Goal: Task Accomplishment & Management: Complete application form

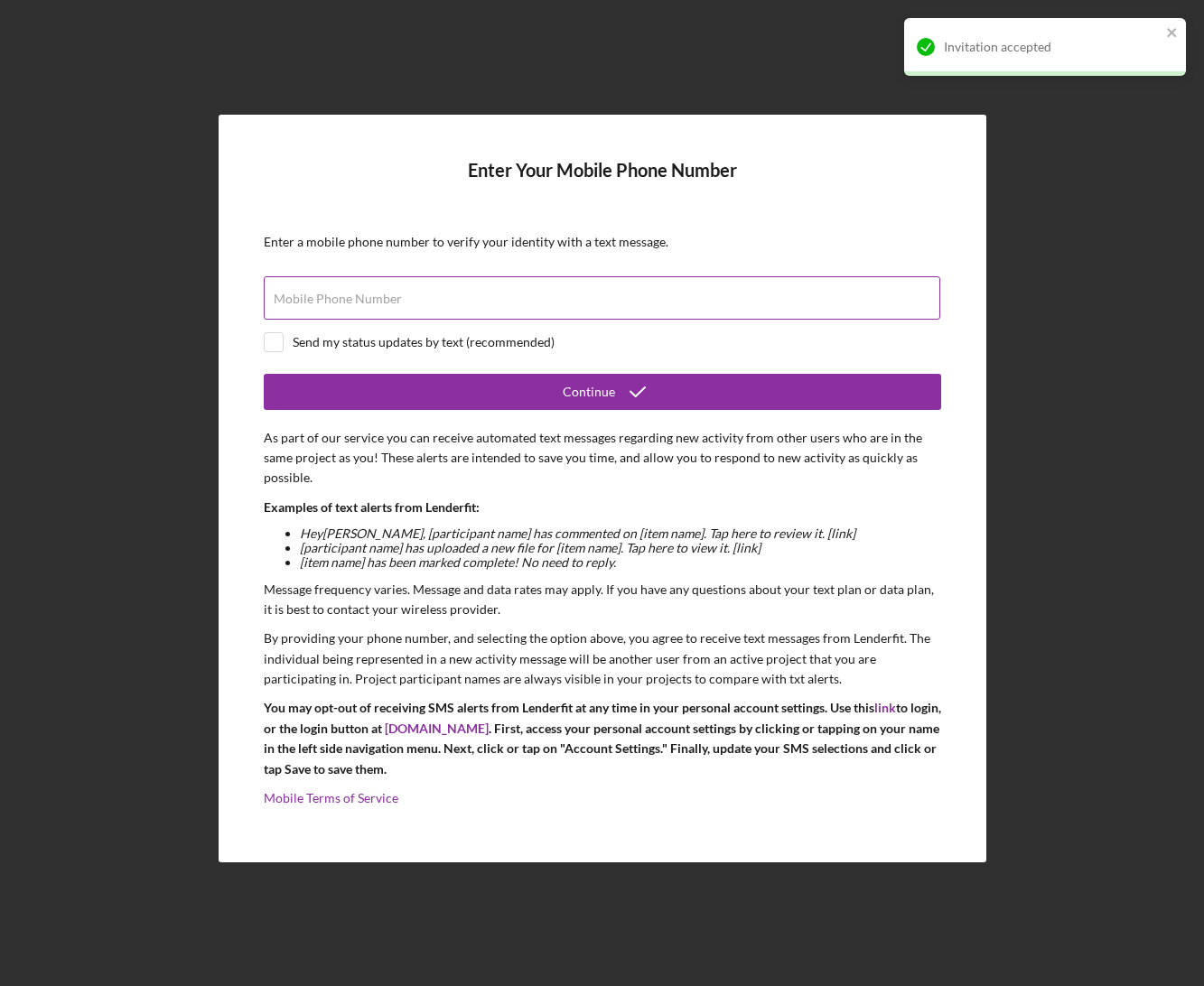
click at [389, 296] on label "Mobile Phone Number" at bounding box center [338, 300] width 128 height 15
click at [389, 296] on input "Mobile Phone Number" at bounding box center [602, 298] width 676 height 44
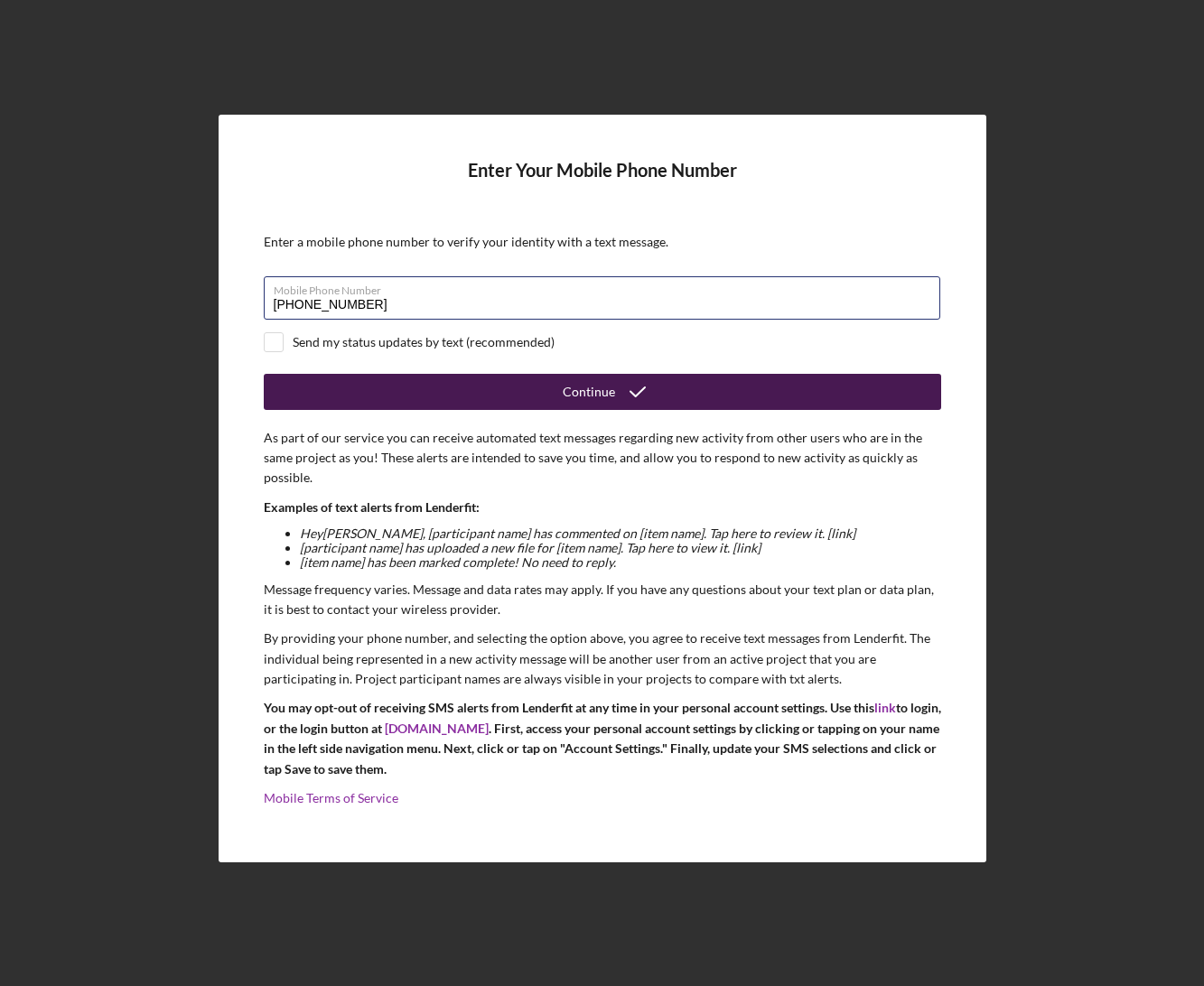
type input "[PHONE_NUMBER]"
click at [449, 393] on button "Continue" at bounding box center [603, 392] width 677 height 36
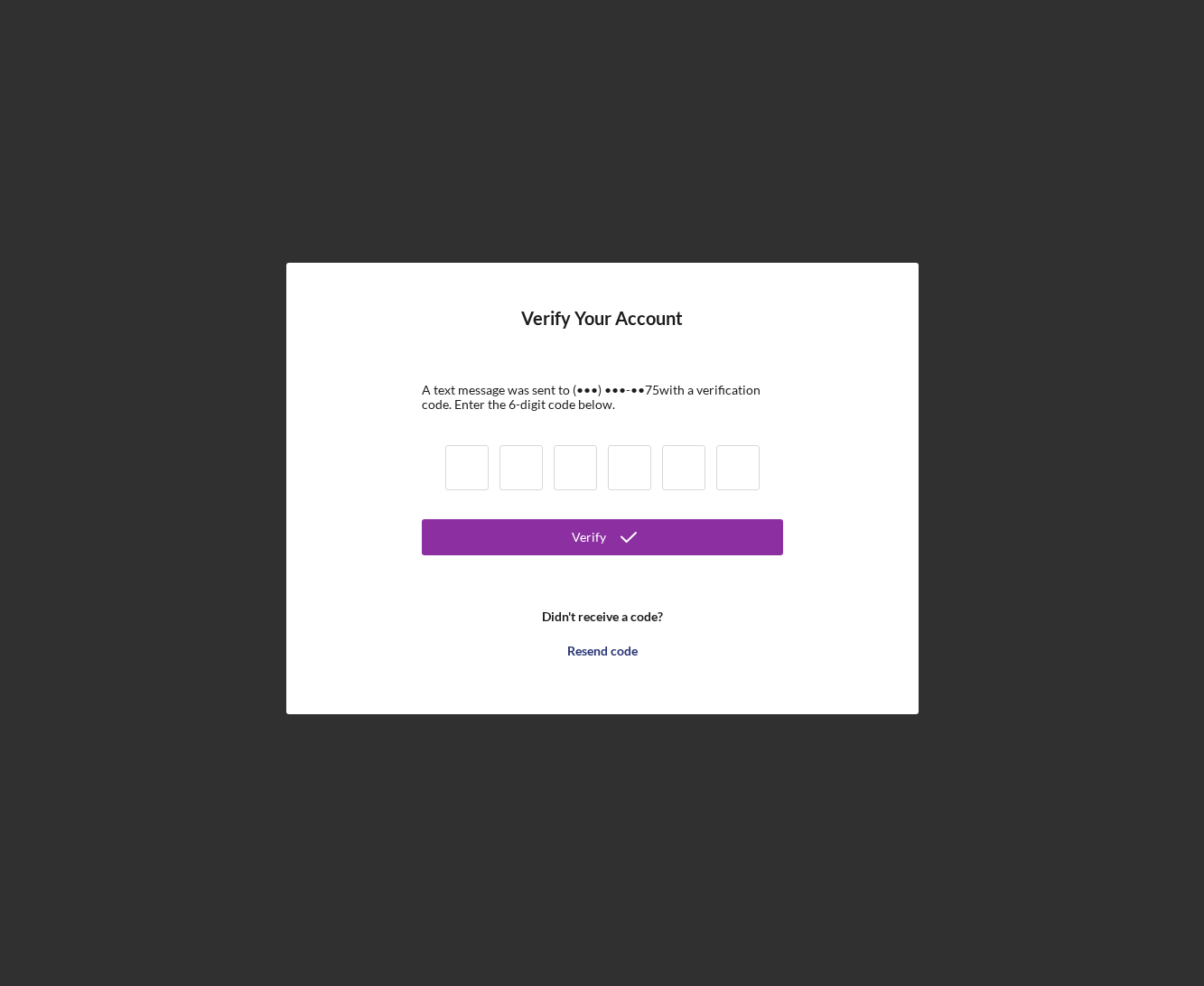
click at [456, 470] on input at bounding box center [467, 468] width 44 height 46
type input "9"
type input "2"
type input "9"
type input "6"
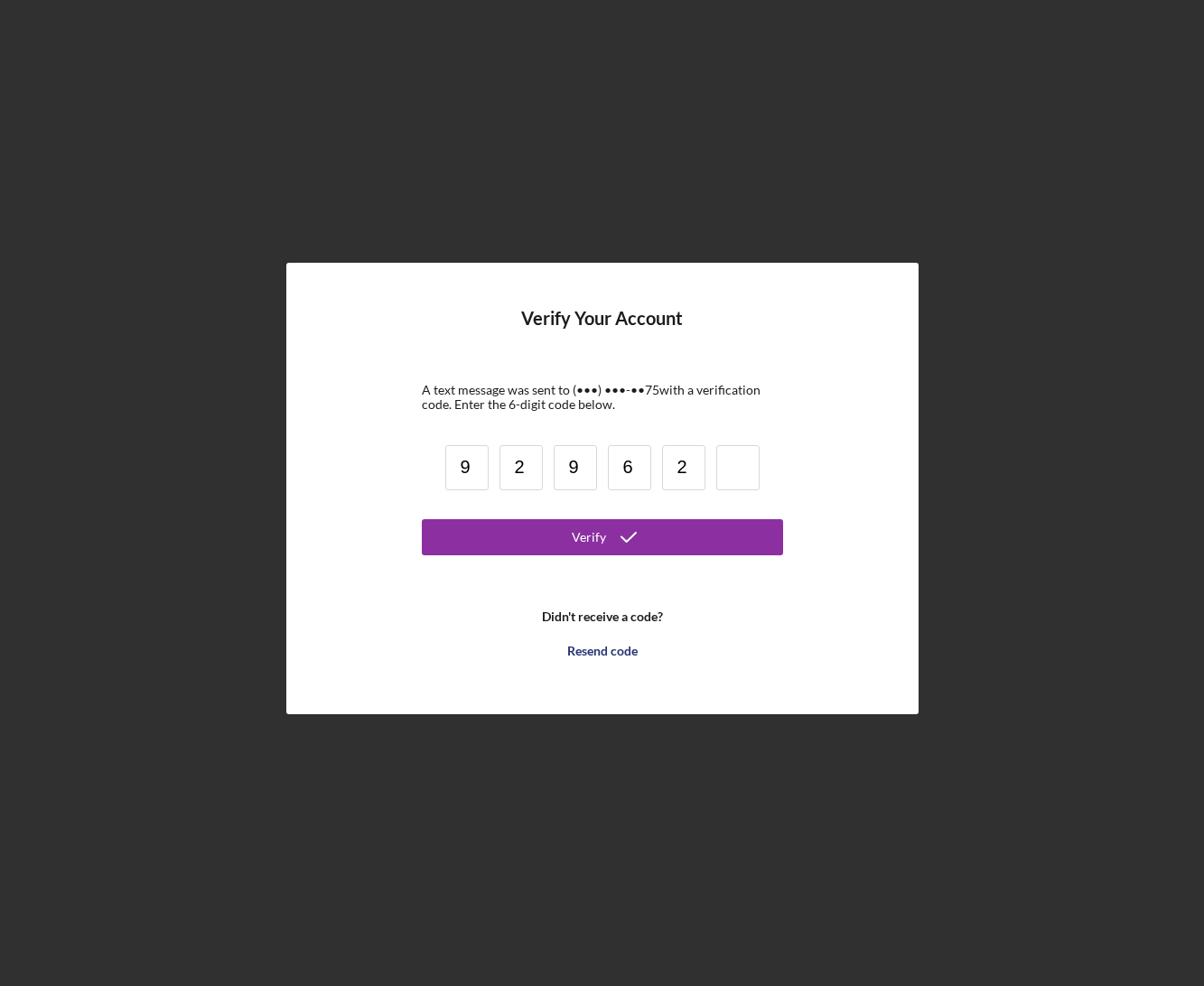
type input "2"
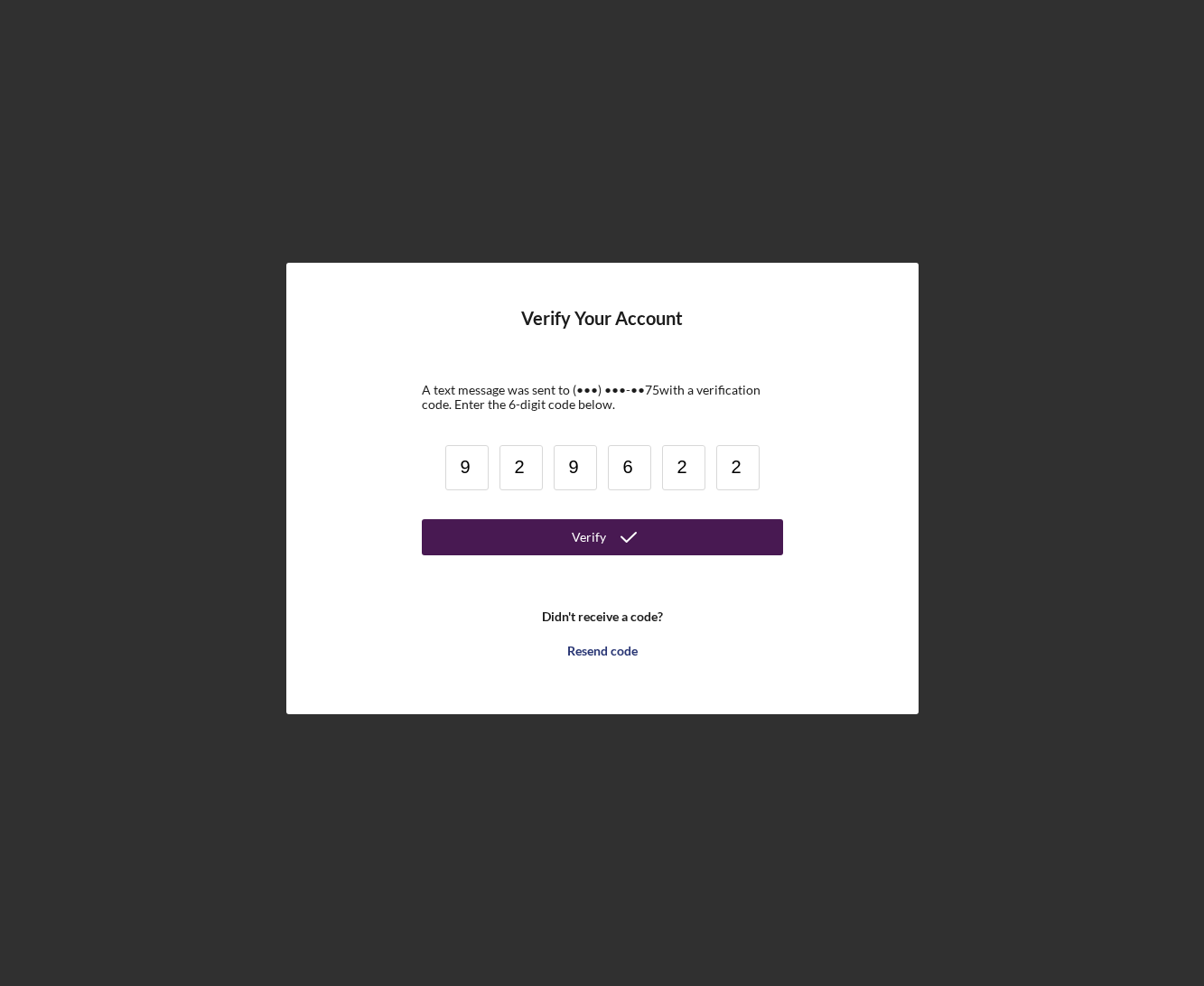
type input "2"
click at [528, 537] on button "Verify" at bounding box center [602, 537] width 361 height 36
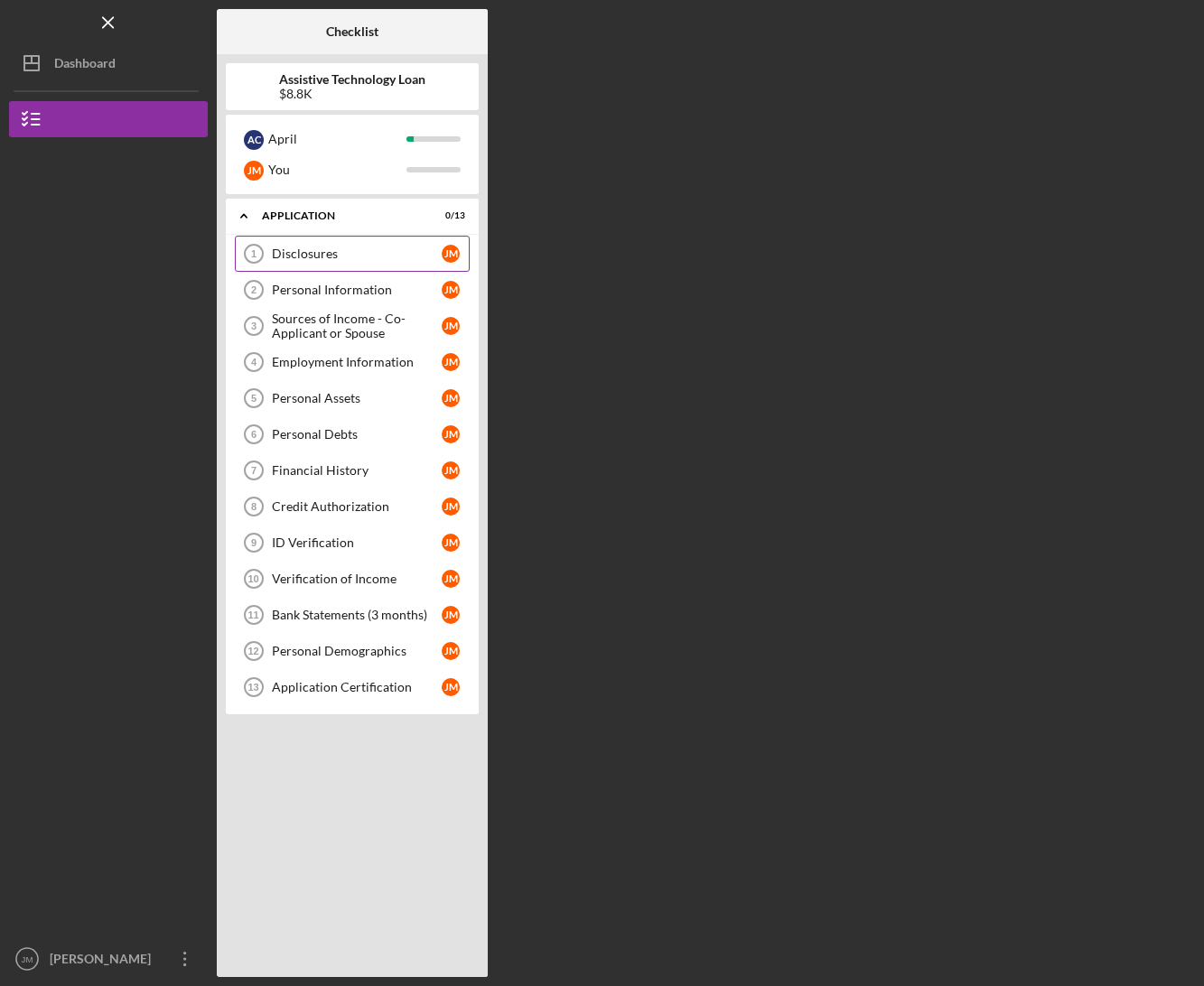
click at [349, 260] on div "Disclosures" at bounding box center [356, 254] width 170 height 15
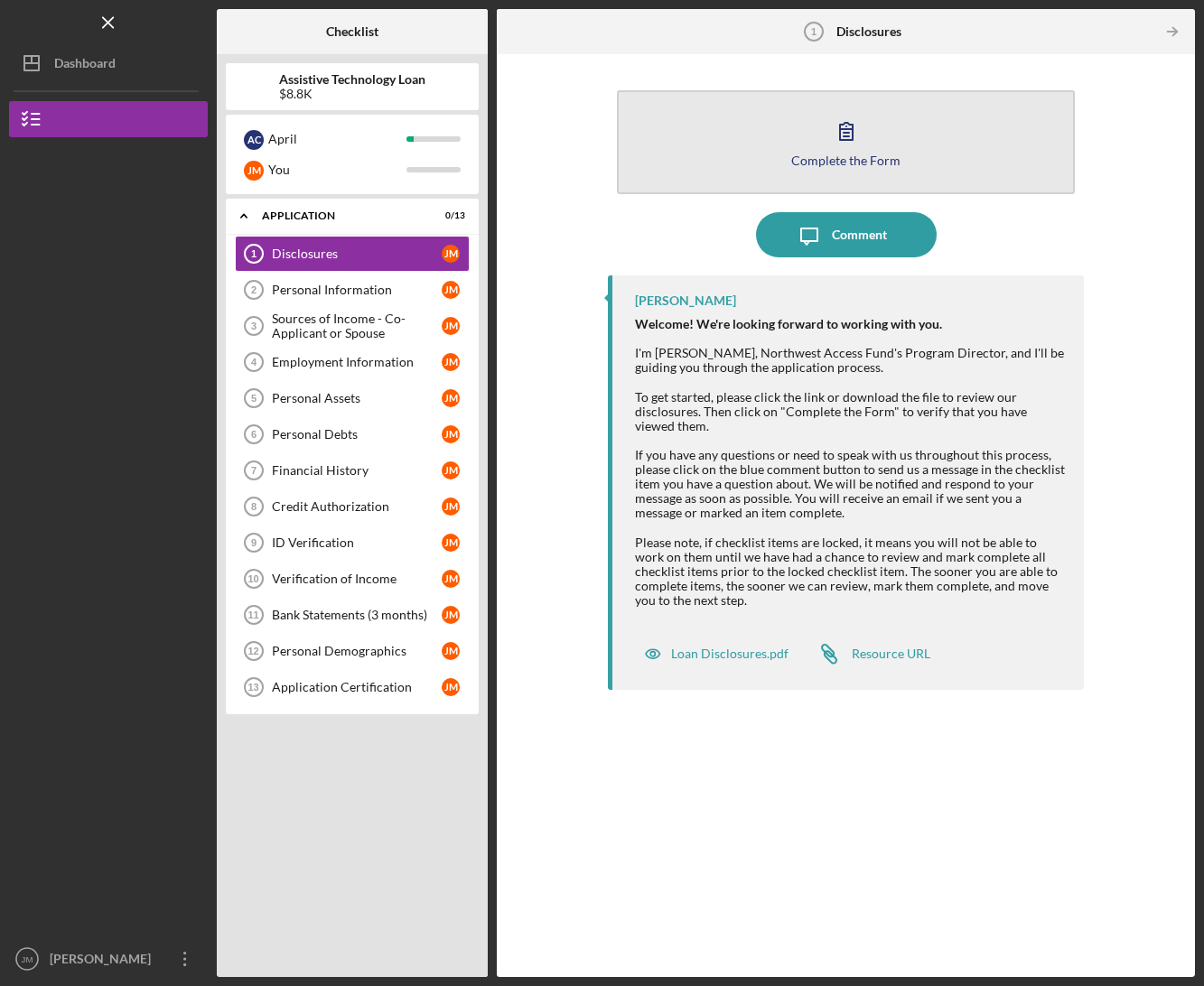
click at [717, 158] on button "Complete the Form Form" at bounding box center [846, 142] width 458 height 104
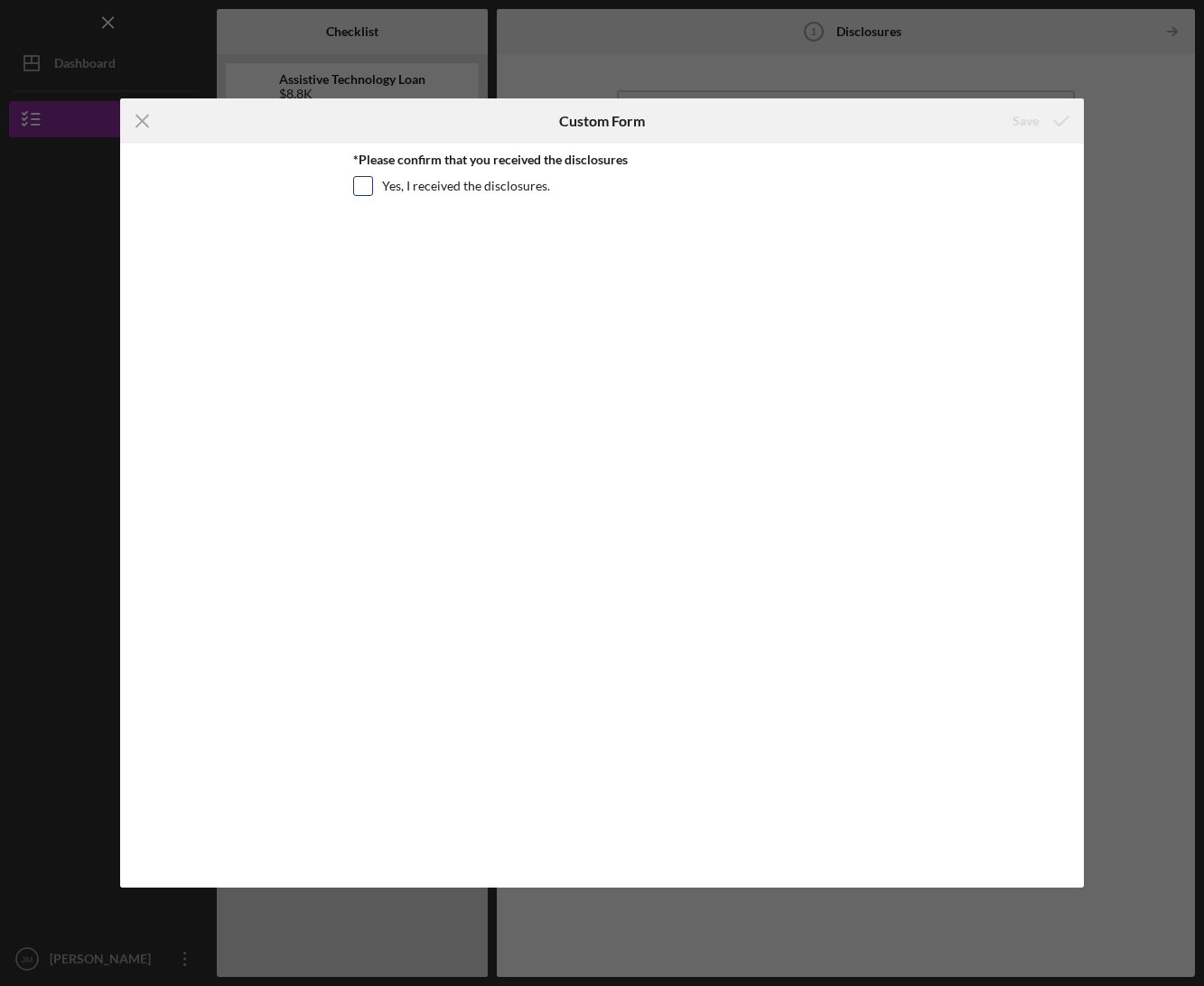
click at [439, 191] on label "Yes, I received the disclosures." at bounding box center [466, 185] width 168 height 18
click at [372, 191] on input "Yes, I received the disclosures." at bounding box center [363, 185] width 18 height 18
checkbox input "true"
click at [1022, 130] on div "Save" at bounding box center [1025, 121] width 26 height 36
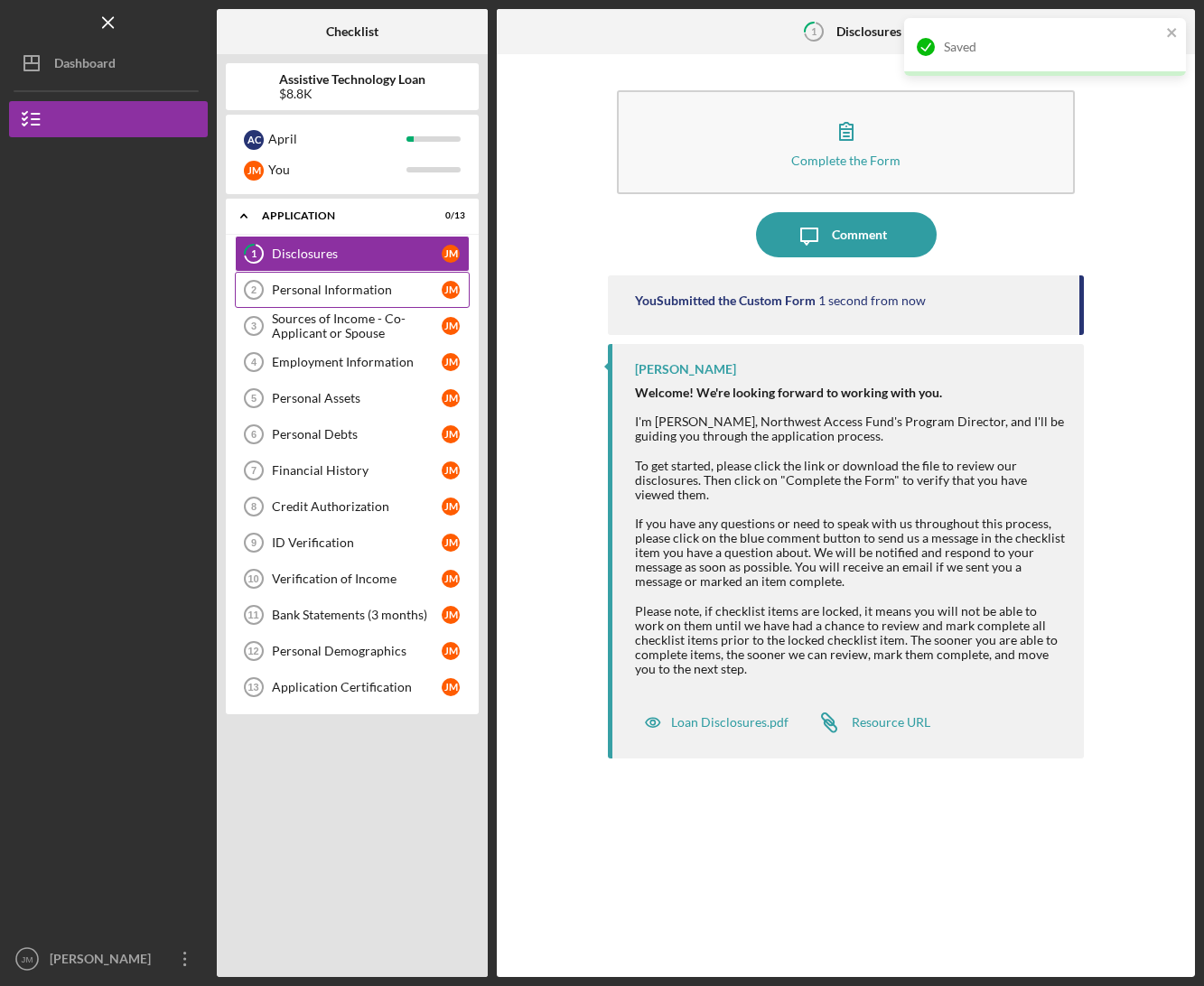
click at [352, 284] on div "Personal Information" at bounding box center [356, 290] width 170 height 15
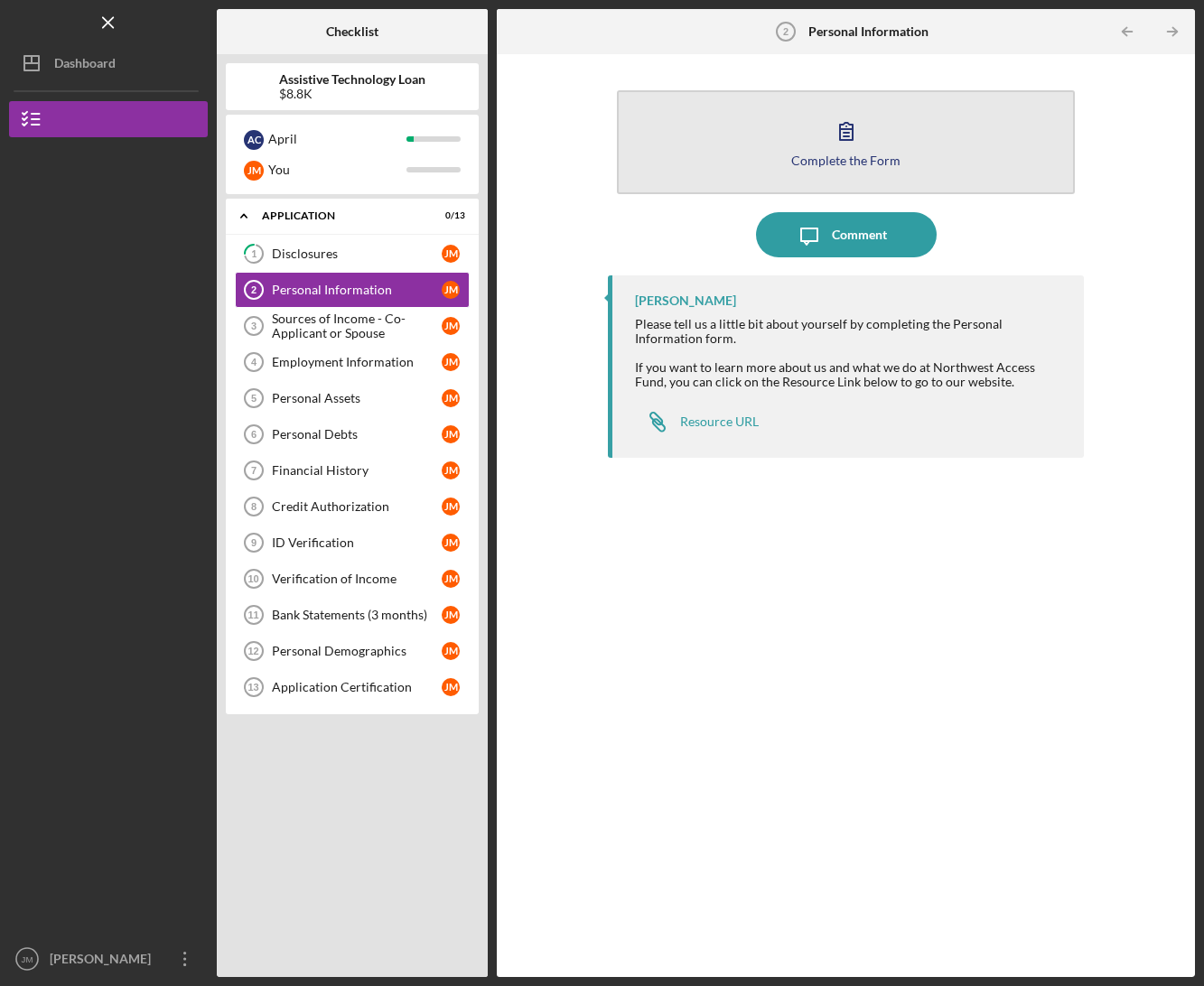
click at [689, 162] on button "Complete the Form Form" at bounding box center [846, 142] width 458 height 104
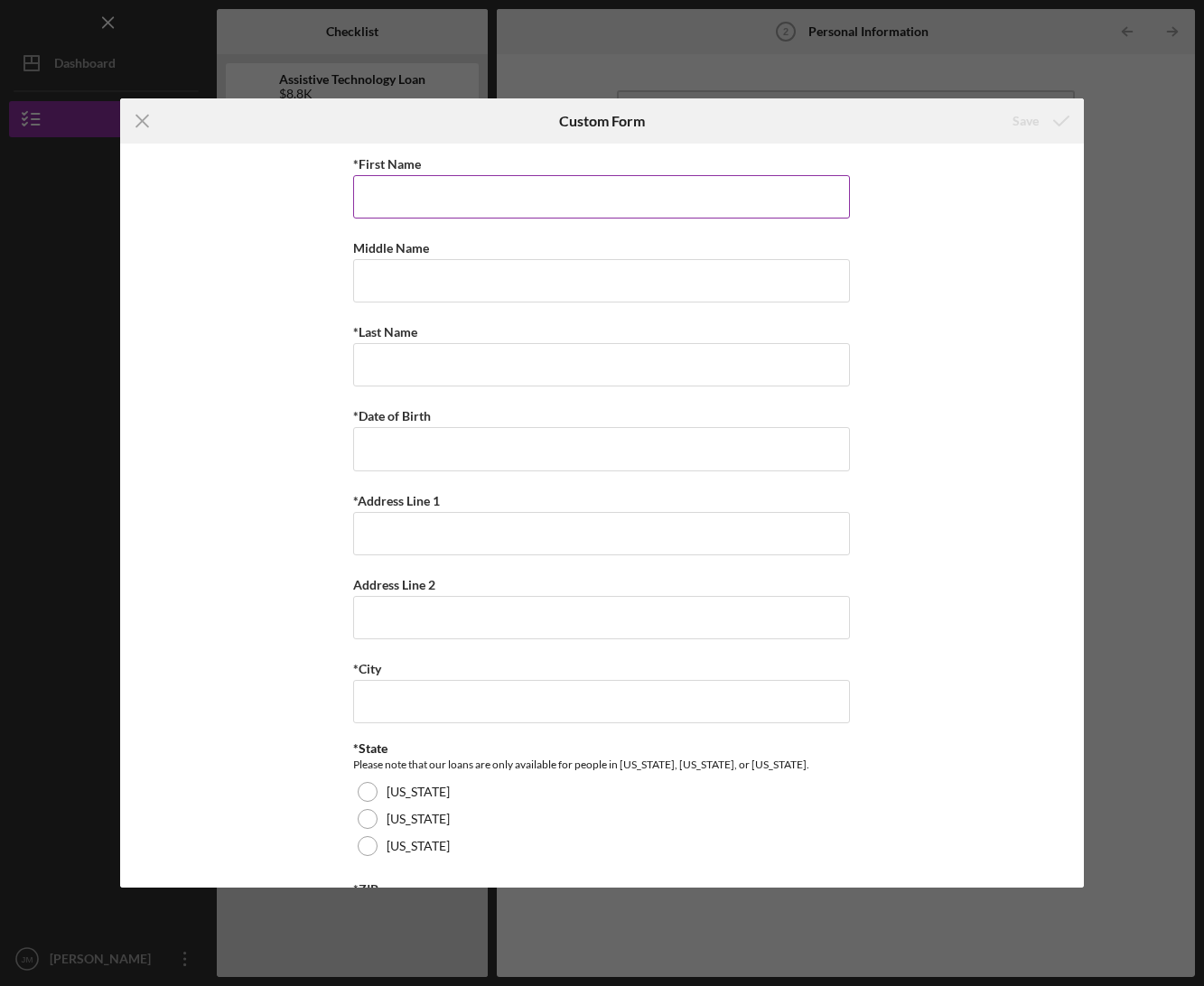
click at [462, 196] on input "*First Name" at bounding box center [602, 196] width 497 height 44
type input "[PERSON_NAME]"
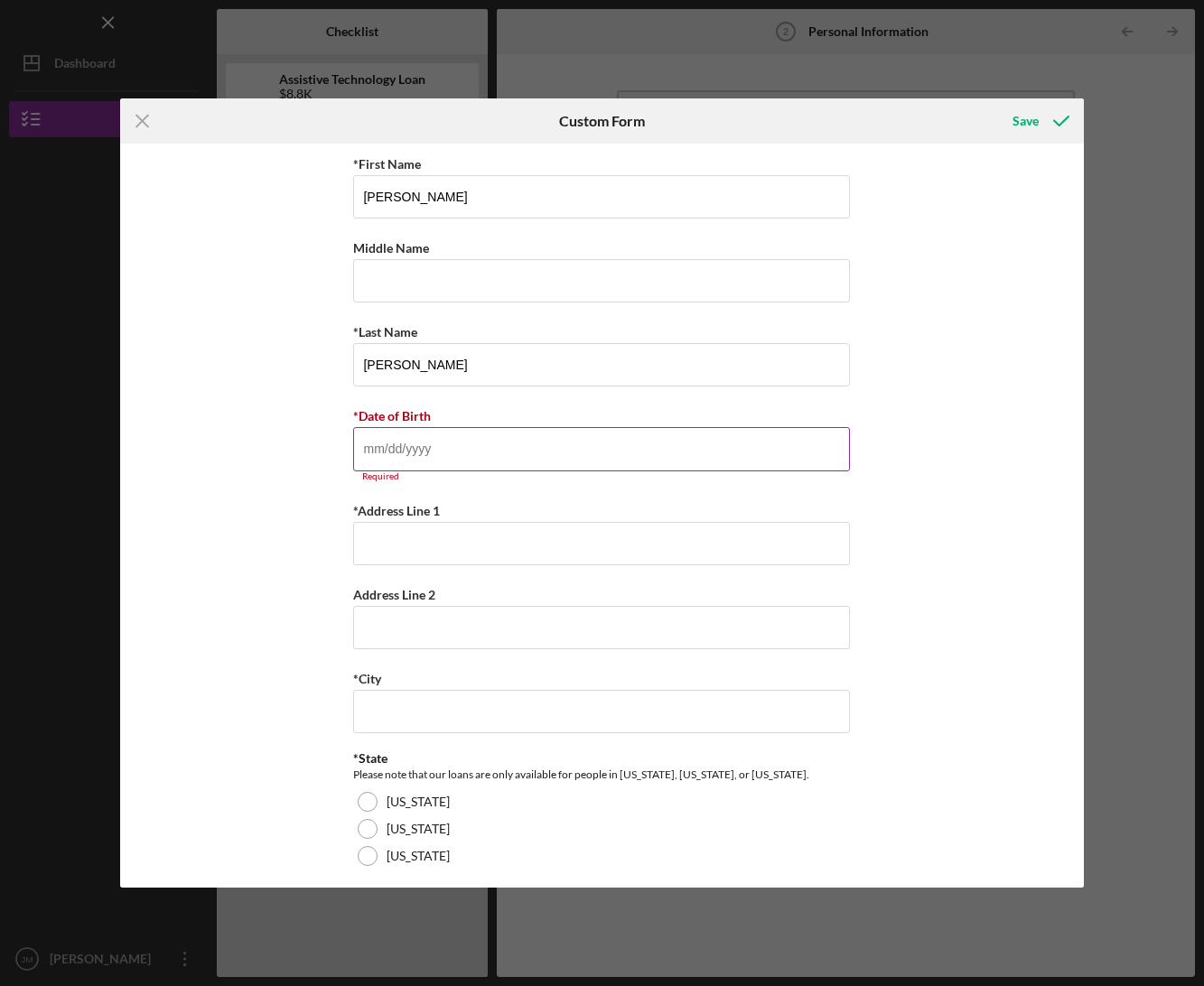
click at [465, 454] on input "*Date of Birth" at bounding box center [602, 448] width 497 height 44
type input "1m/dd/yyyy"
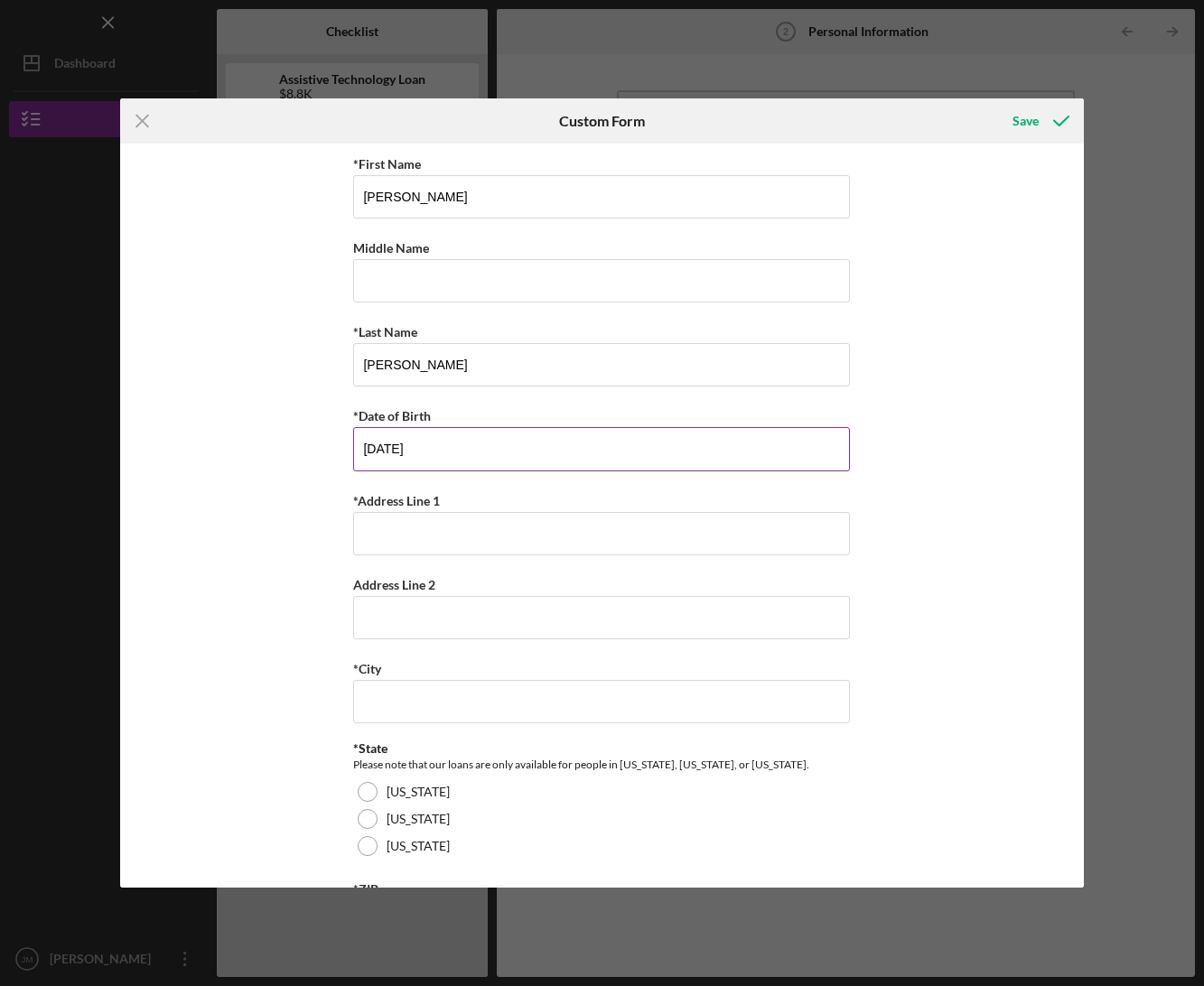
type input "[DATE]"
type input "3"
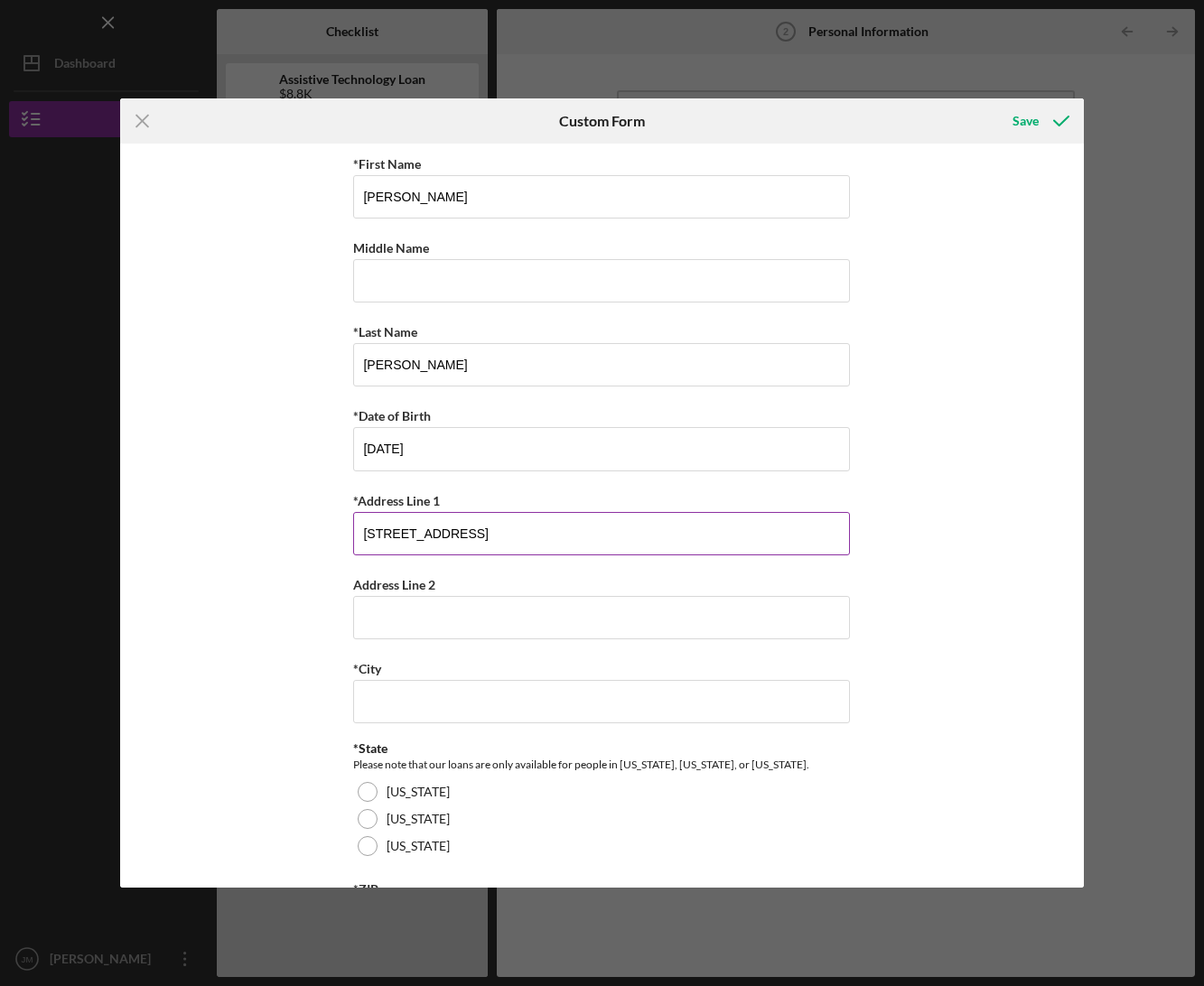
type input "[STREET_ADDRESS]"
type input "Bellingham"
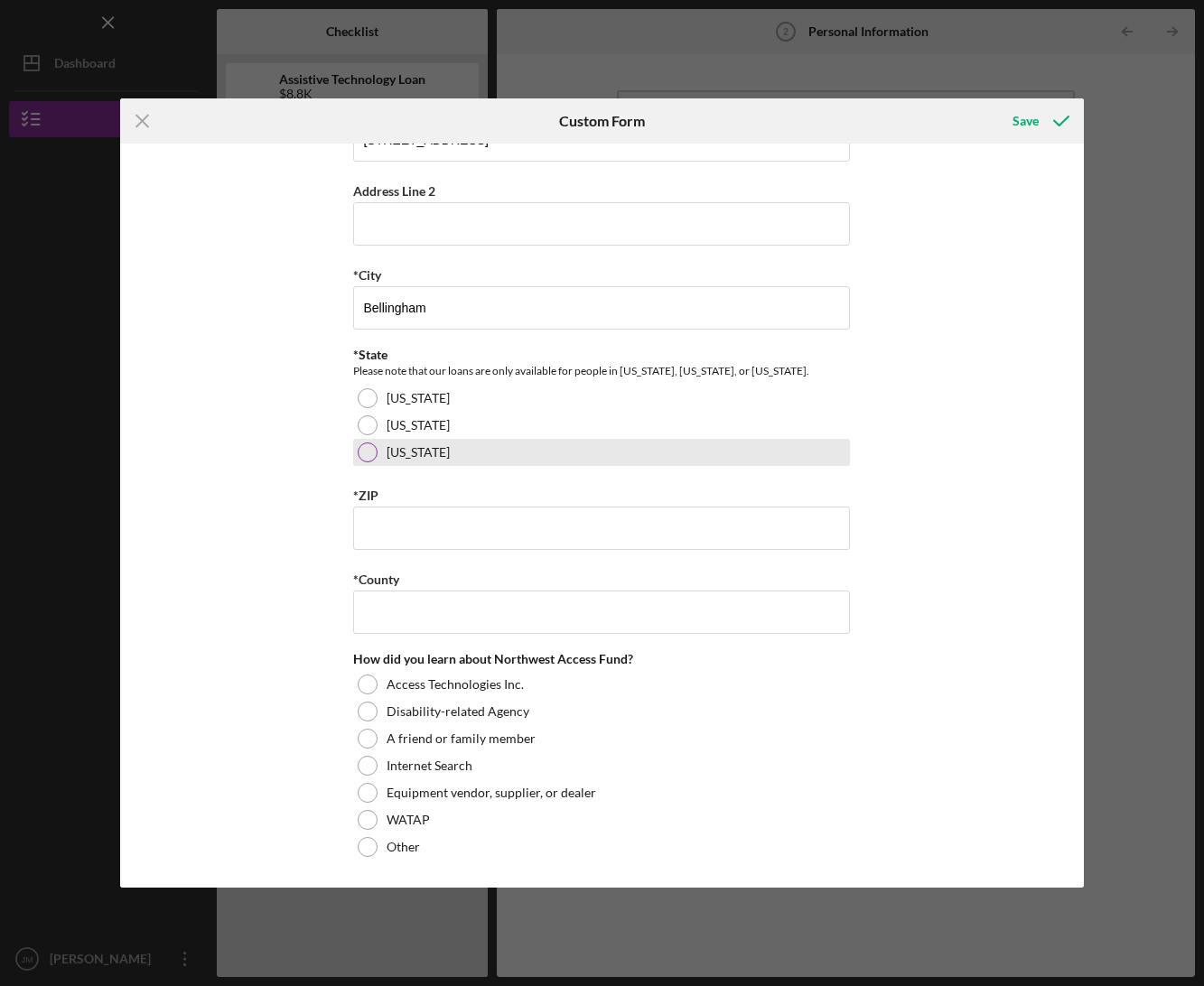
click at [387, 455] on label "[US_STATE]" at bounding box center [419, 453] width 63 height 15
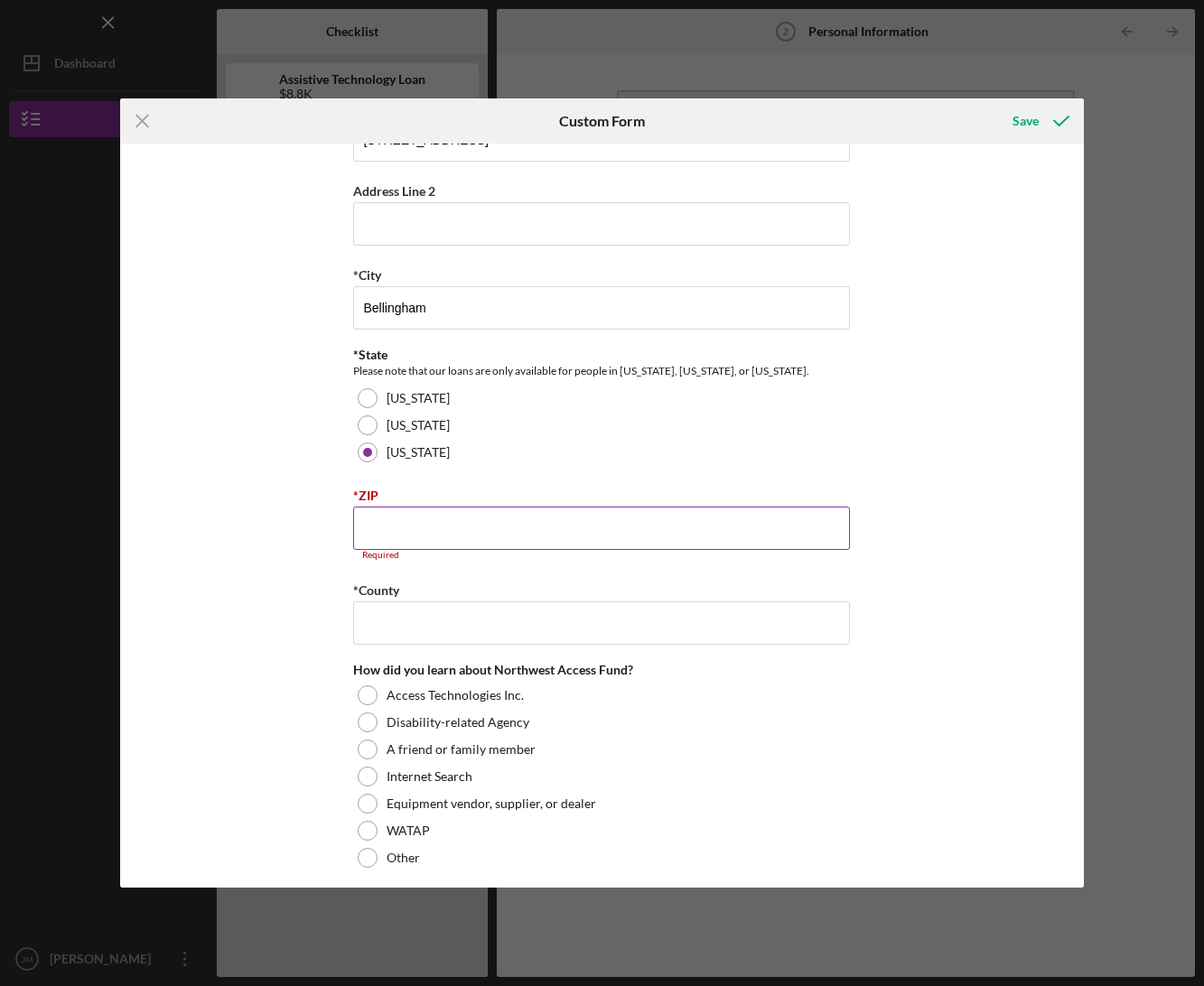
click at [442, 518] on input "*ZIP" at bounding box center [602, 528] width 497 height 44
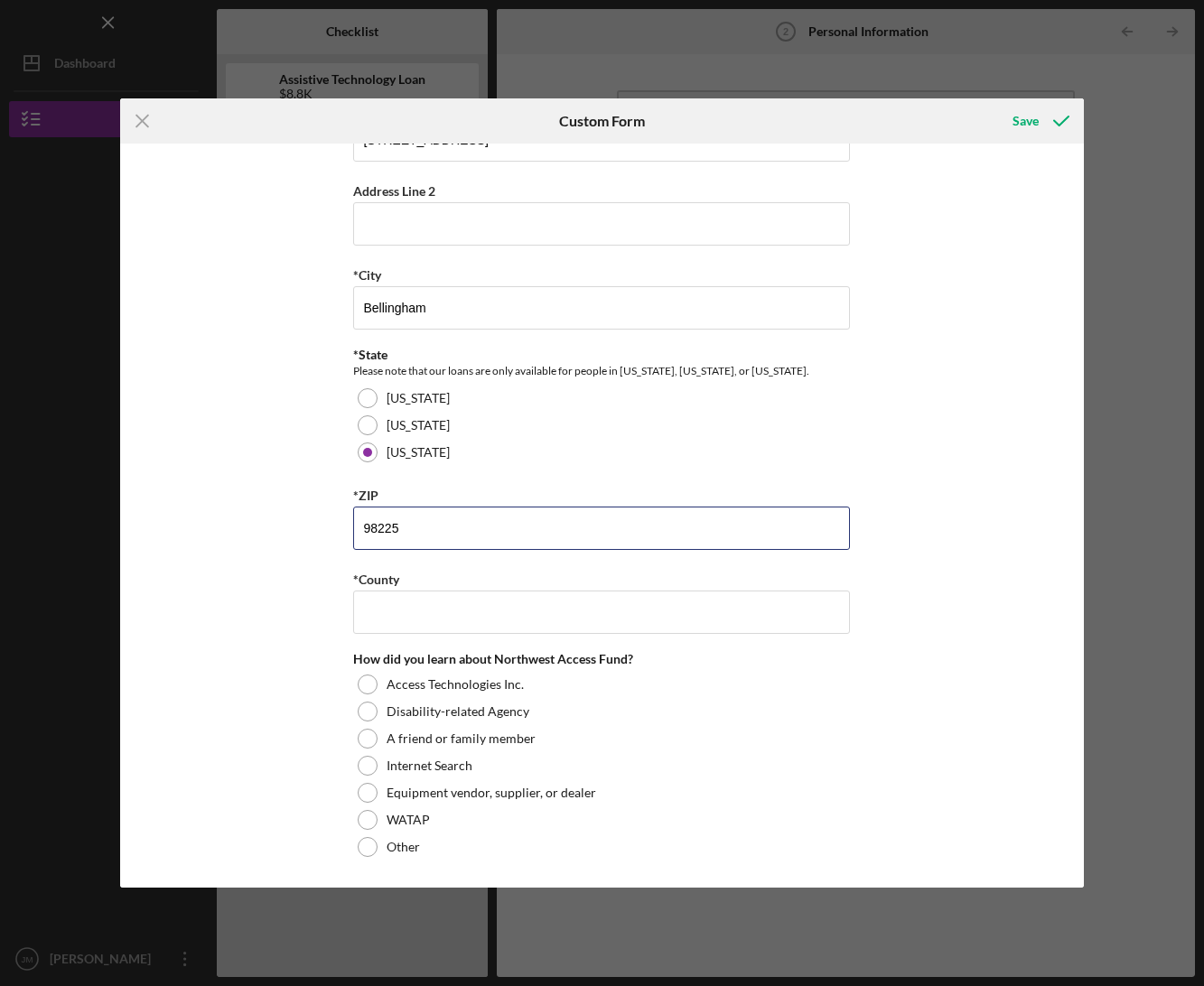
type input "98225"
drag, startPoint x: 190, startPoint y: 726, endPoint x: 202, endPoint y: 726, distance: 12.0
click at [190, 726] on div "*First Name [PERSON_NAME] Middle Name *Last Name [PERSON_NAME] *Date of Birth […" at bounding box center [601, 515] width 963 height 744
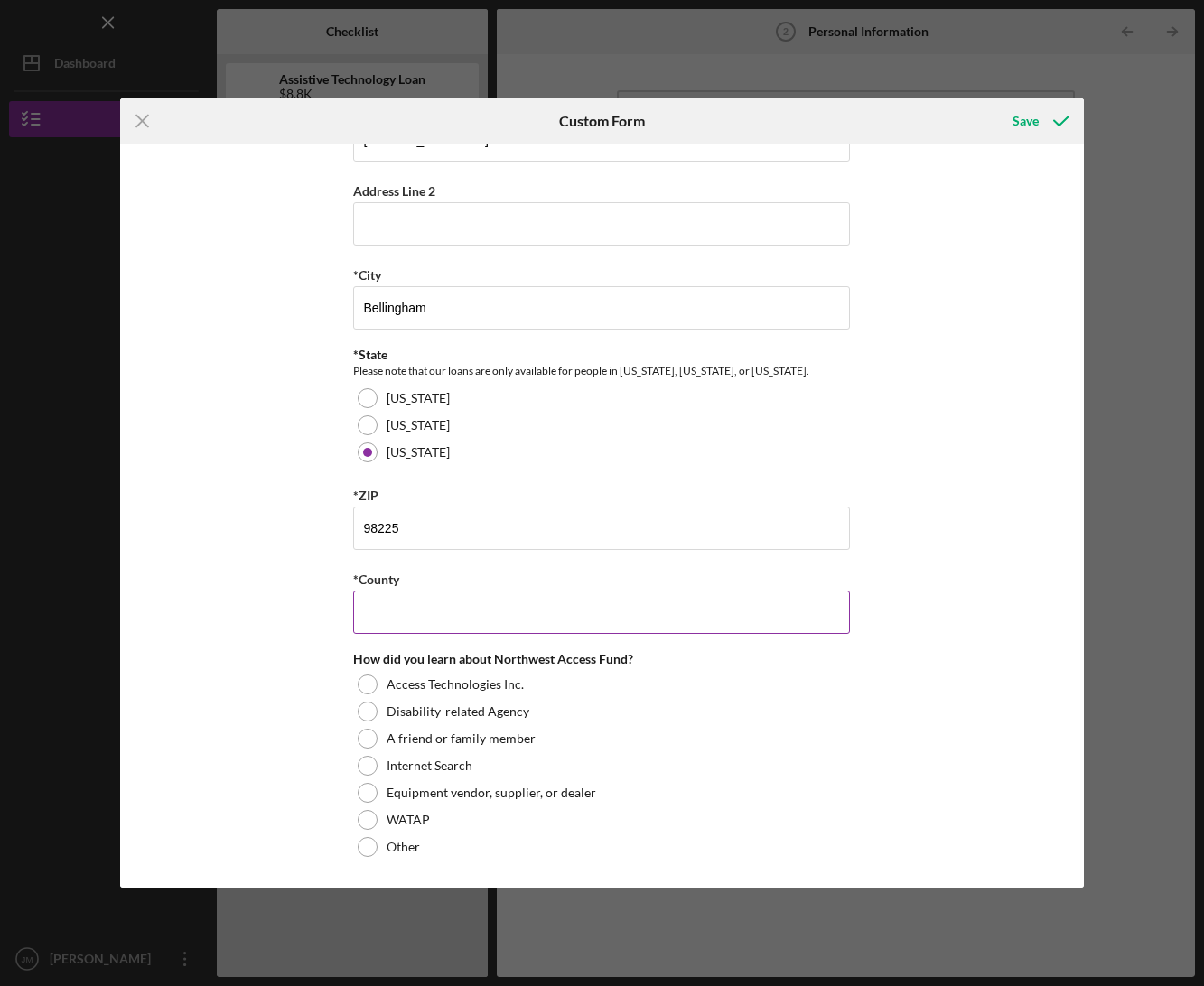
click at [395, 622] on input "*County" at bounding box center [602, 612] width 497 height 44
type input "Whatcom"
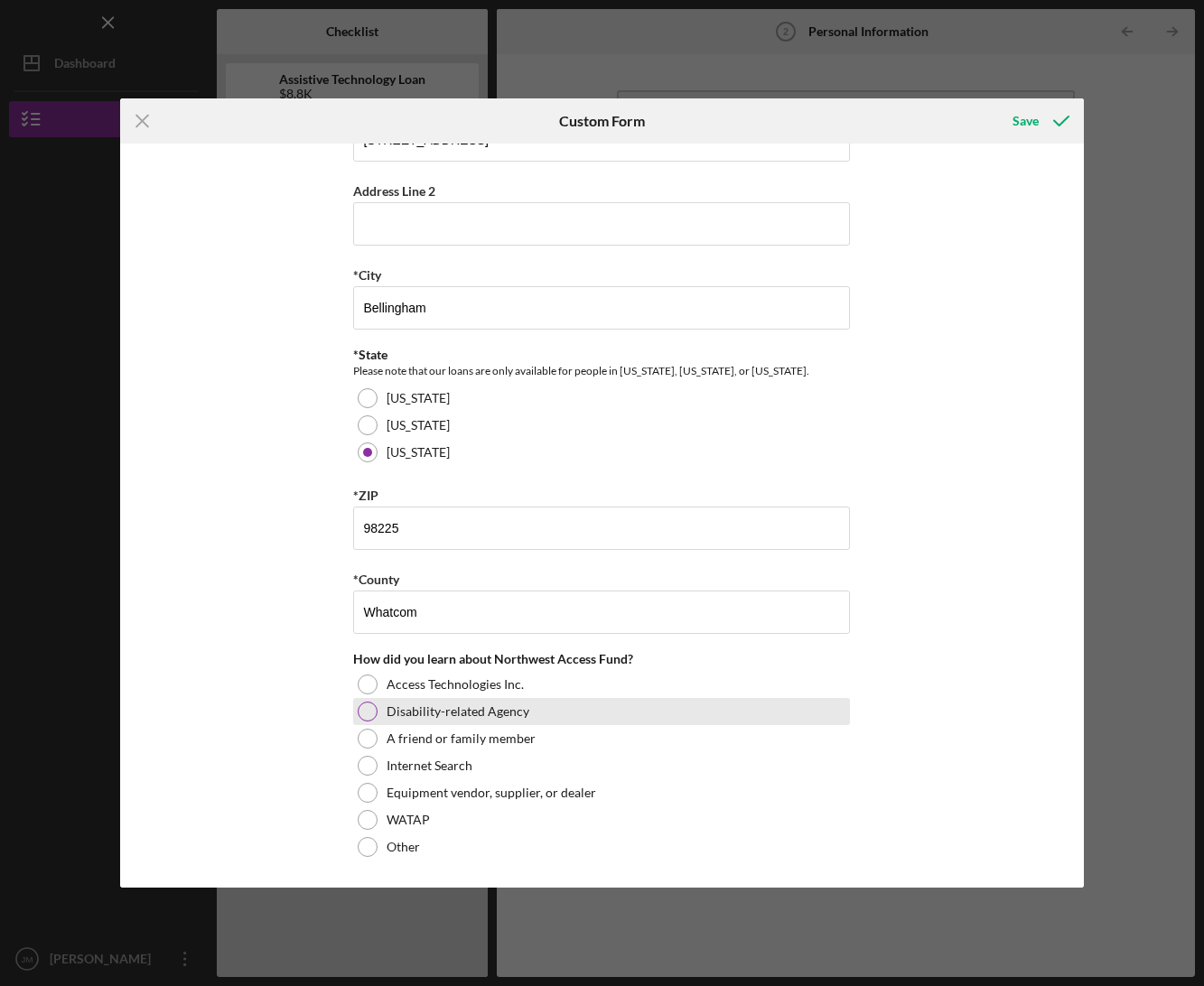
click at [375, 707] on div "Disability-related Agency" at bounding box center [602, 712] width 497 height 27
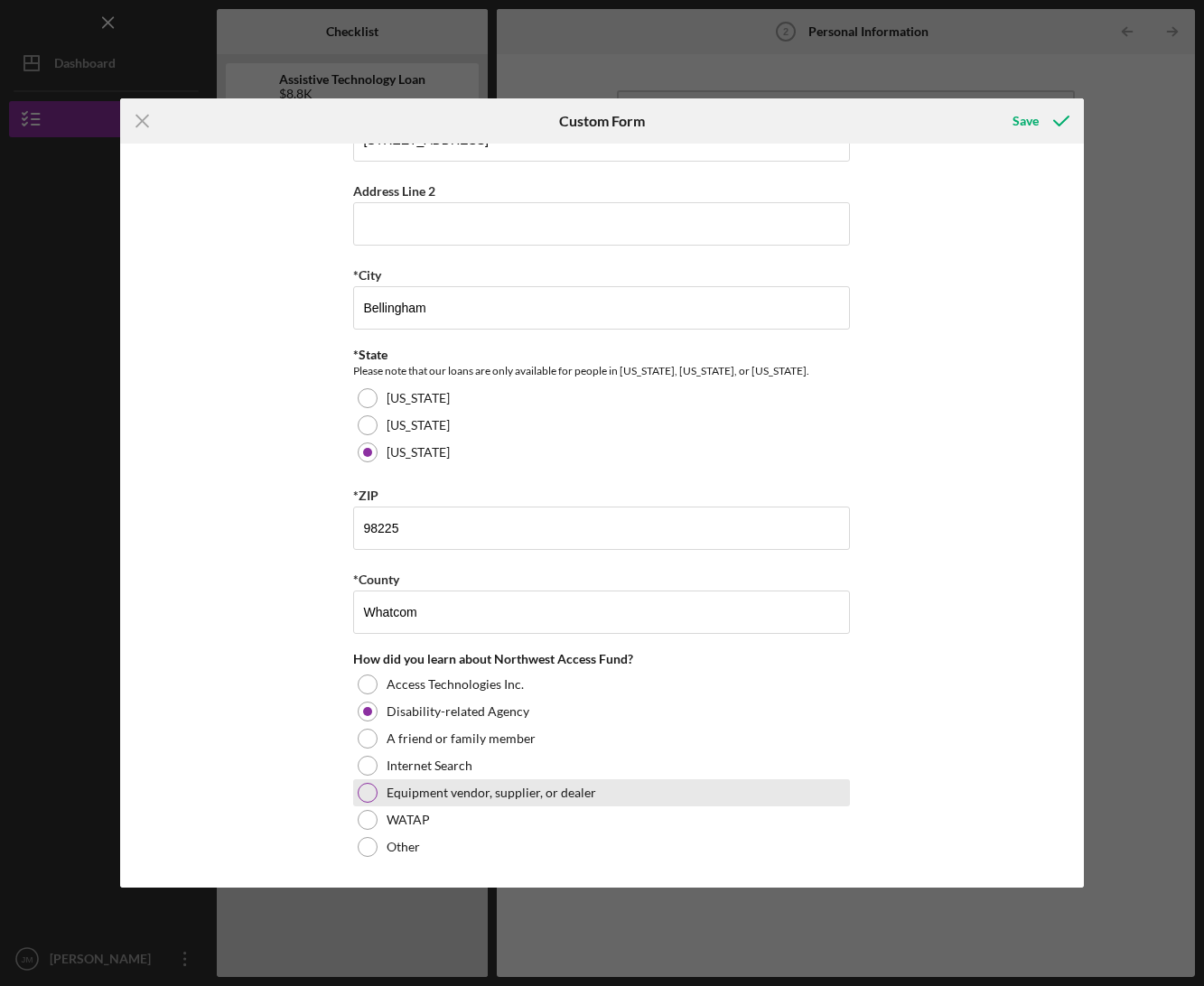
click at [433, 792] on label "Equipment vendor, supplier, or dealer" at bounding box center [491, 793] width 209 height 15
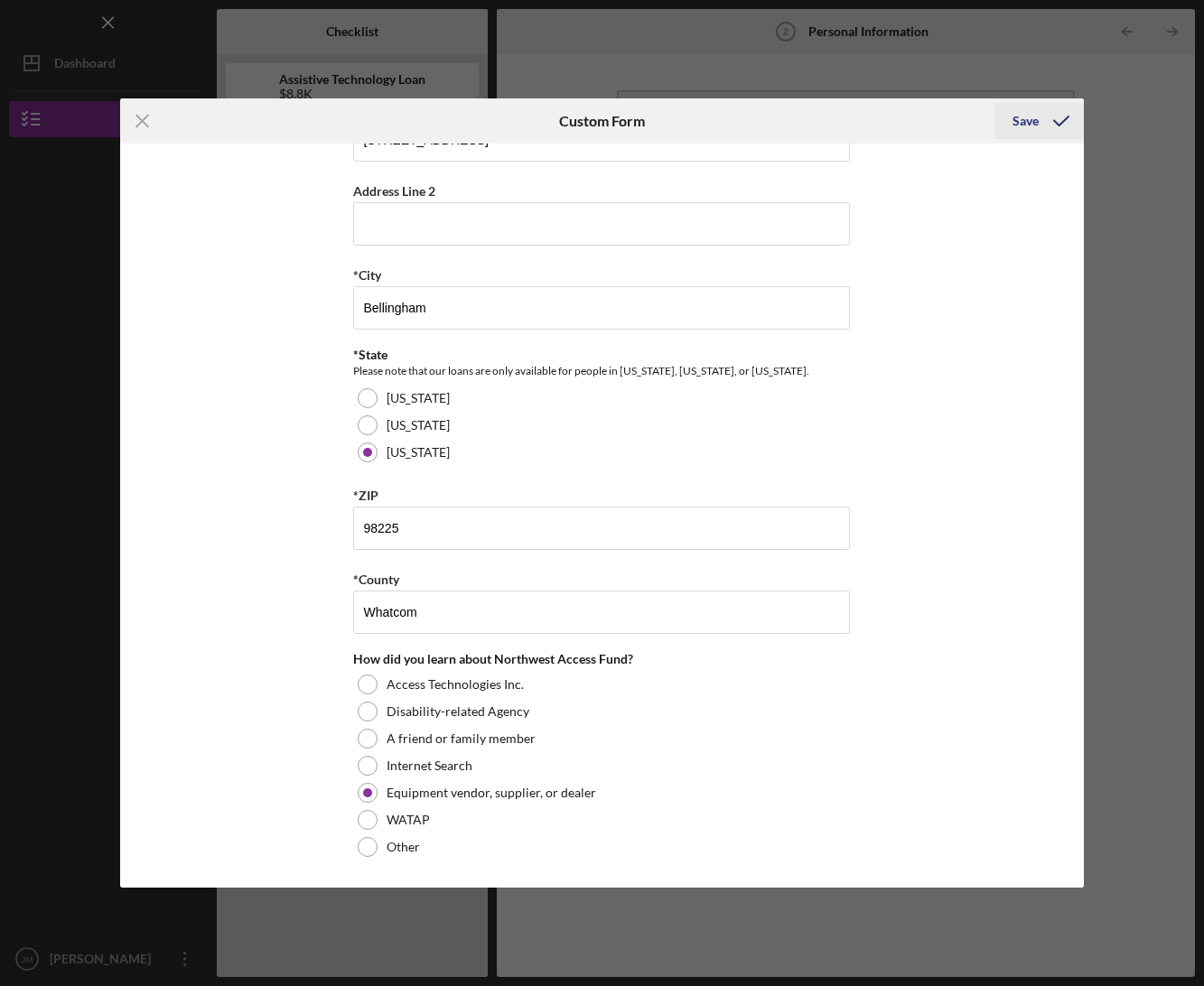
click at [1037, 118] on div "Save" at bounding box center [1025, 121] width 26 height 36
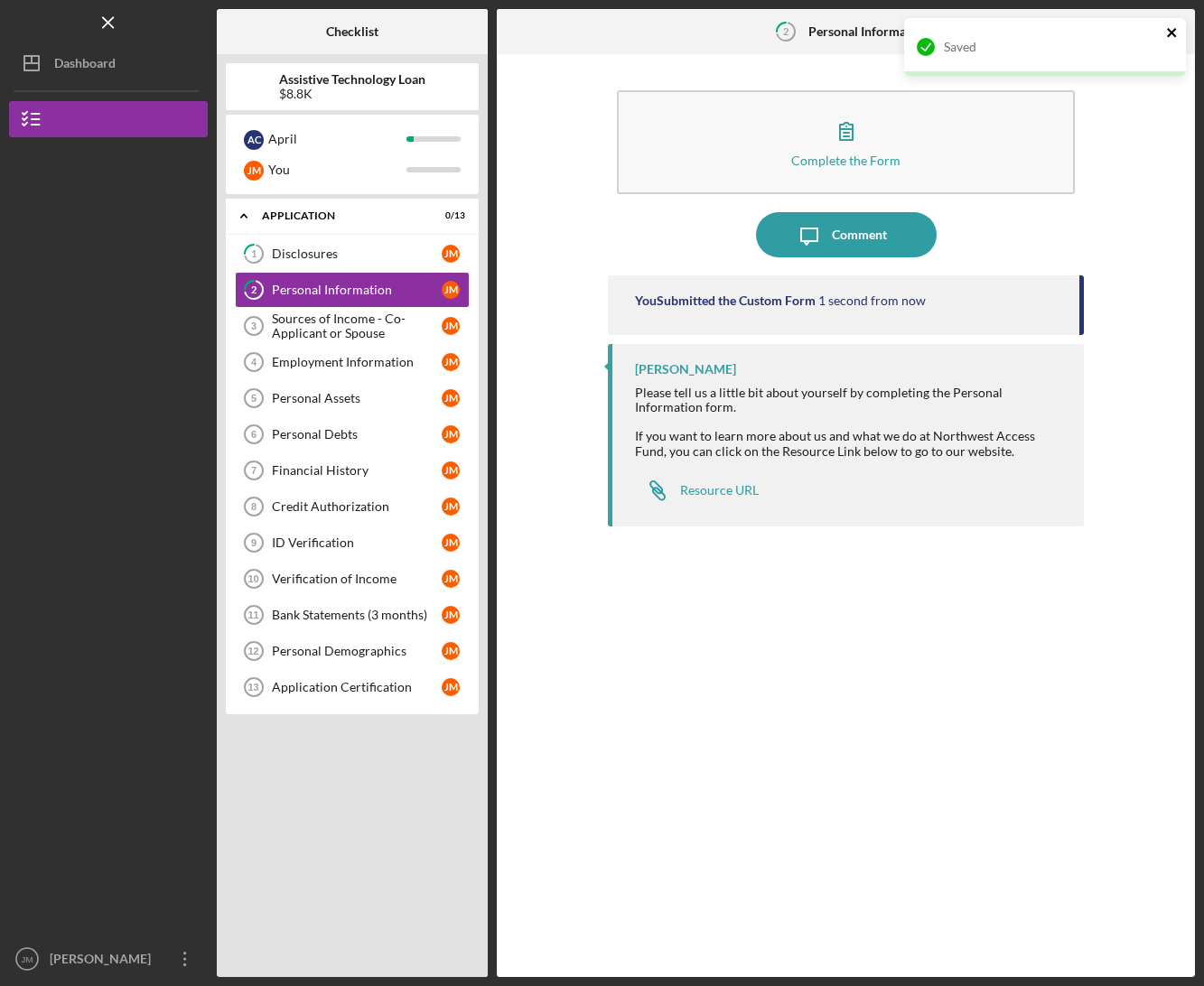
click at [1170, 34] on icon "close" at bounding box center [1171, 33] width 9 height 9
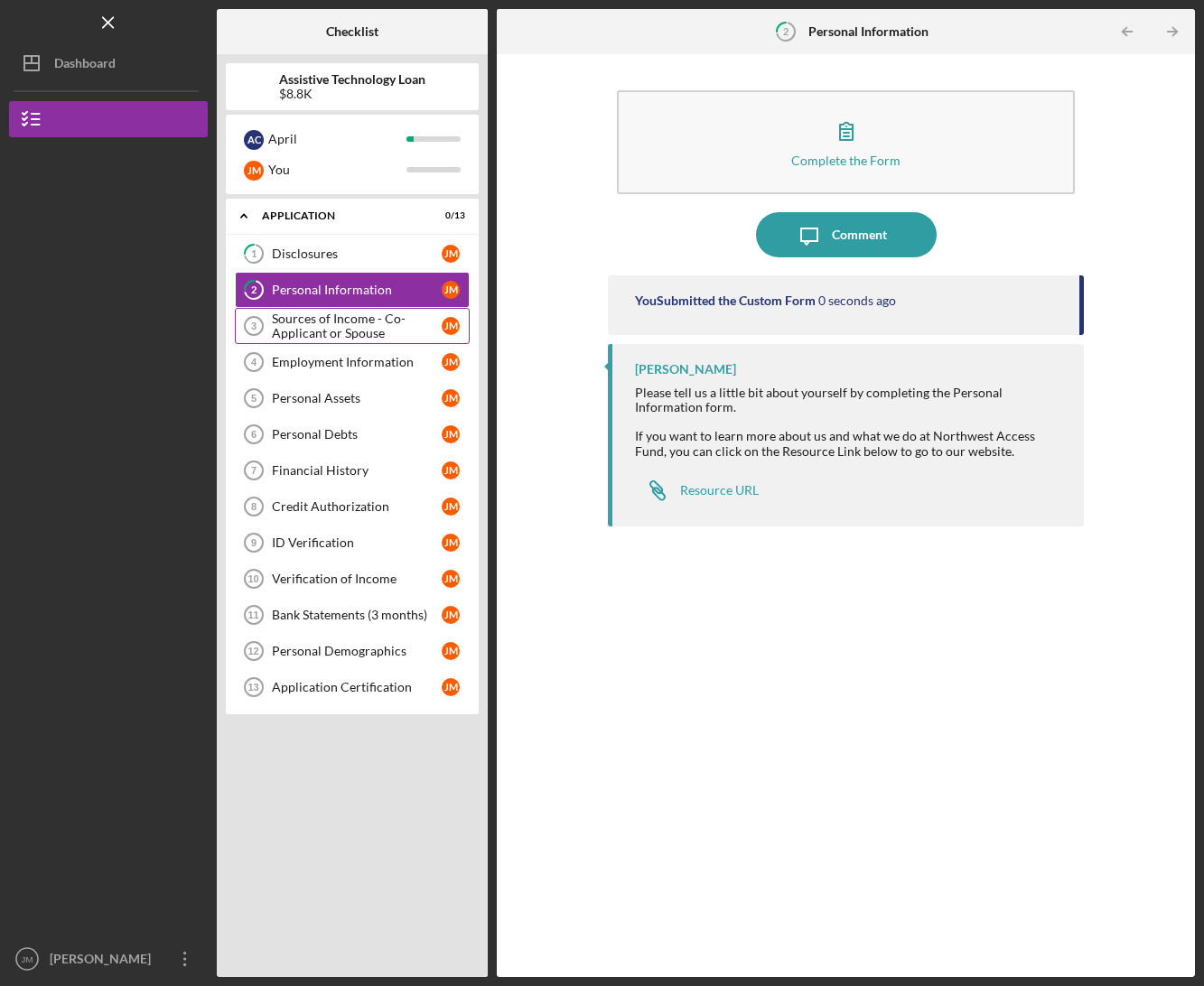
click at [332, 329] on div "Sources of Income - Co-Applicant or Spouse" at bounding box center [356, 326] width 170 height 29
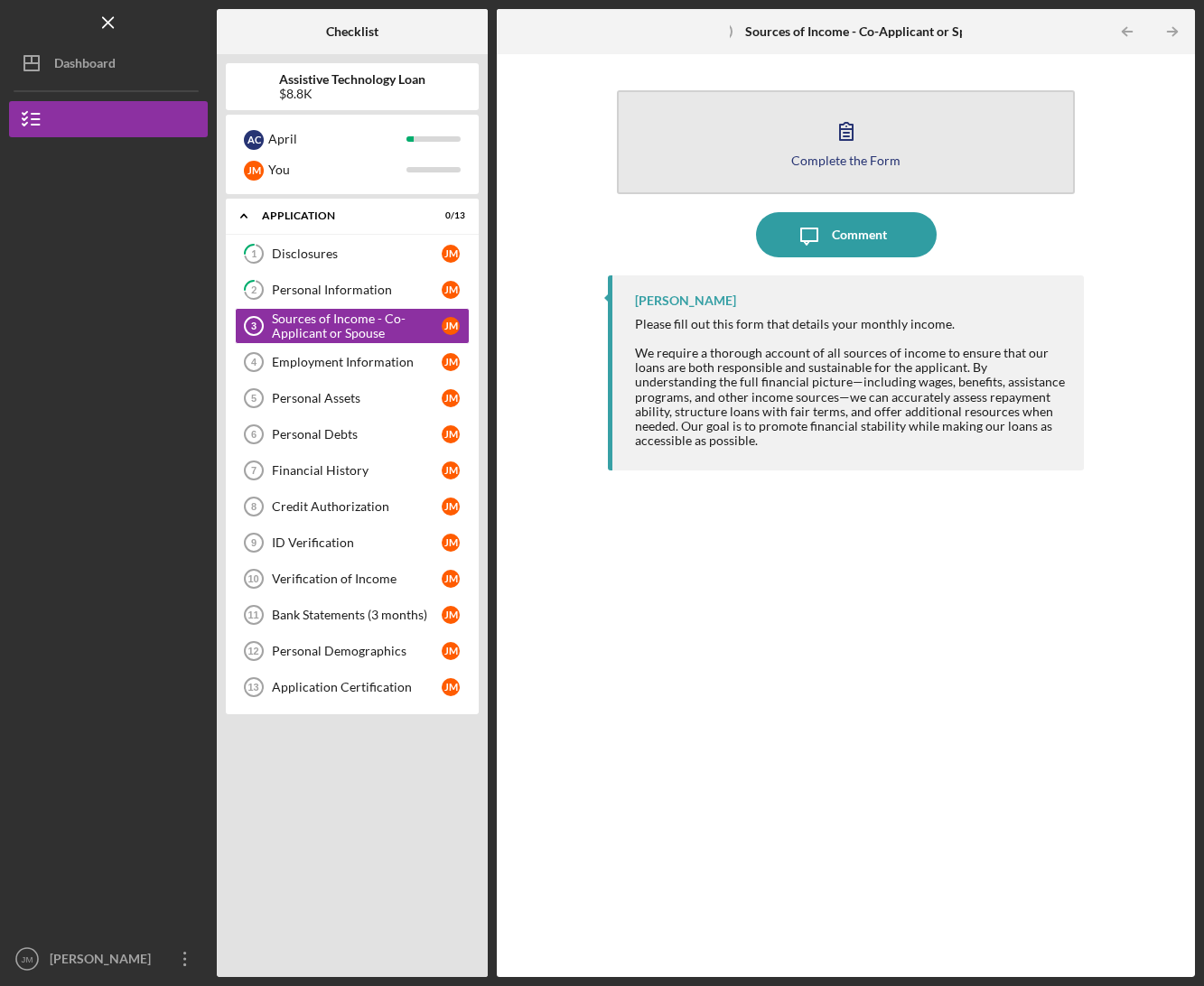
click at [869, 153] on div "Complete the Form" at bounding box center [846, 160] width 109 height 14
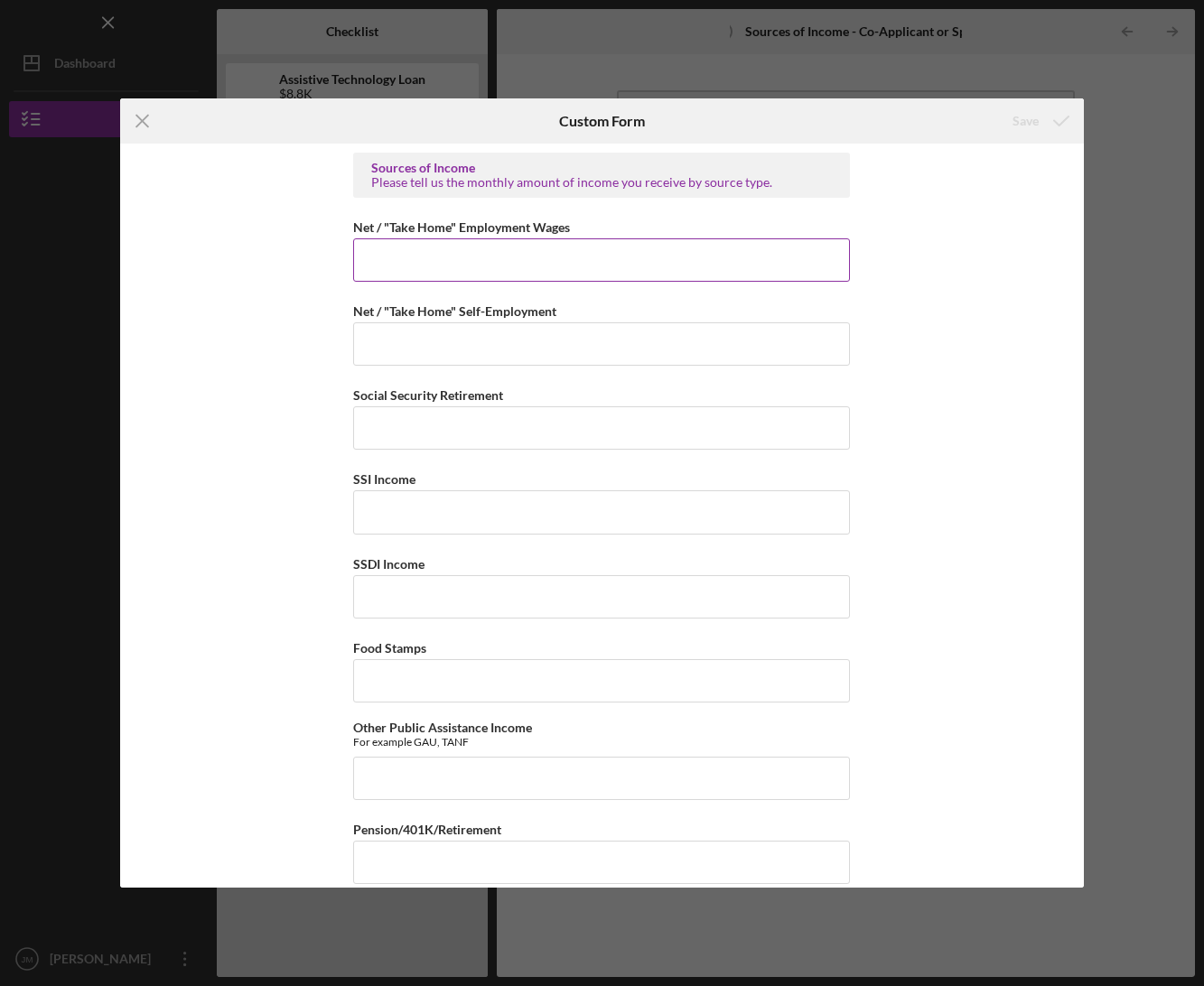
click at [476, 261] on input "Net / "Take Home" Employment Wages" at bounding box center [602, 260] width 497 height 44
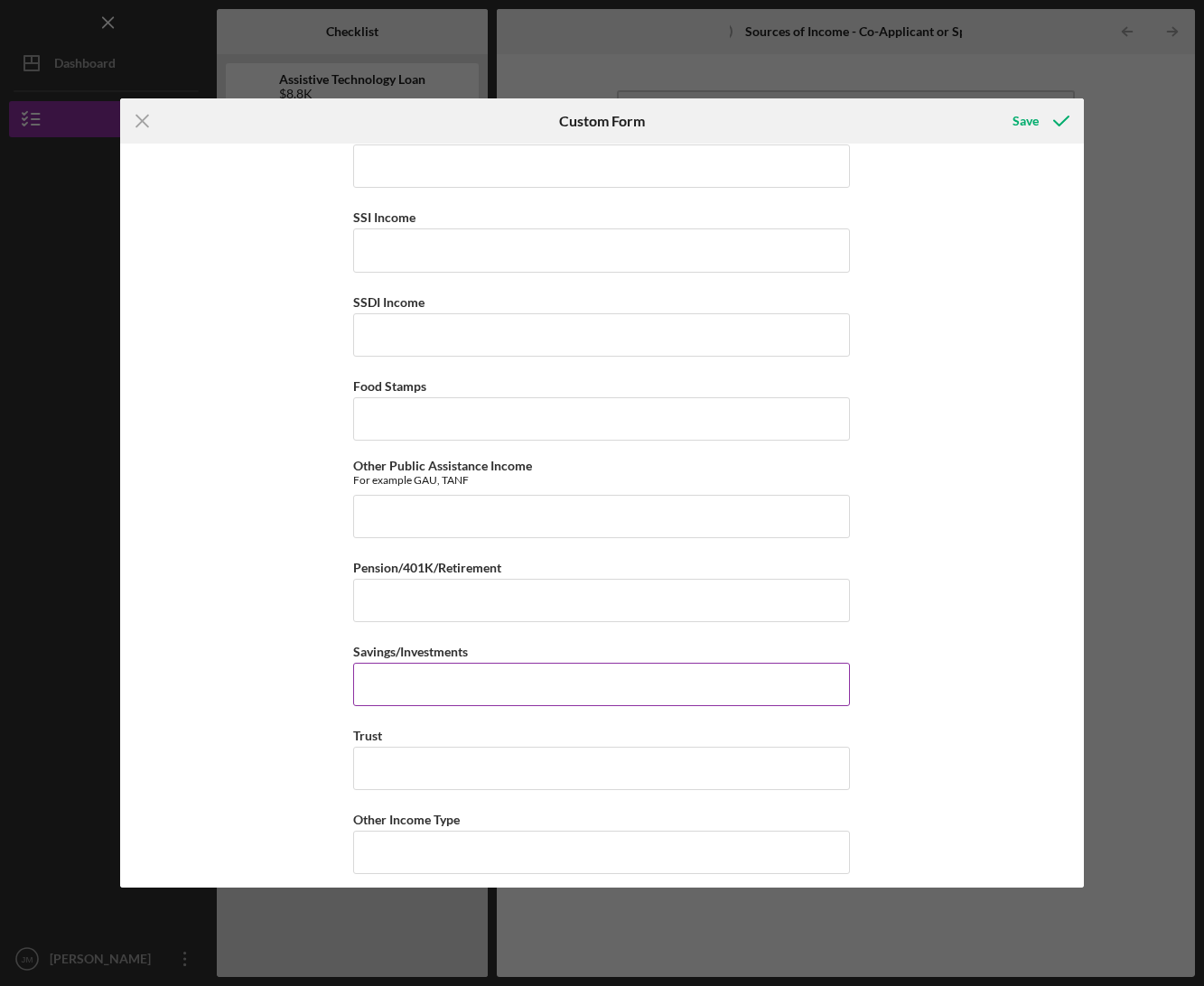
scroll to position [355, 0]
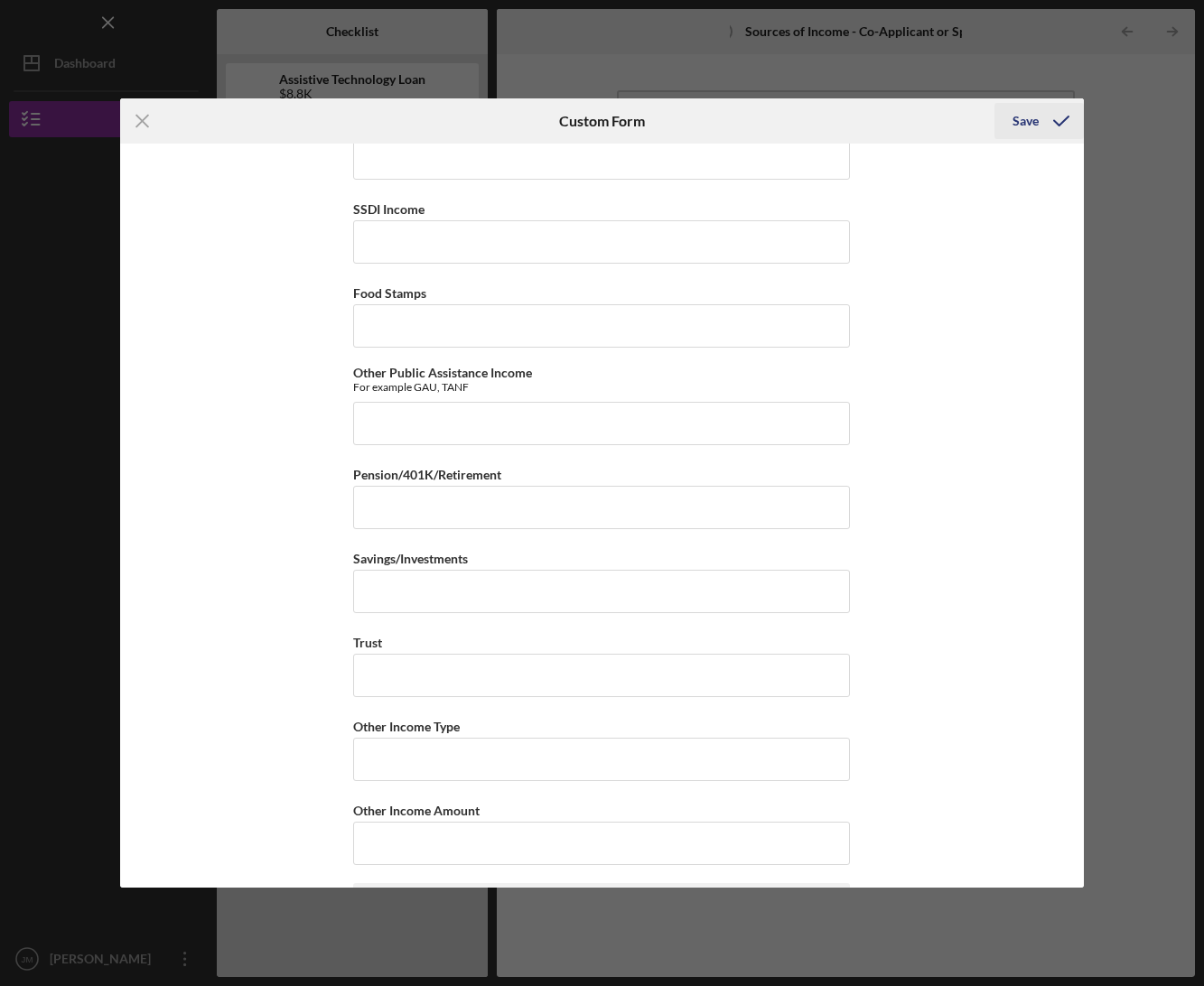
type input "$5,124"
click at [1044, 120] on icon "submit" at bounding box center [1062, 121] width 46 height 46
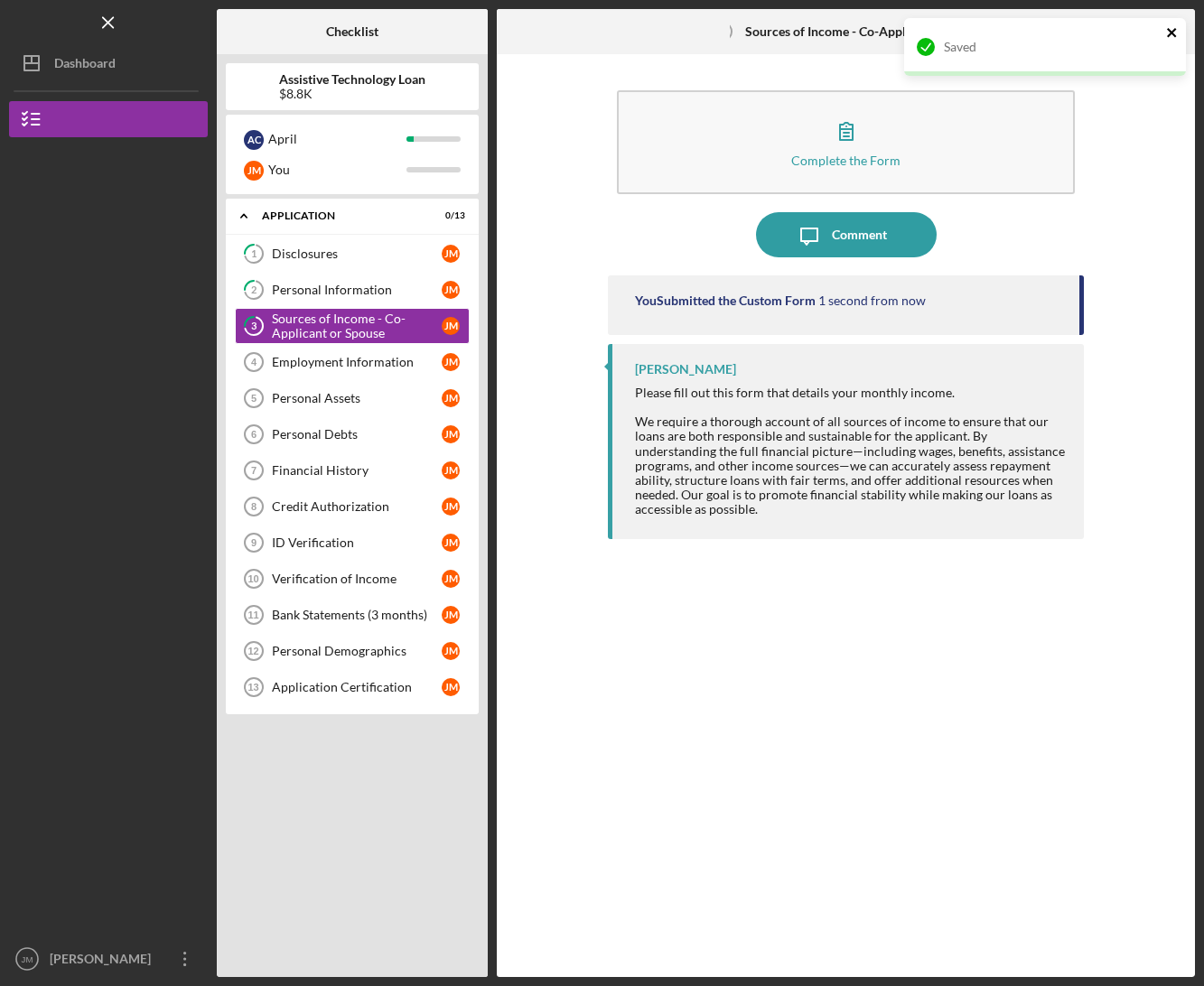
click at [1175, 32] on icon "close" at bounding box center [1173, 33] width 13 height 15
click at [1177, 31] on div "Icon/Menu 3 Sources of Income - Co-Applicant or Spouse Checklist Assistive Tech…" at bounding box center [602, 493] width 1204 height 986
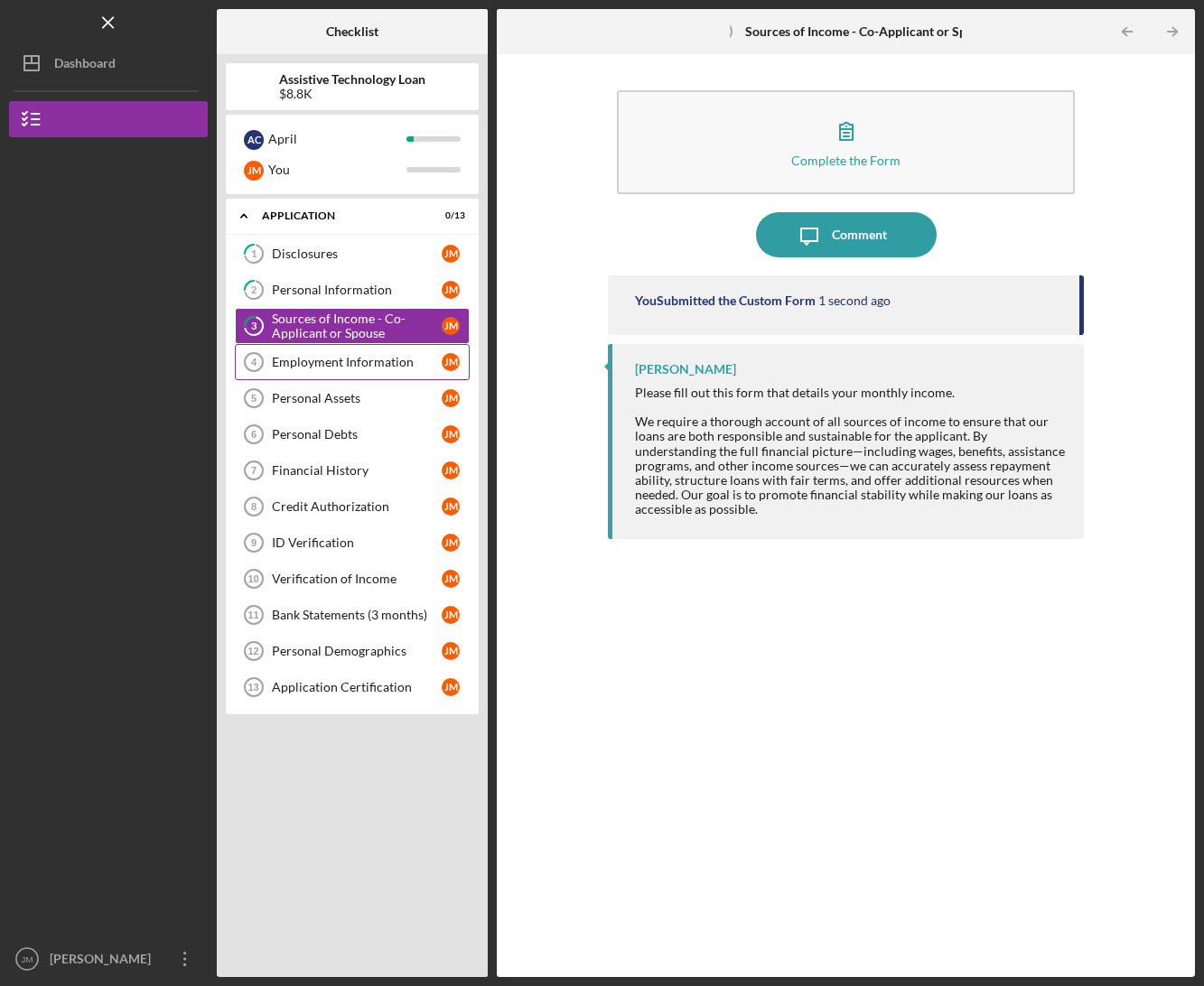
click at [327, 353] on link "Employment Information 4 Employment Information [PERSON_NAME]" at bounding box center [352, 362] width 234 height 36
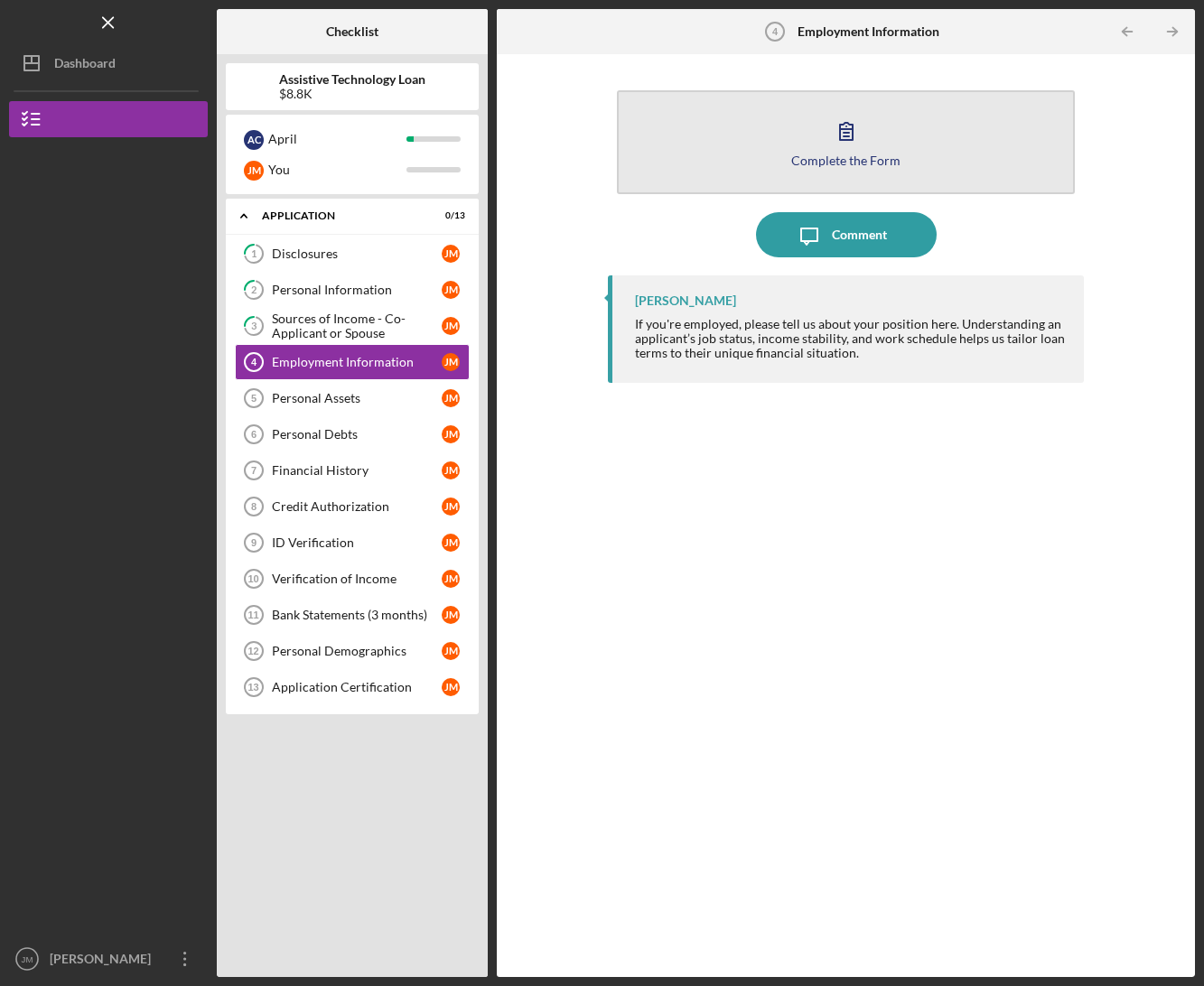
click at [836, 154] on div "Complete the Form" at bounding box center [846, 160] width 109 height 14
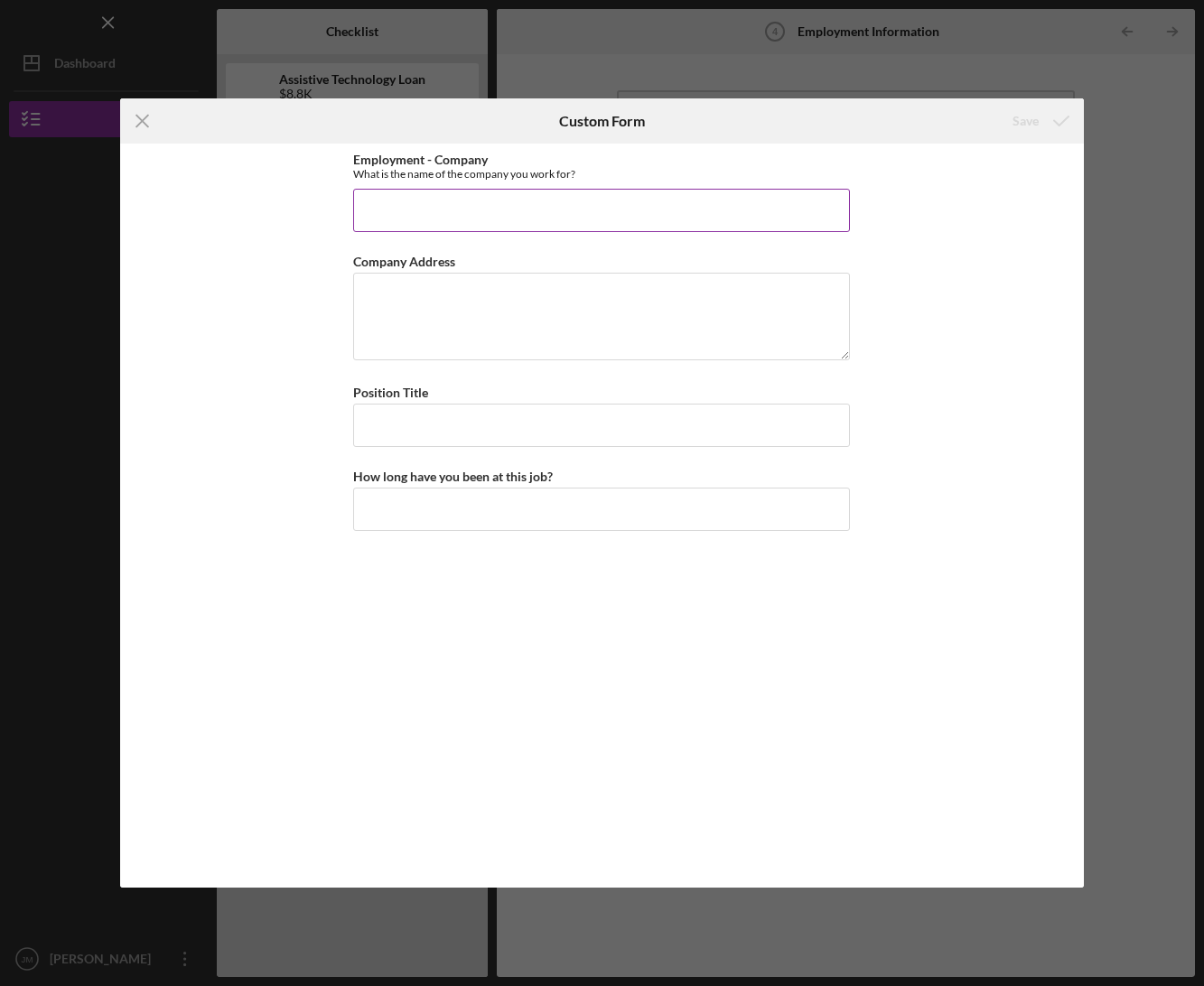
click at [513, 215] on input "Employment - Company" at bounding box center [602, 210] width 497 height 44
type input "[PERSON_NAME]"
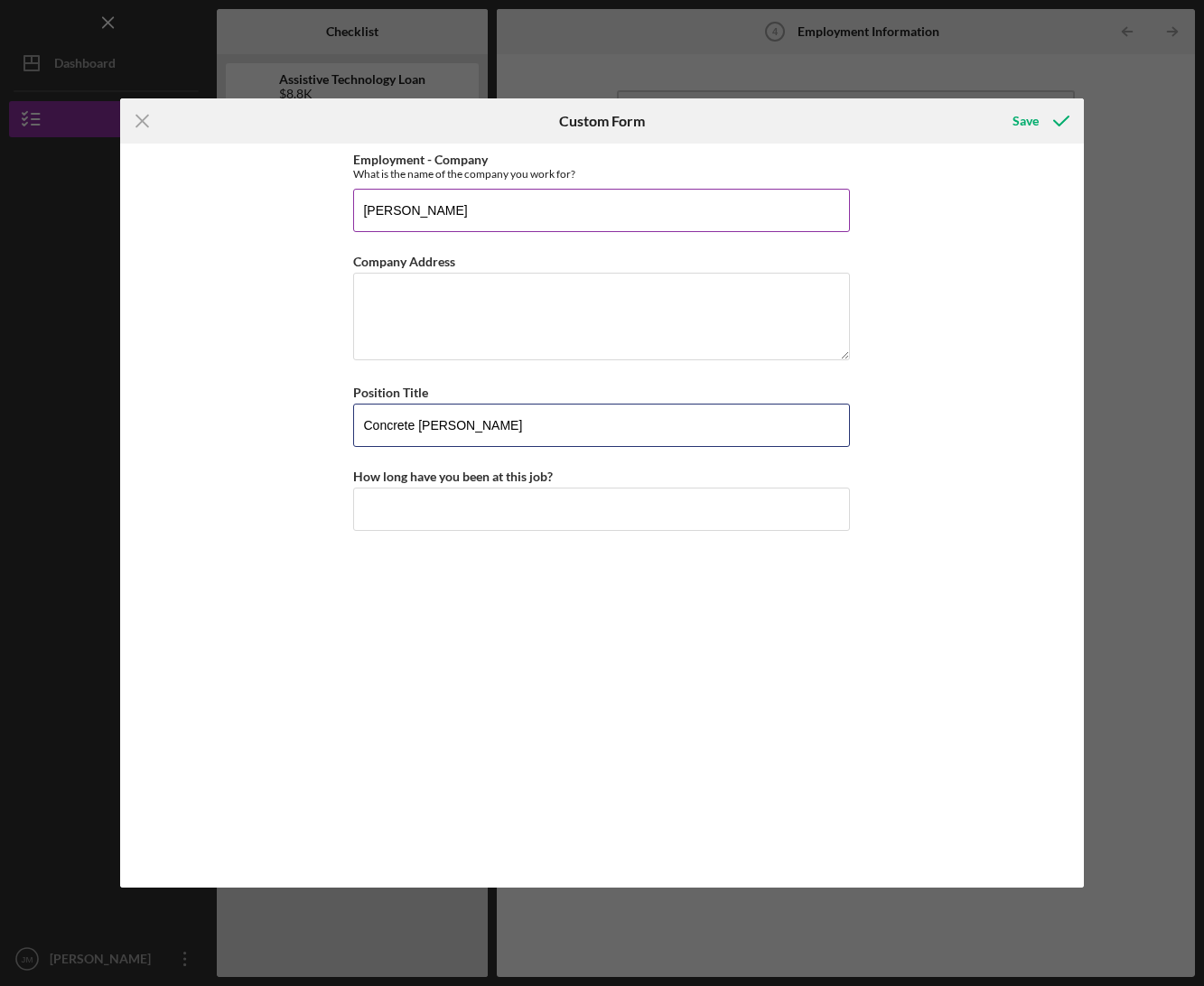
type input "Concrete [PERSON_NAME]"
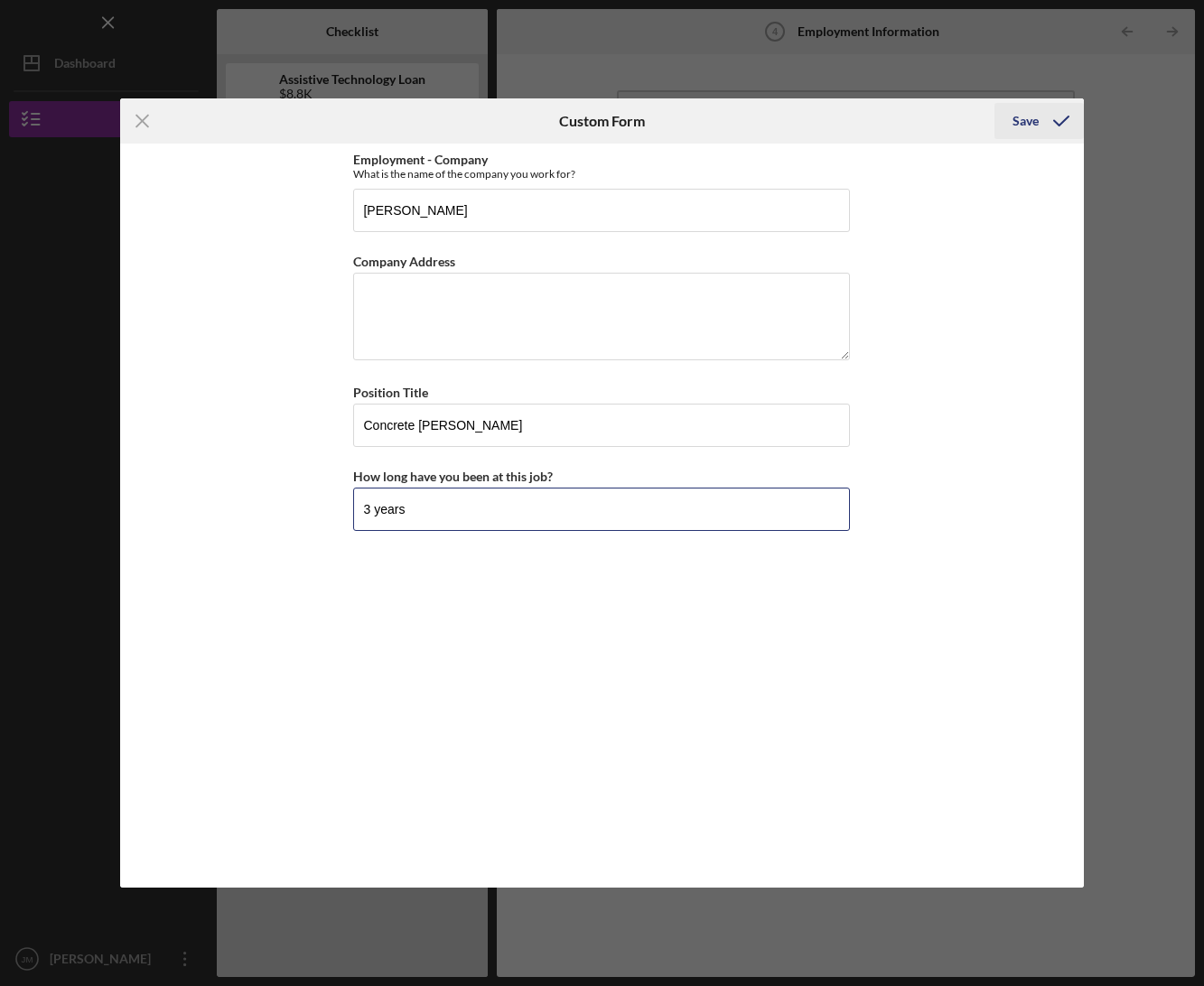
type input "3 years"
click at [1030, 122] on div "Save" at bounding box center [1025, 121] width 26 height 36
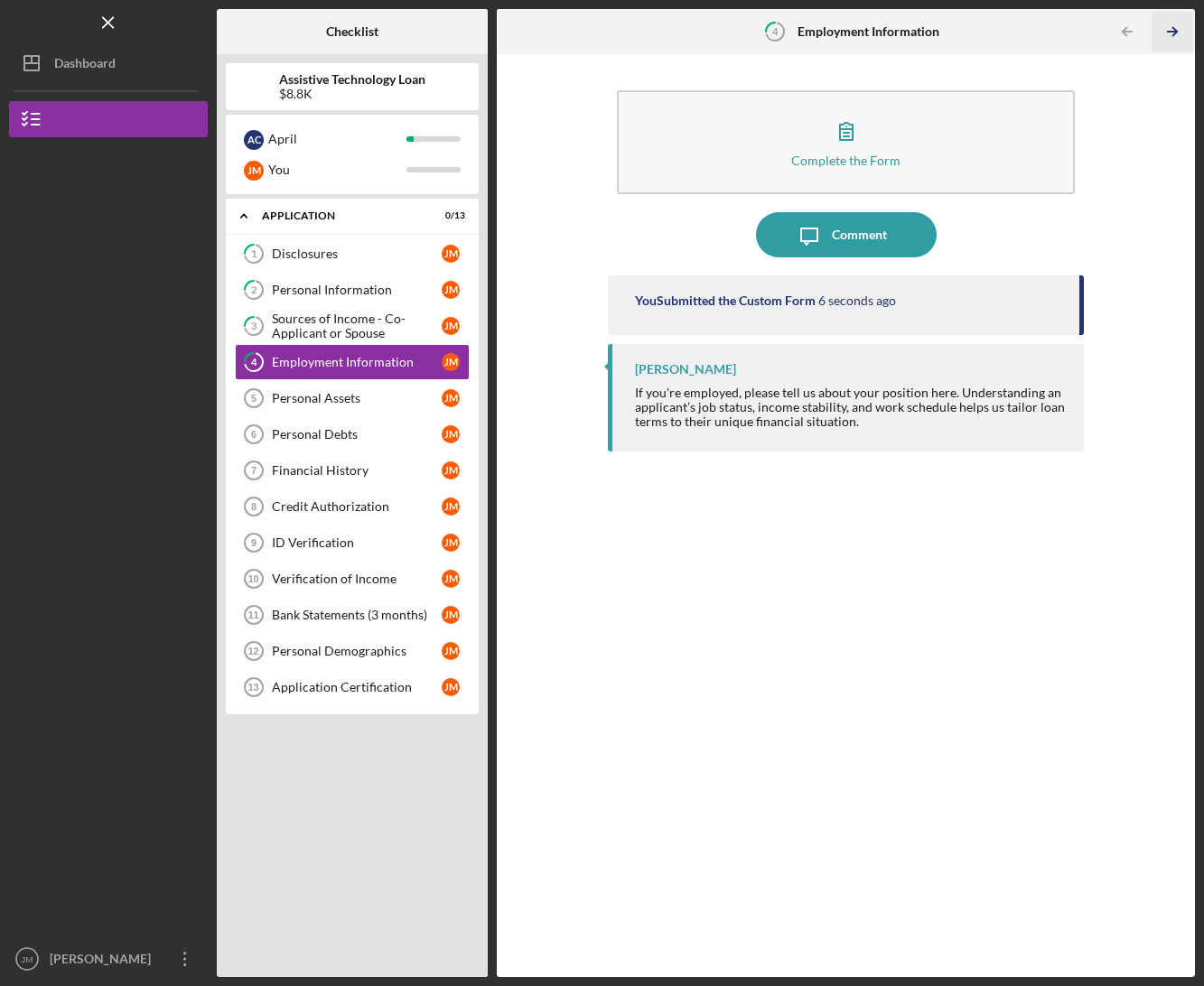
click at [1175, 25] on icon "Icon/Table Pagination Arrow" at bounding box center [1173, 33] width 41 height 41
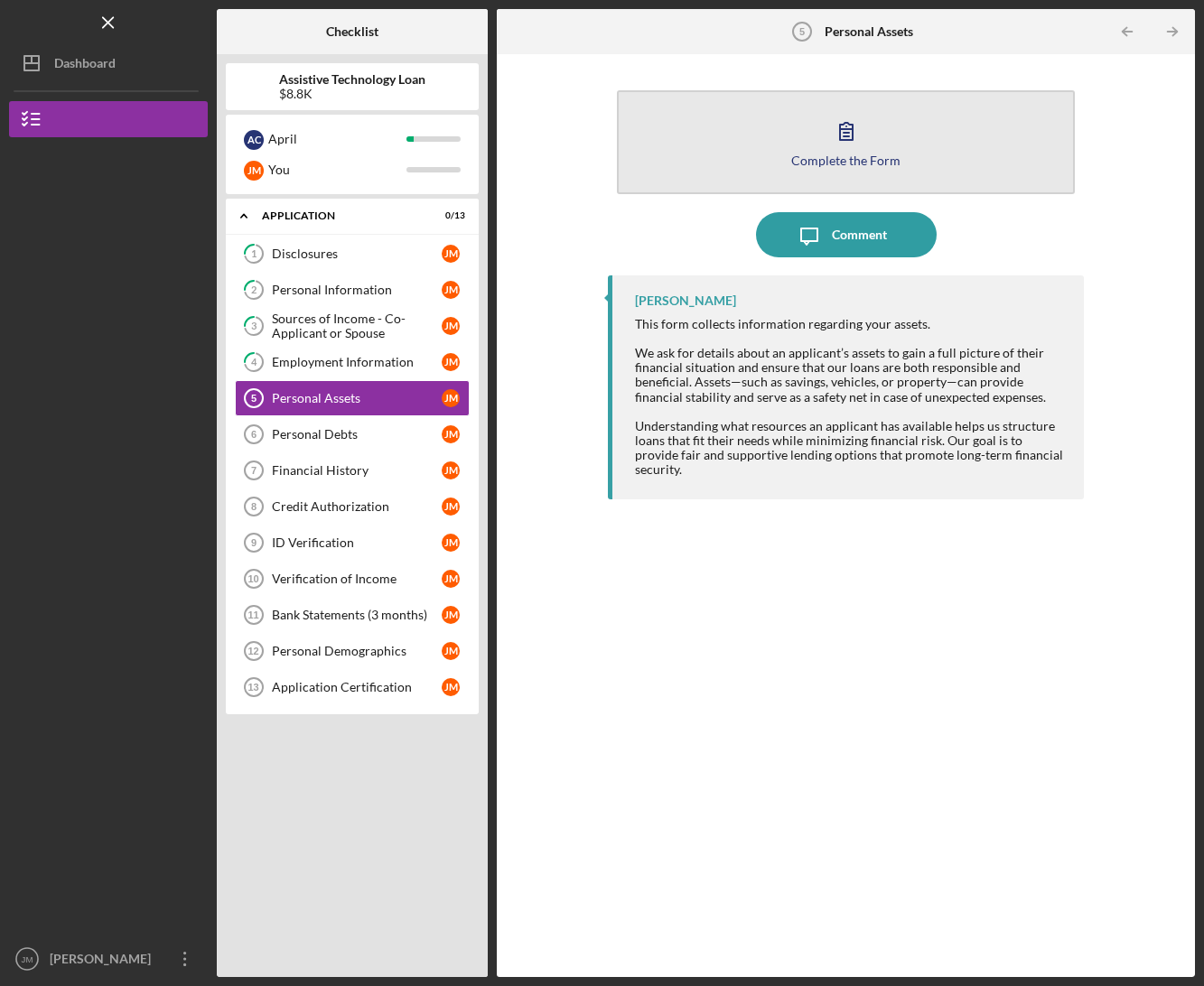
click at [889, 153] on div "Complete the Form" at bounding box center [846, 160] width 109 height 14
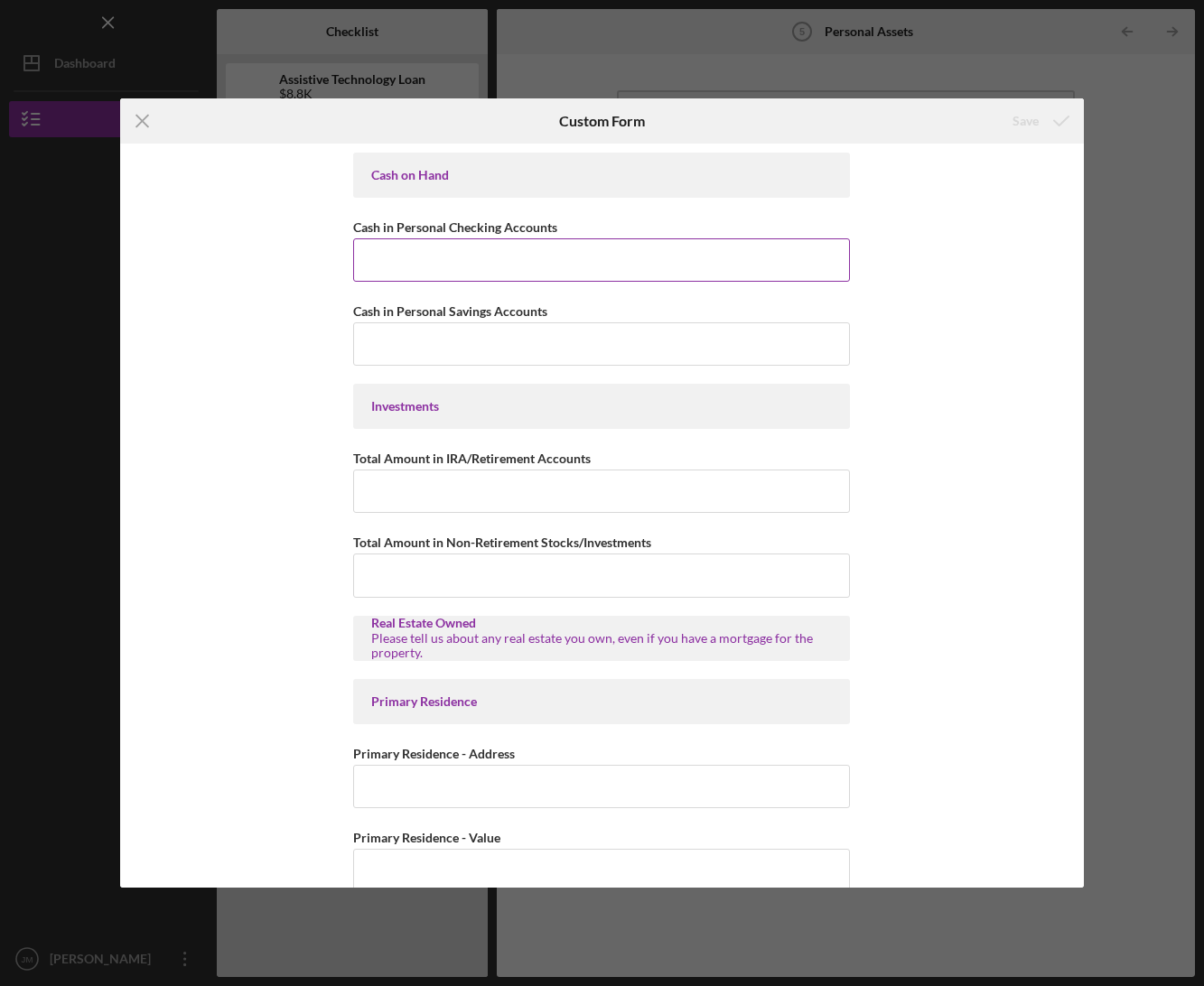
click at [622, 250] on input "Cash in Personal Checking Accounts" at bounding box center [602, 260] width 497 height 44
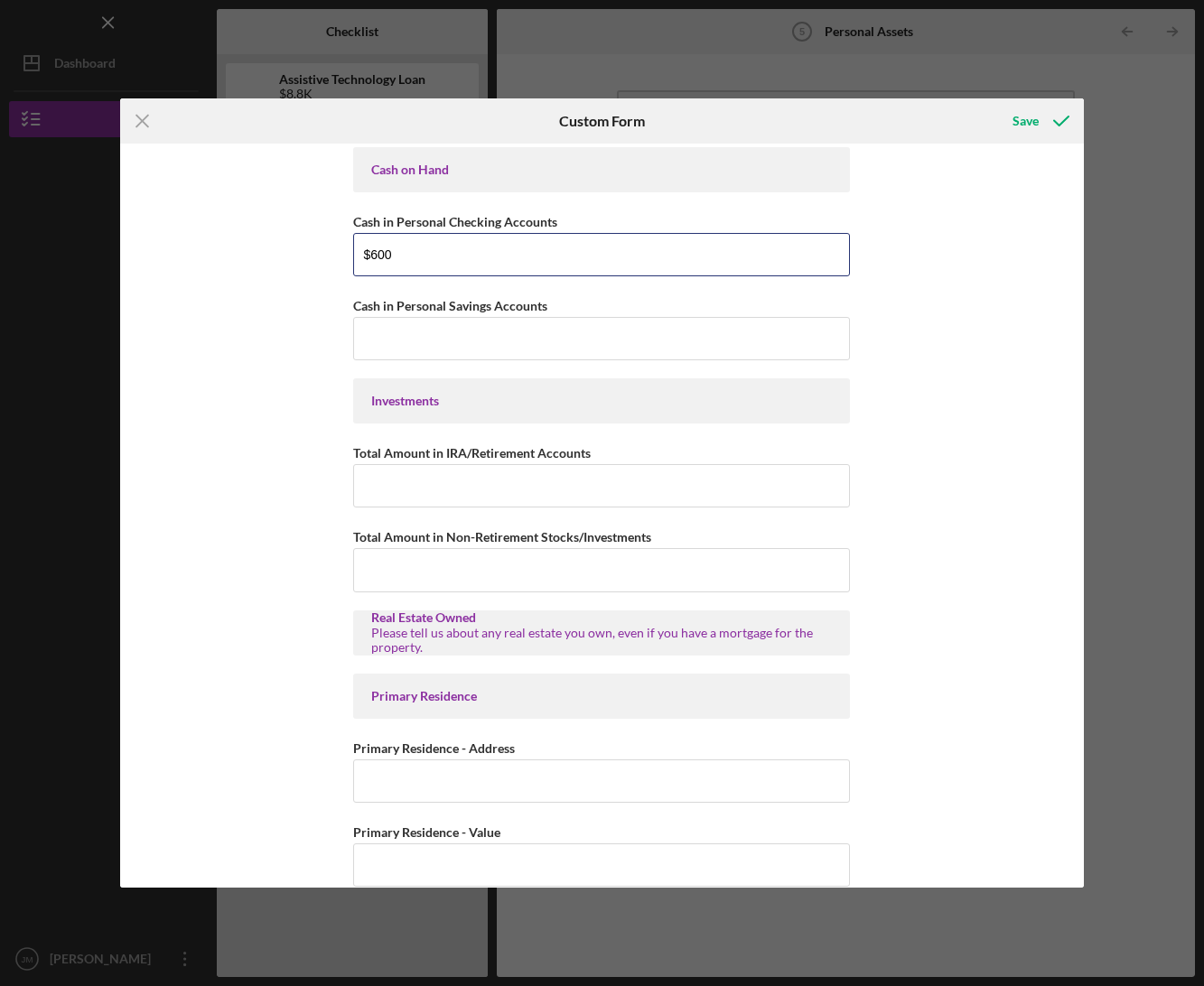
scroll to position [11, 0]
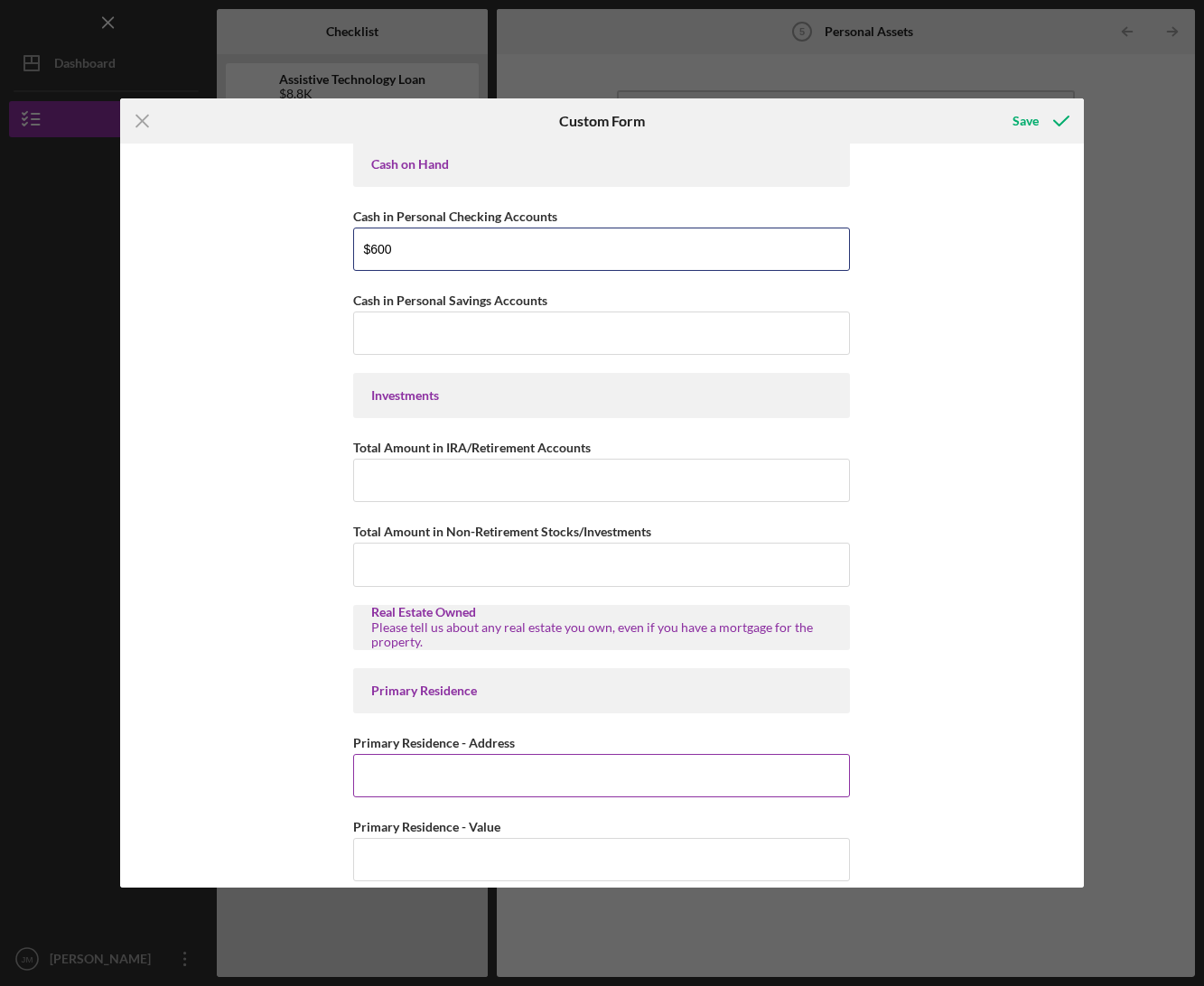
type input "$600"
click at [517, 763] on input "Primary Residence - Address" at bounding box center [602, 776] width 497 height 44
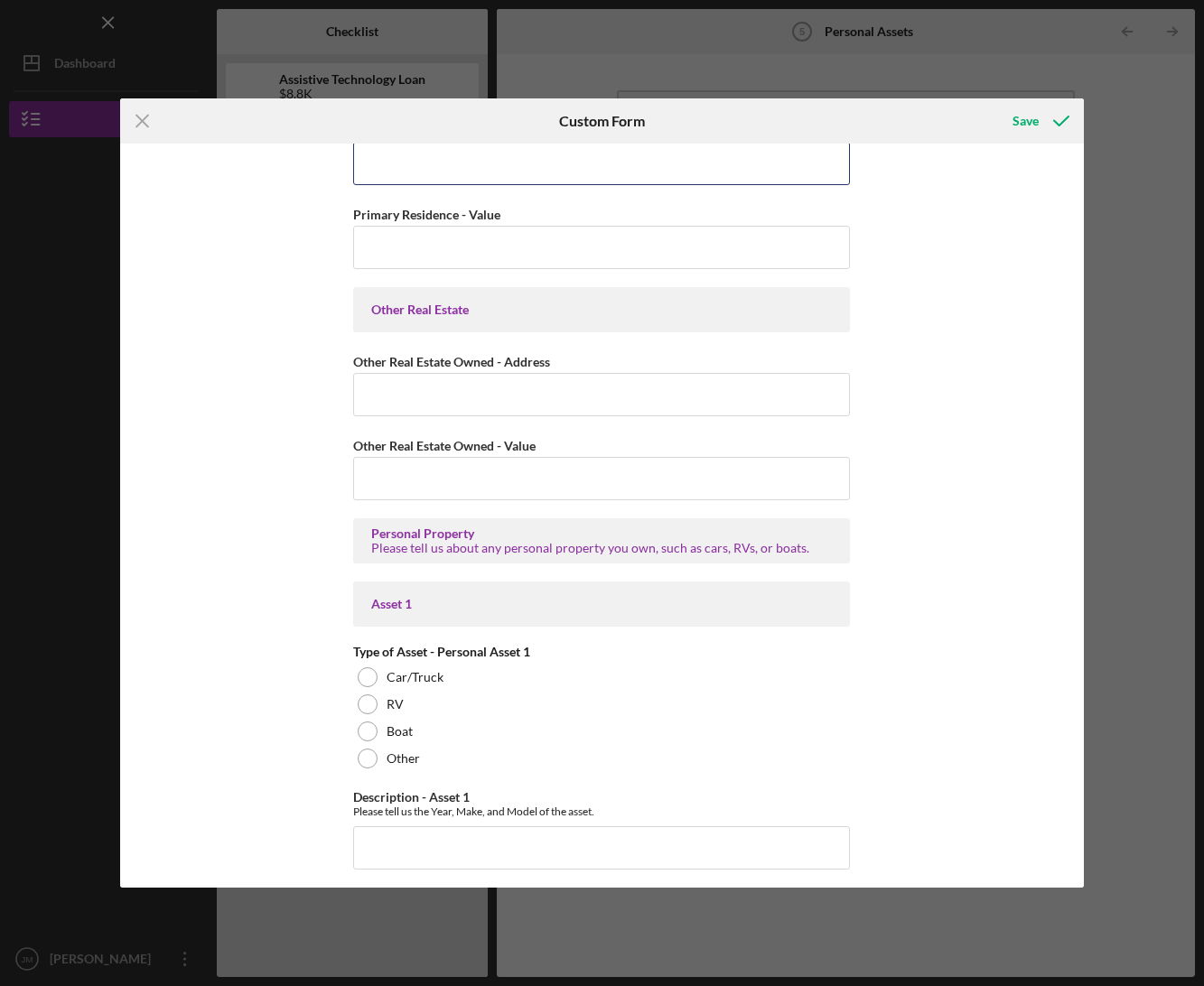
scroll to position [646, 0]
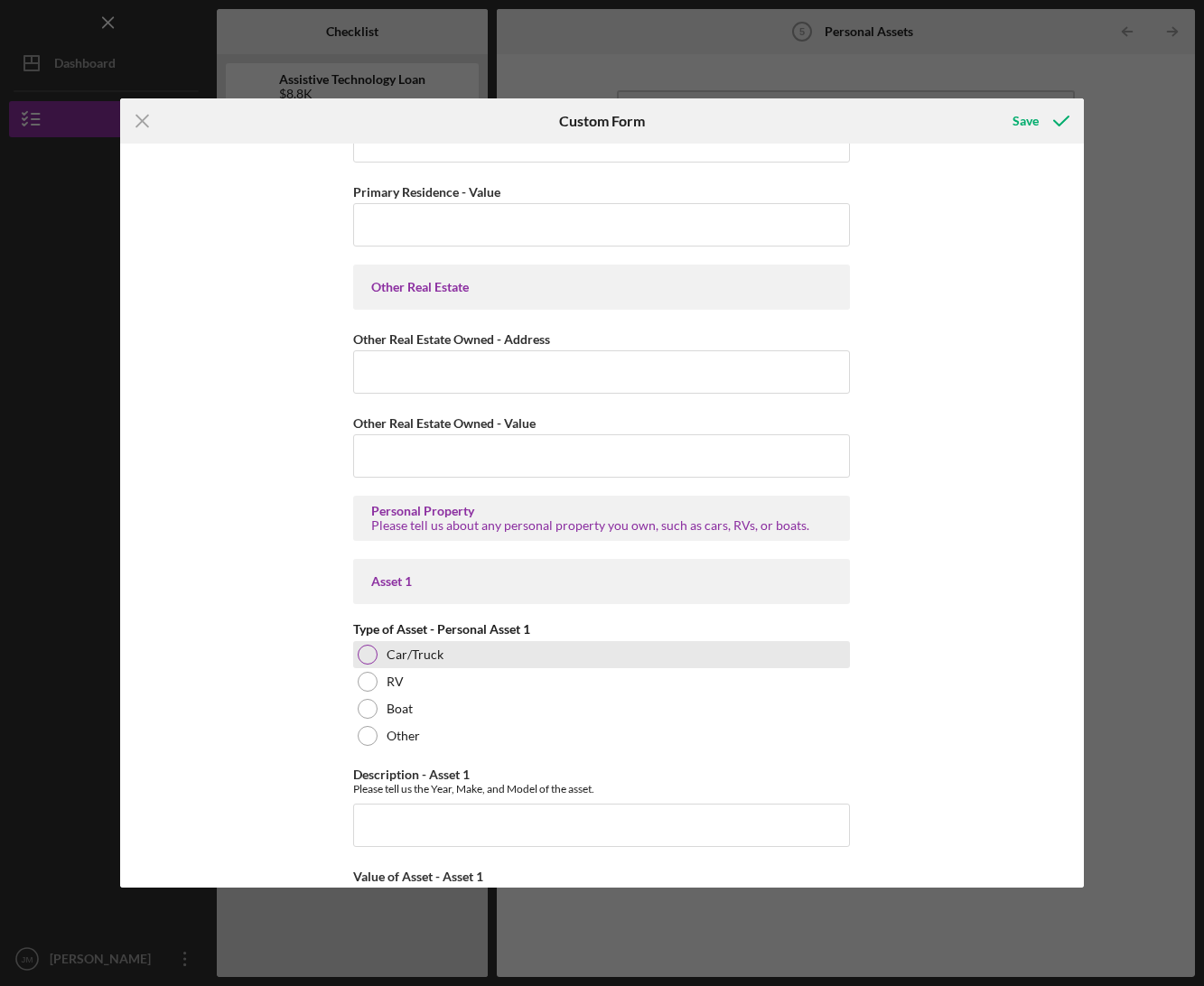
click at [406, 667] on div "Car/Truck" at bounding box center [602, 654] width 497 height 27
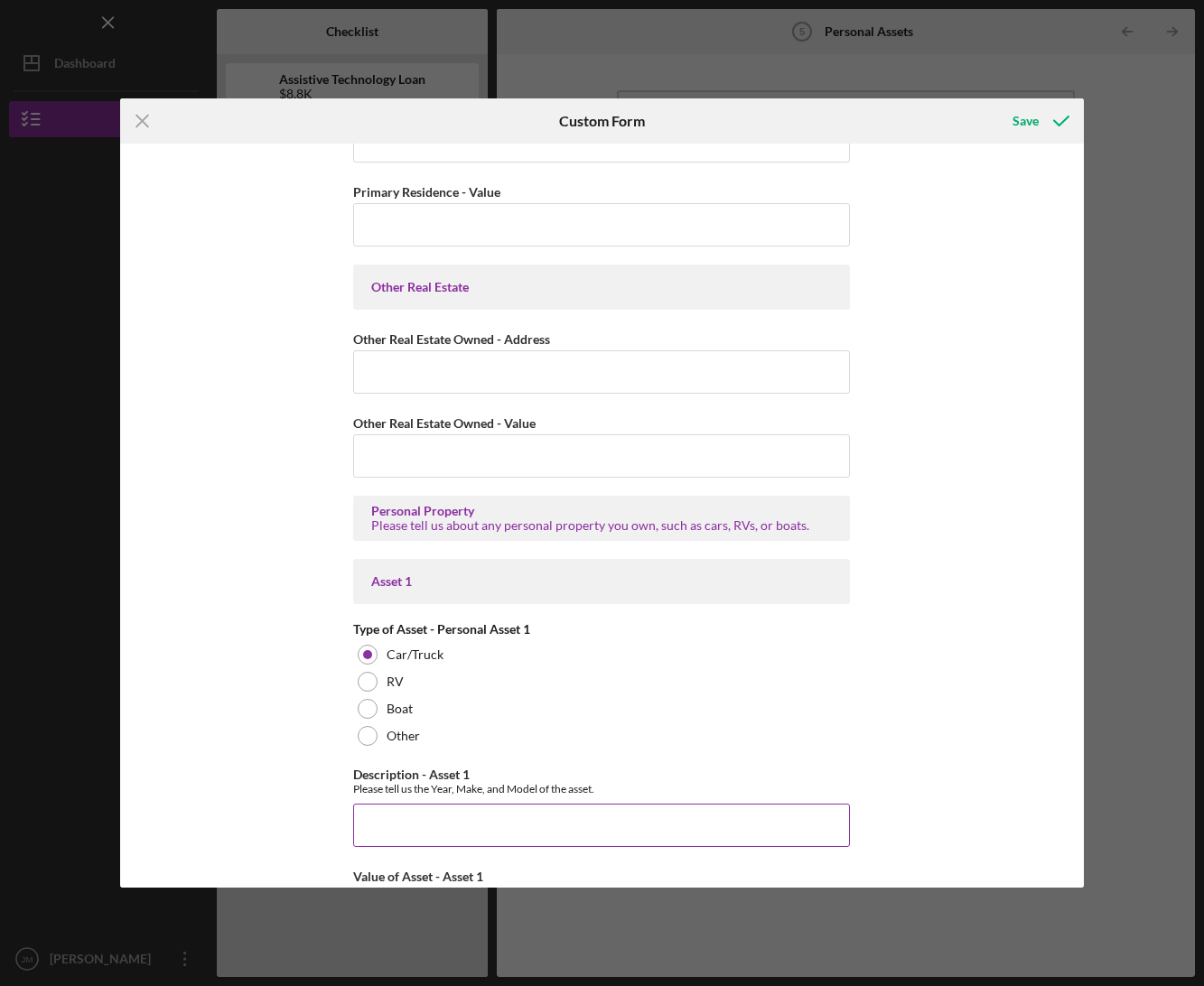
click at [491, 807] on input "Description - Asset 1" at bounding box center [602, 825] width 497 height 44
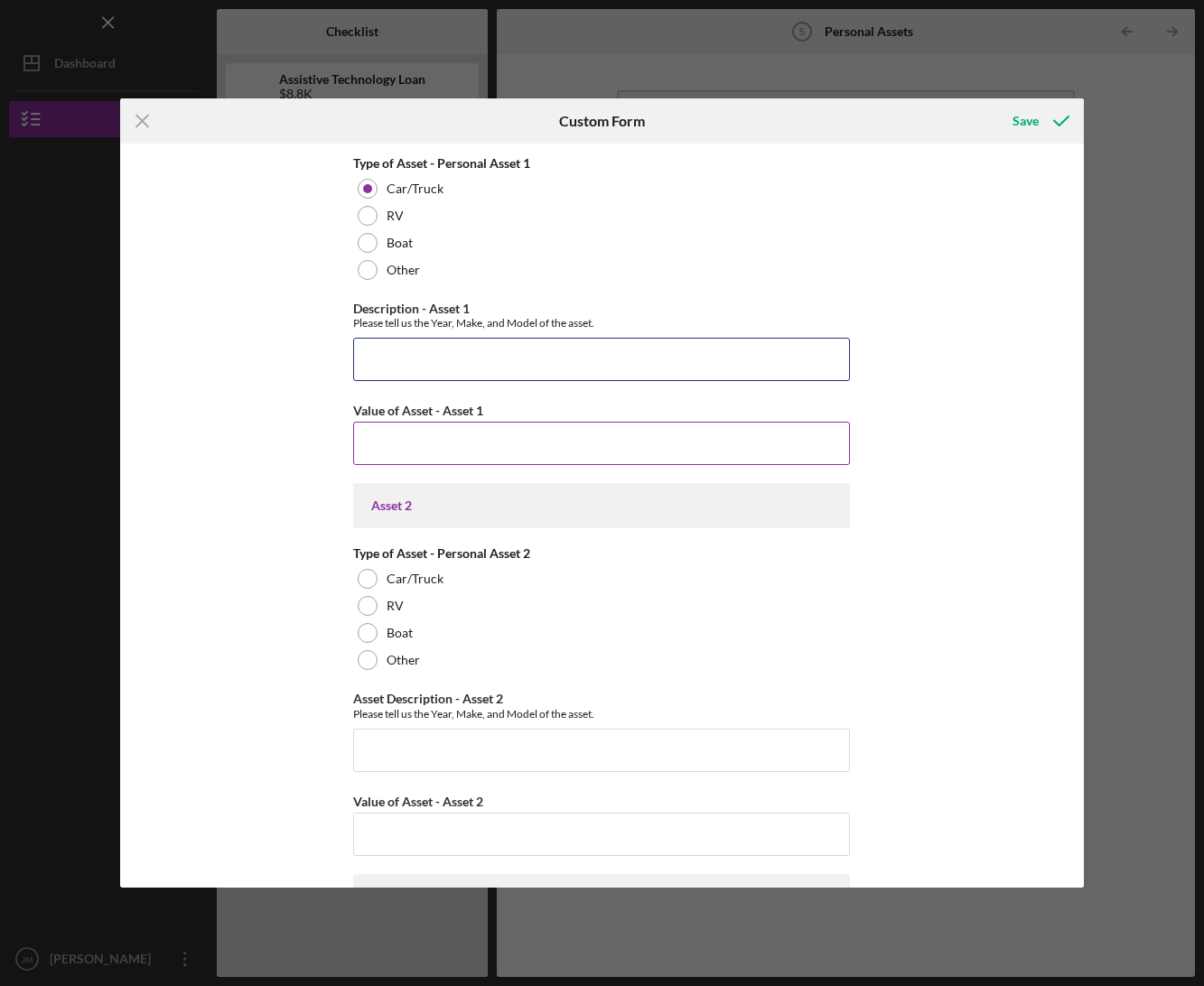
scroll to position [1124, 0]
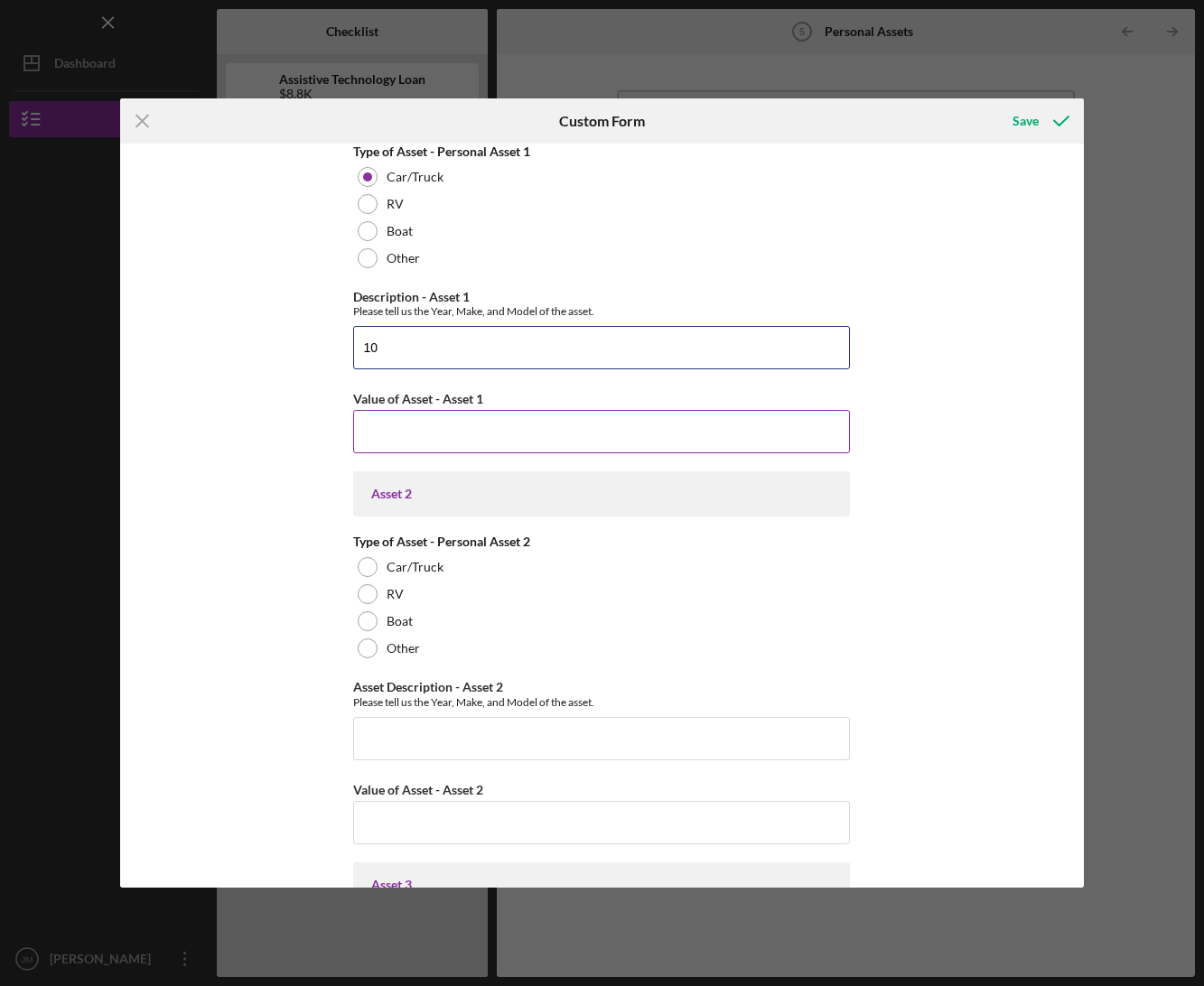
type input "1"
type input "2001 Ford F250"
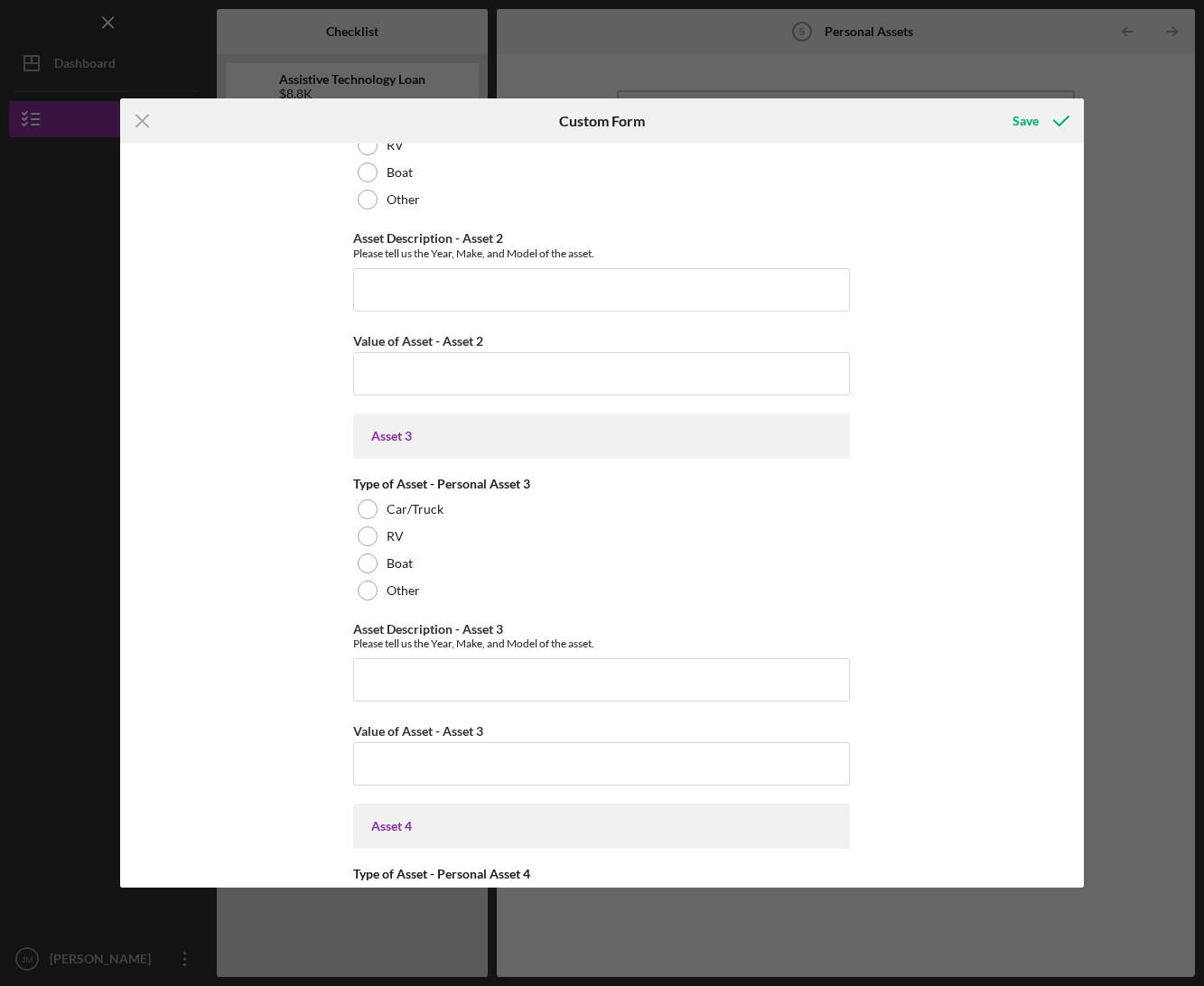
scroll to position [1665, 0]
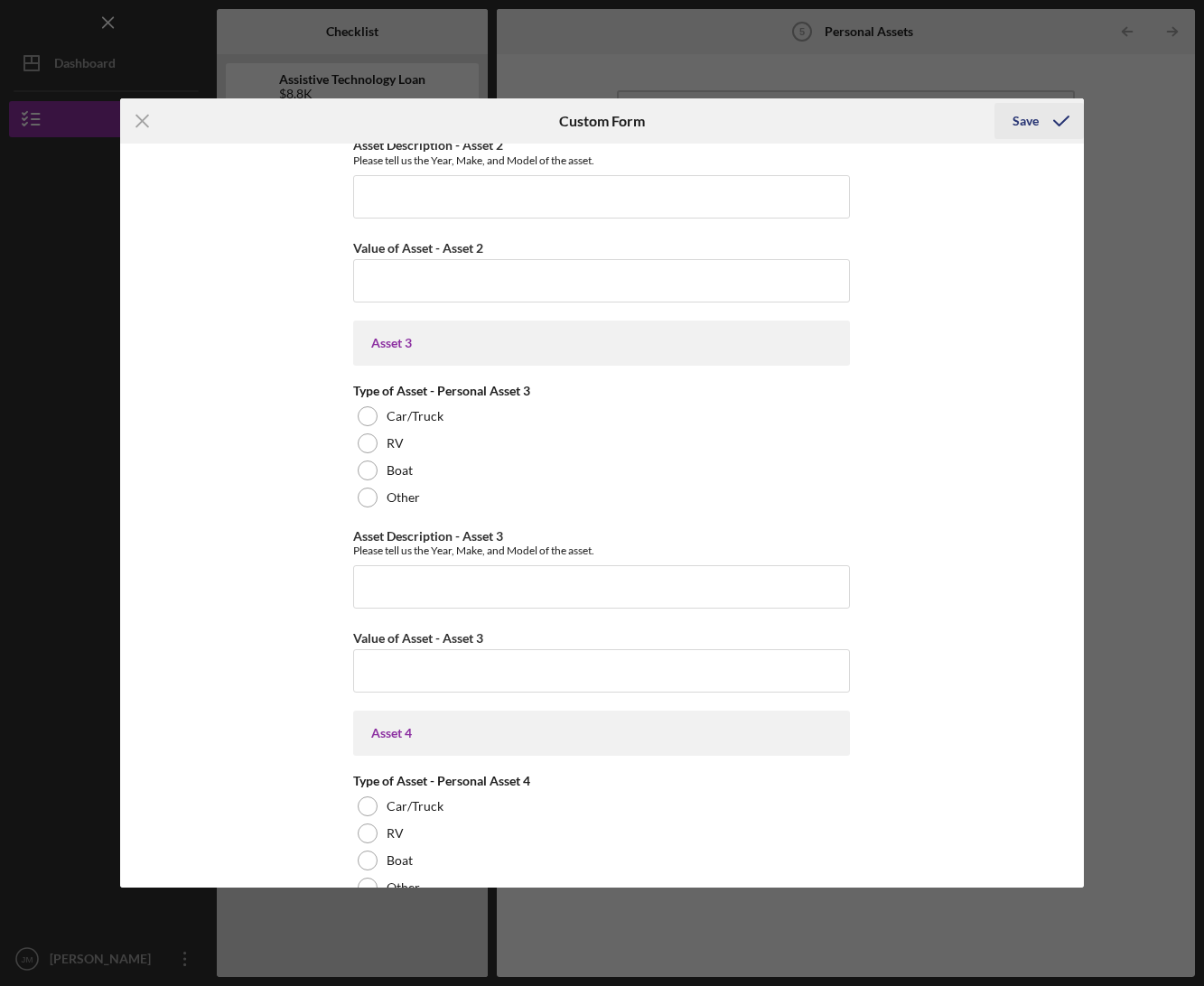
type input "$7,000"
click at [1039, 114] on icon "submit" at bounding box center [1062, 121] width 46 height 46
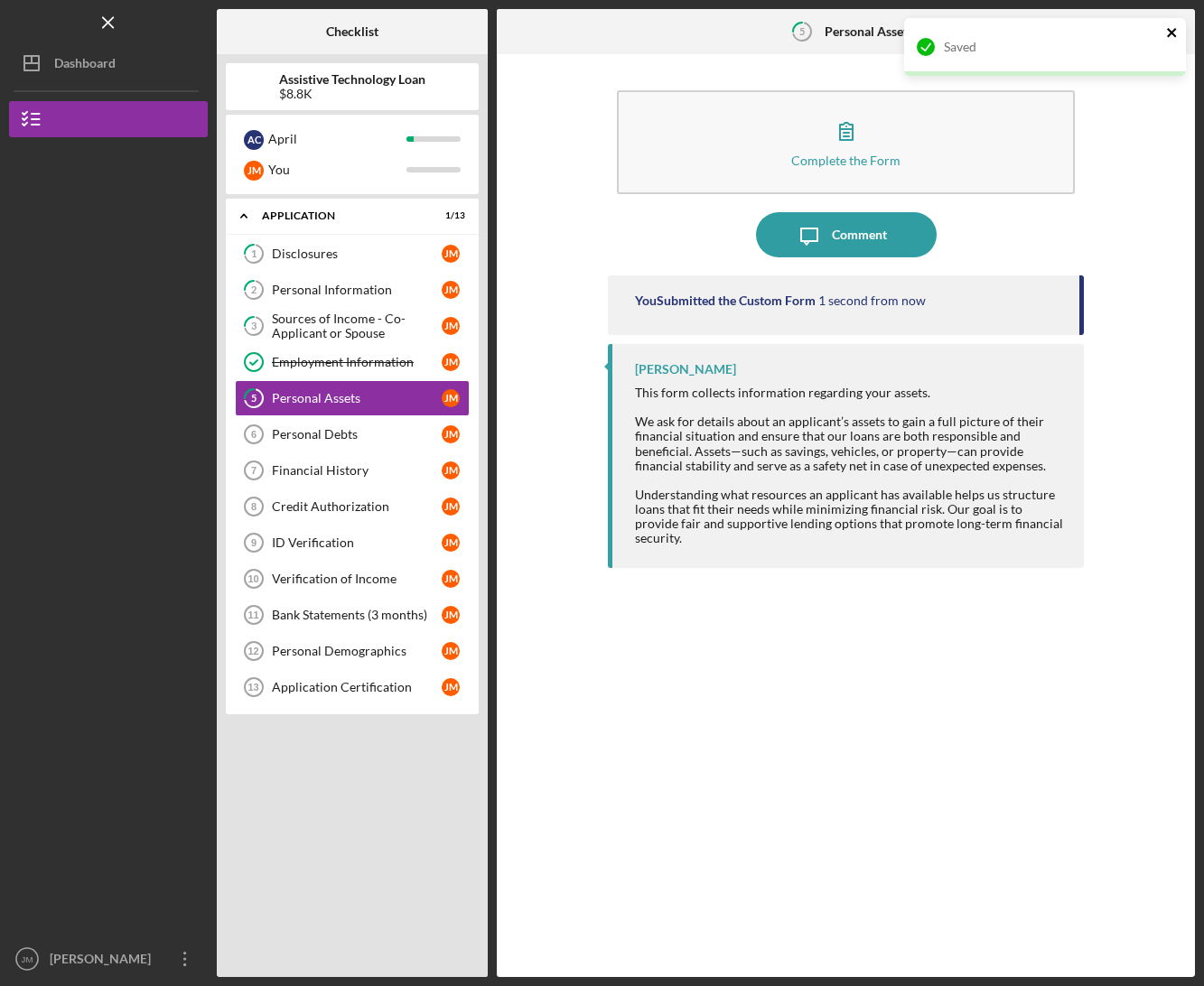
click at [1173, 32] on icon "close" at bounding box center [1171, 33] width 9 height 9
click at [1171, 29] on div "Icon/Menu 5 Personal Assets Checklist Assistive Technology Loan $8.8K A C April…" at bounding box center [602, 493] width 1204 height 986
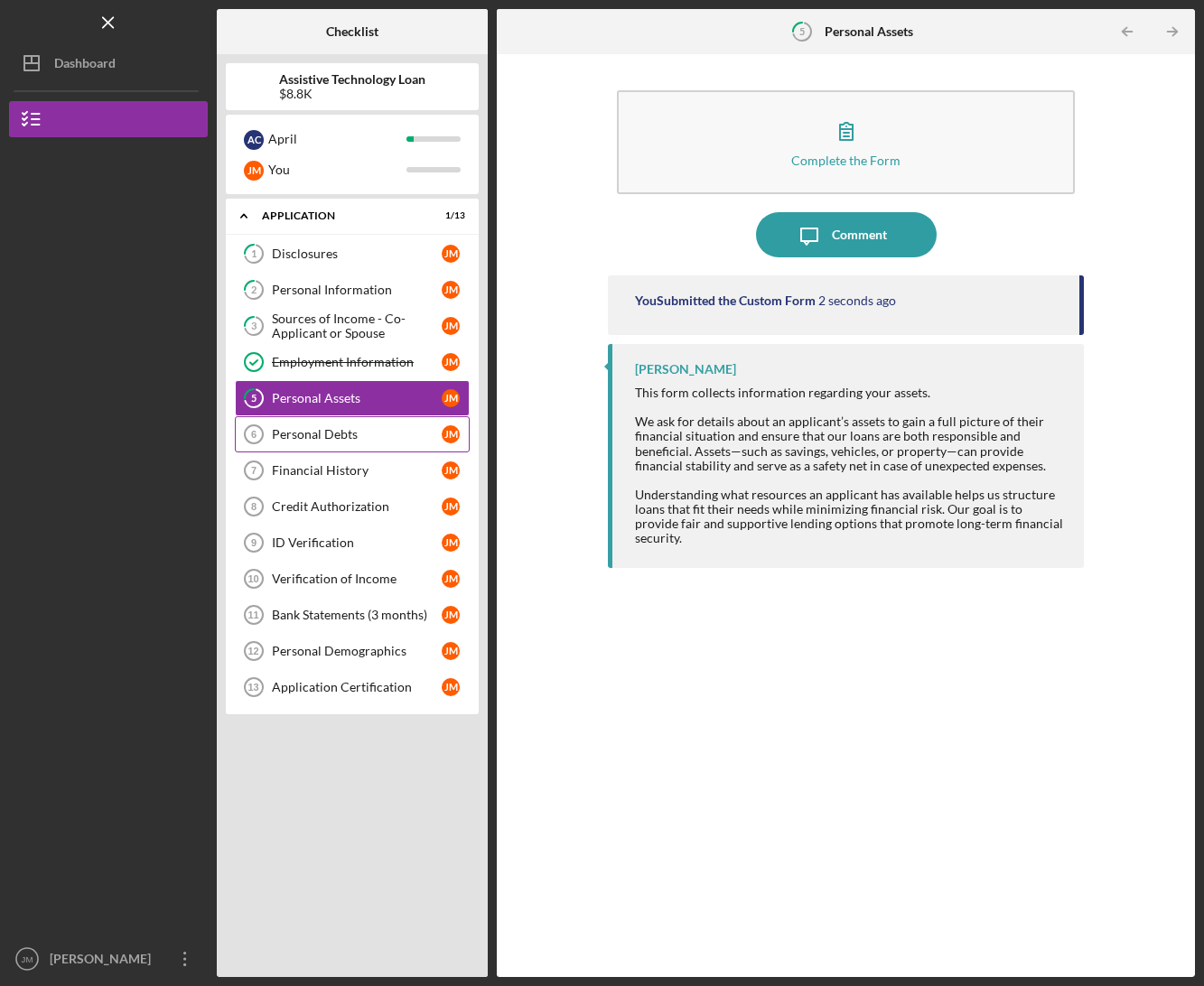
click at [329, 423] on link "Personal Debts 6 Personal Debts [PERSON_NAME]" at bounding box center [352, 434] width 234 height 36
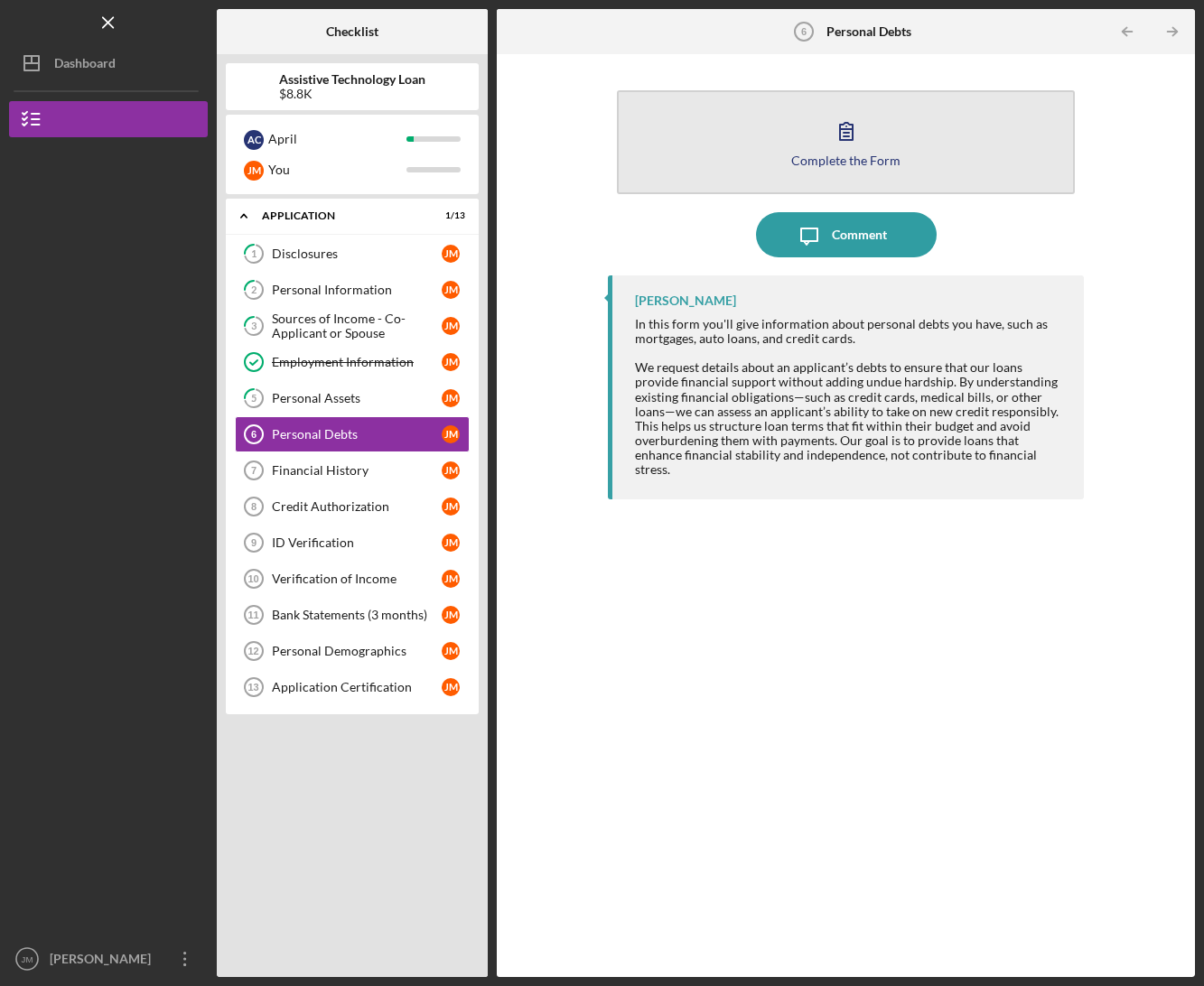
click at [975, 152] on button "Complete the Form Form" at bounding box center [846, 142] width 458 height 104
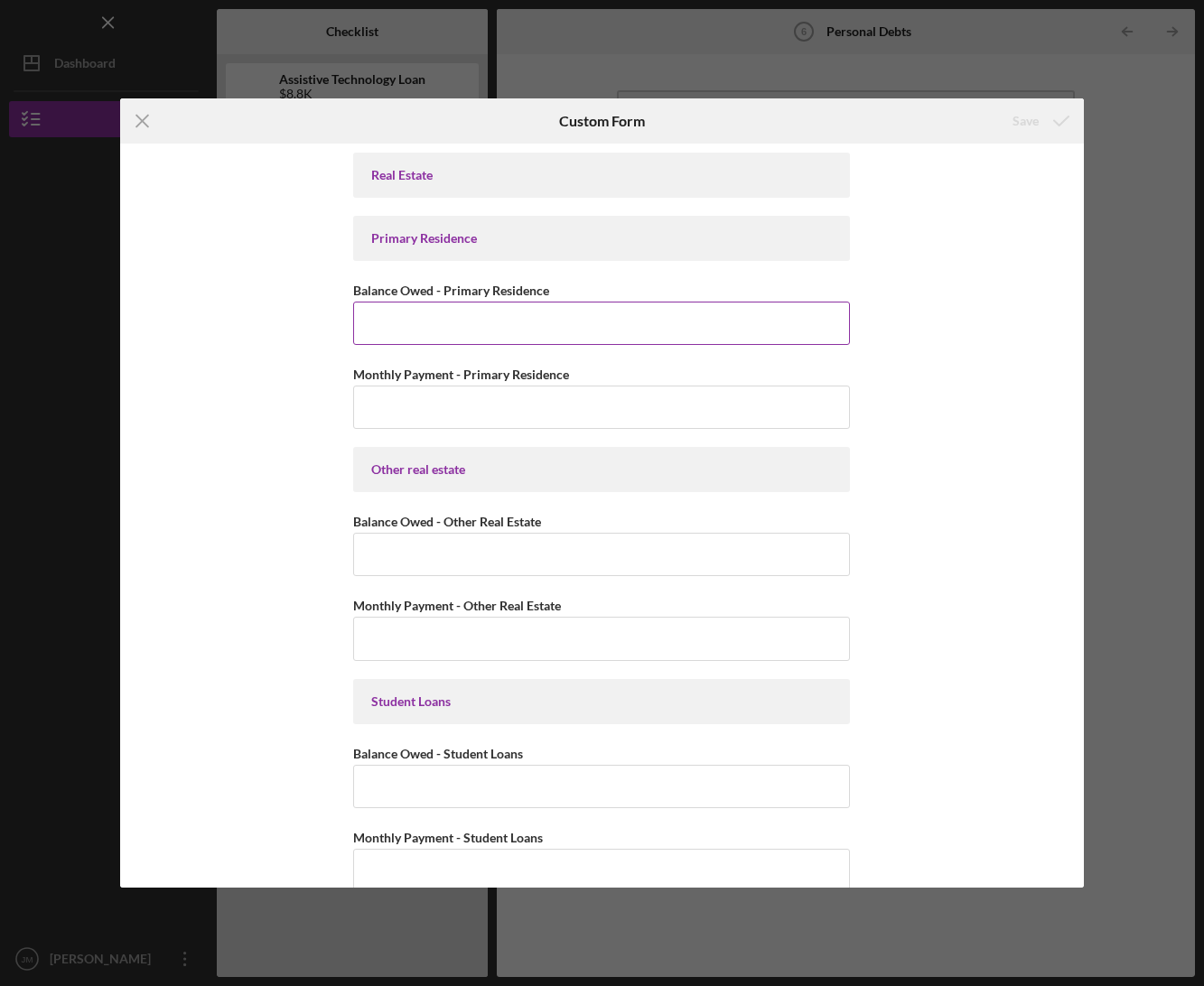
click at [502, 329] on input "Balance Owed - Primary Residence" at bounding box center [602, 323] width 497 height 44
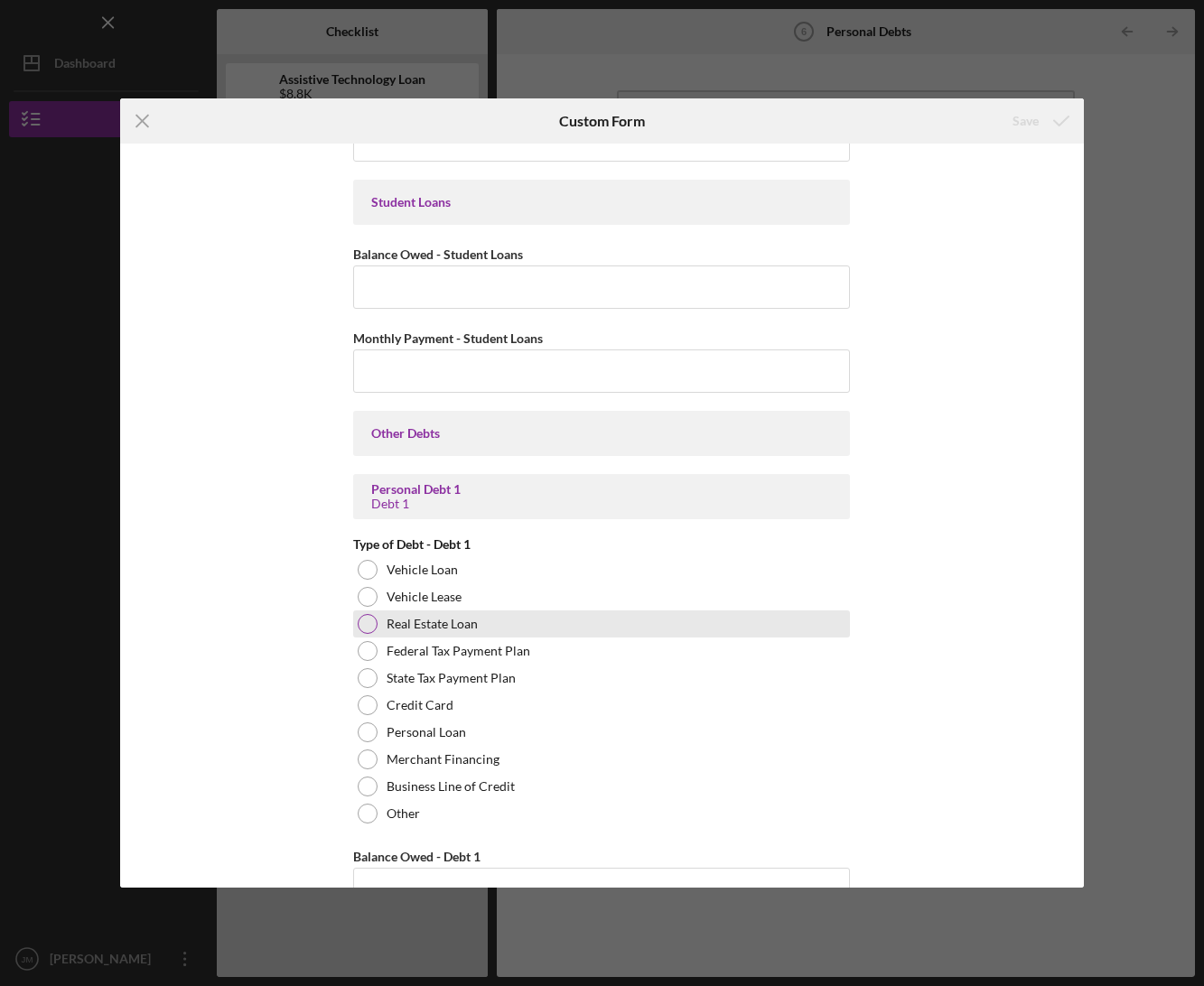
scroll to position [523, 0]
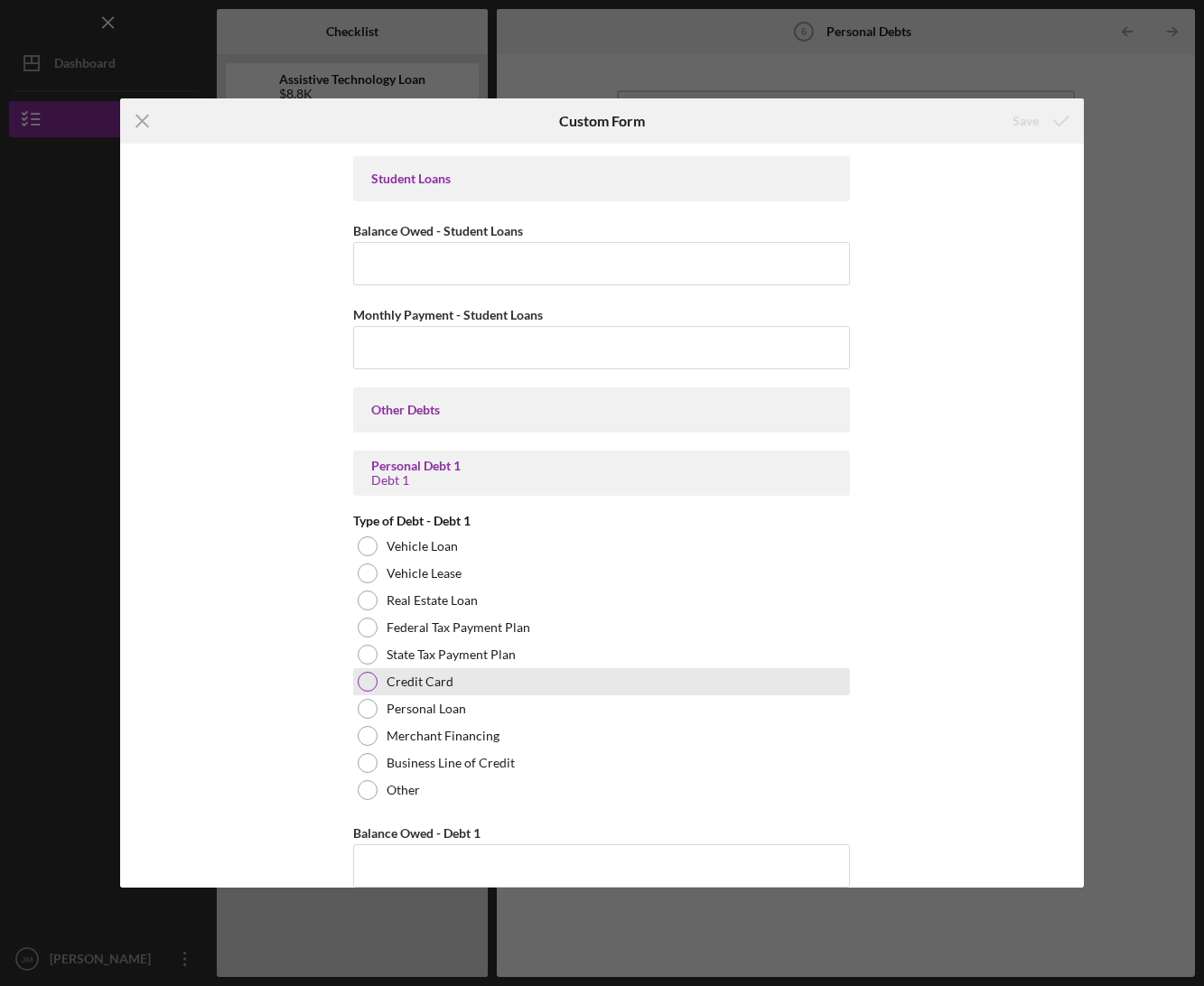
click at [447, 680] on label "Credit Card" at bounding box center [421, 682] width 67 height 15
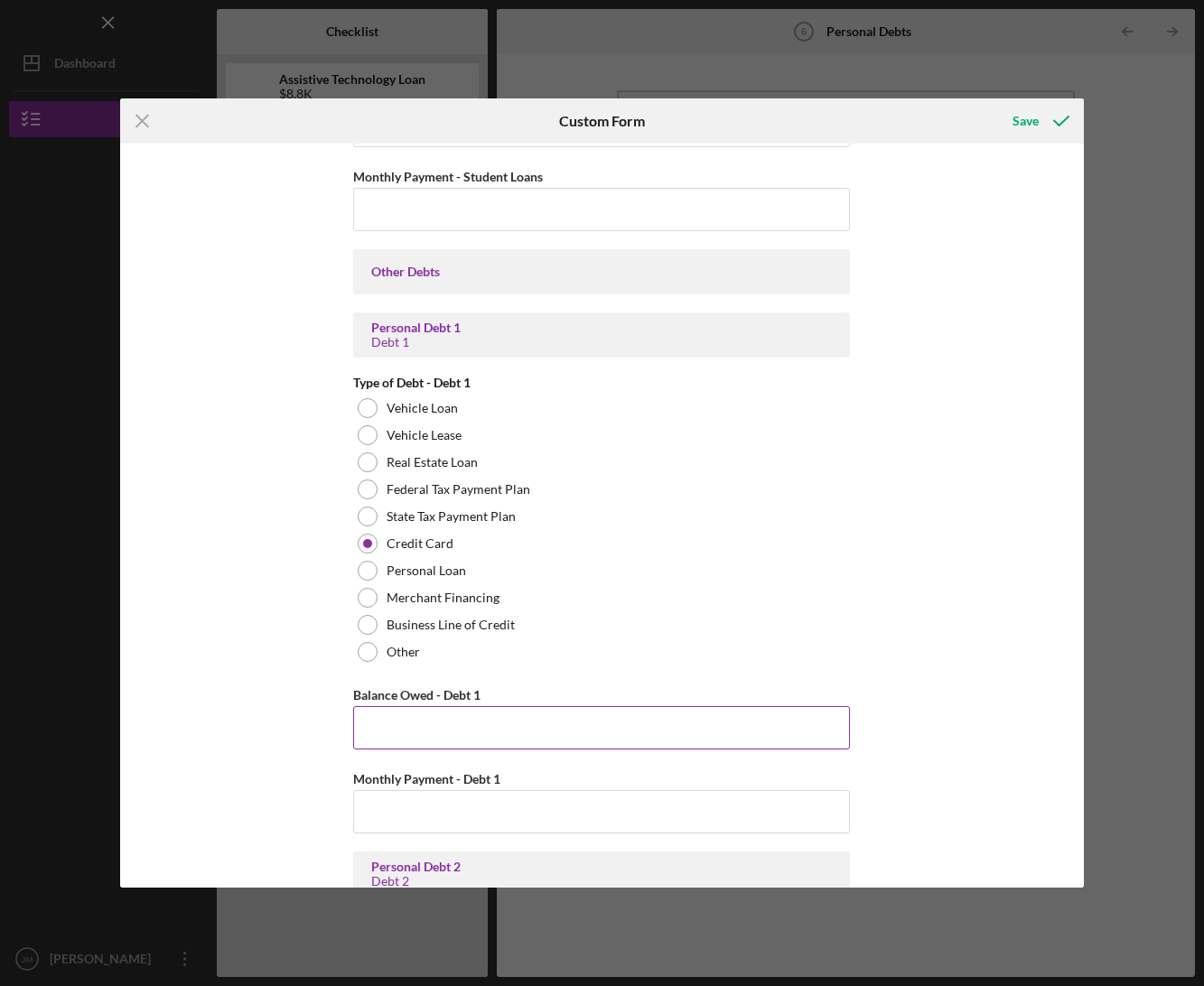
click at [588, 730] on input "Balance Owed - Debt 1" at bounding box center [602, 727] width 497 height 44
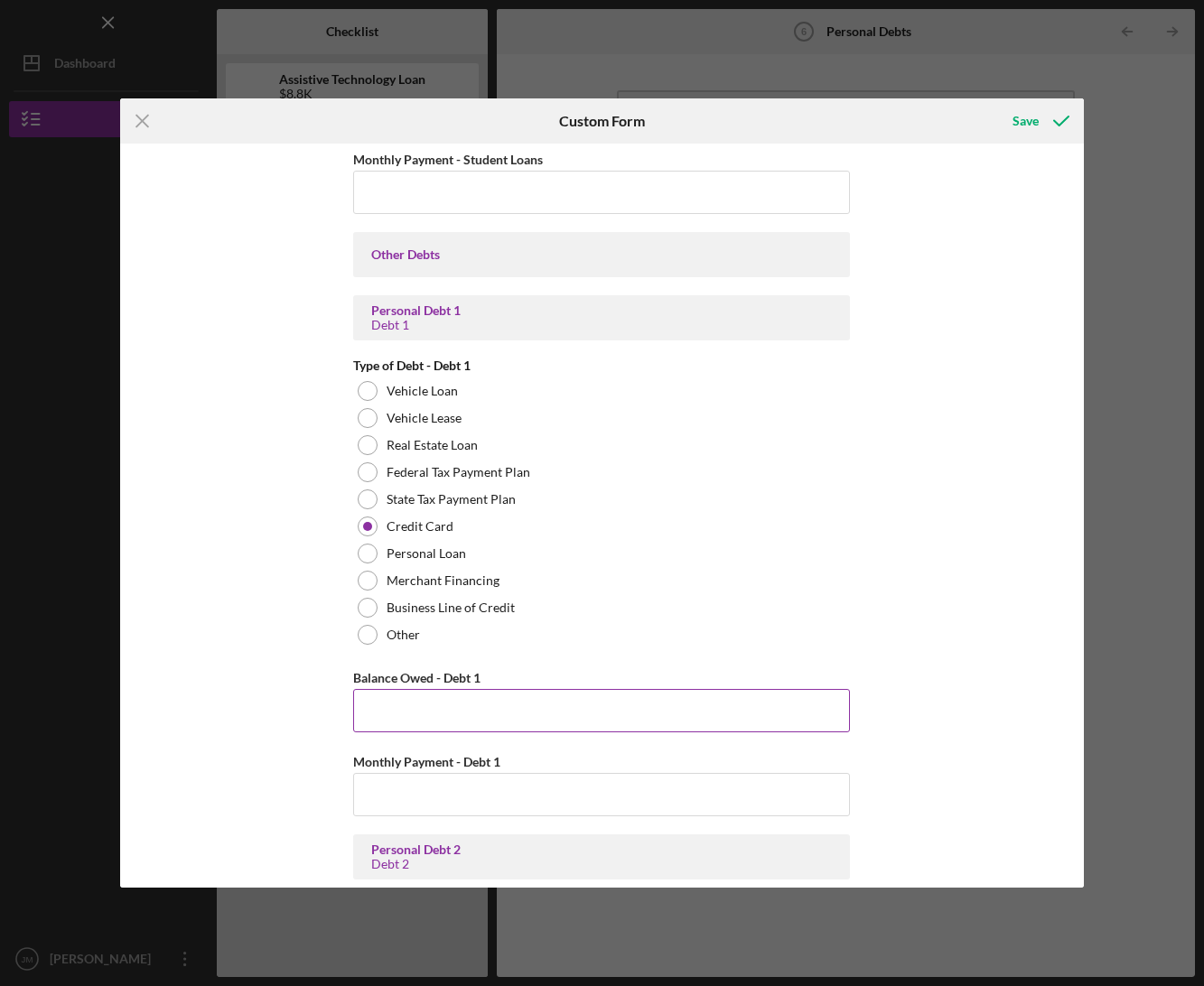
scroll to position [721, 0]
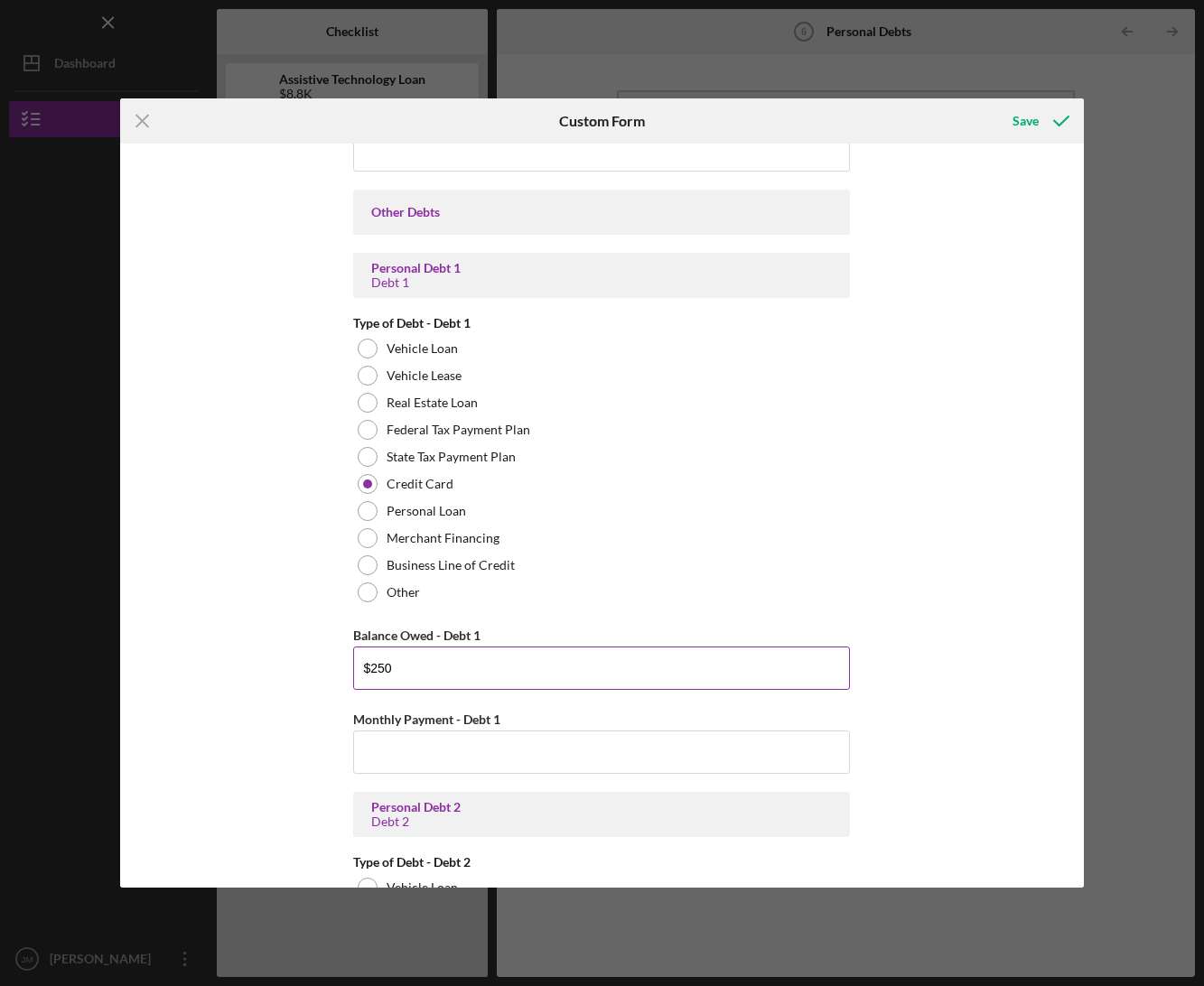
type input "$250"
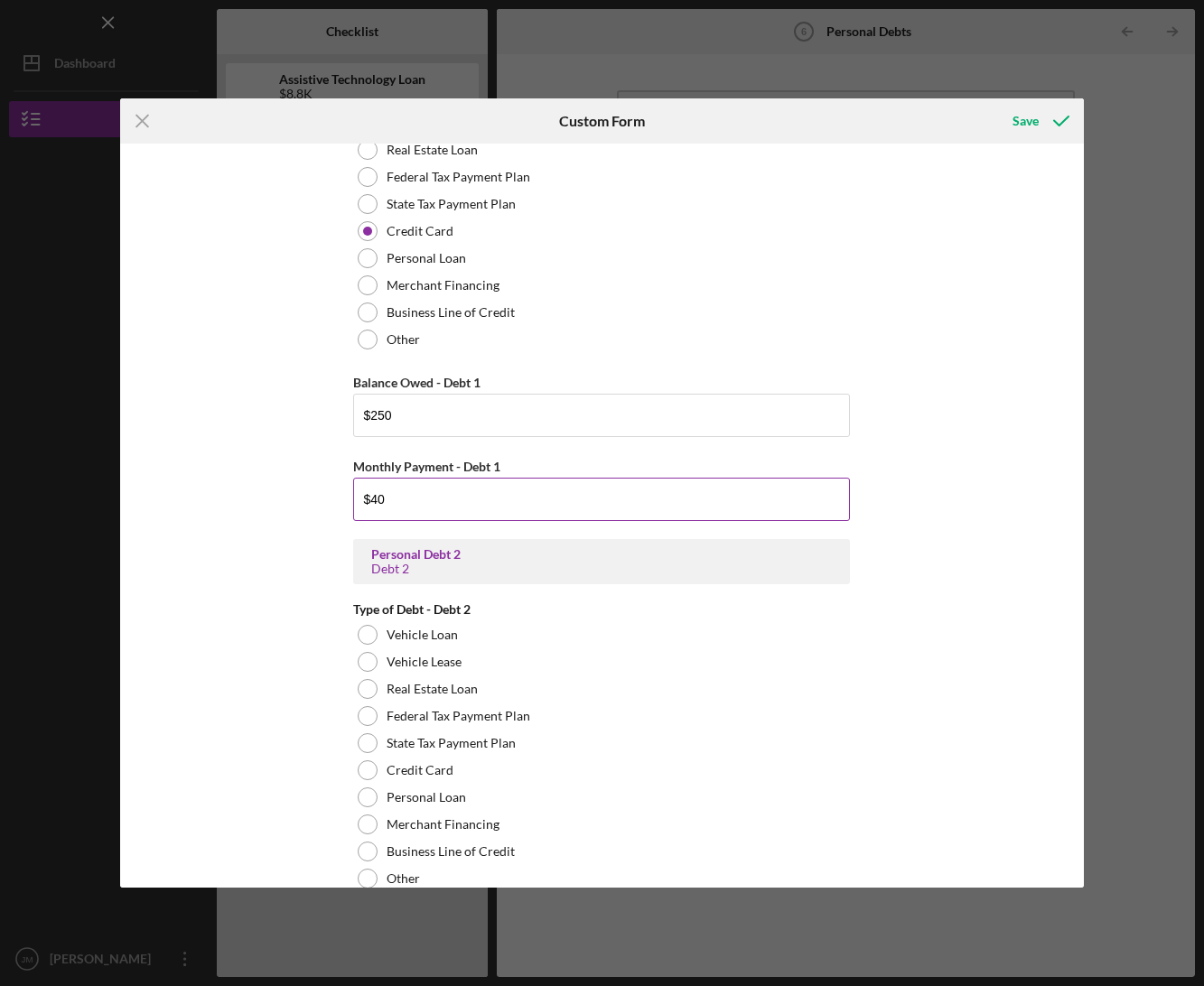
scroll to position [1160, 0]
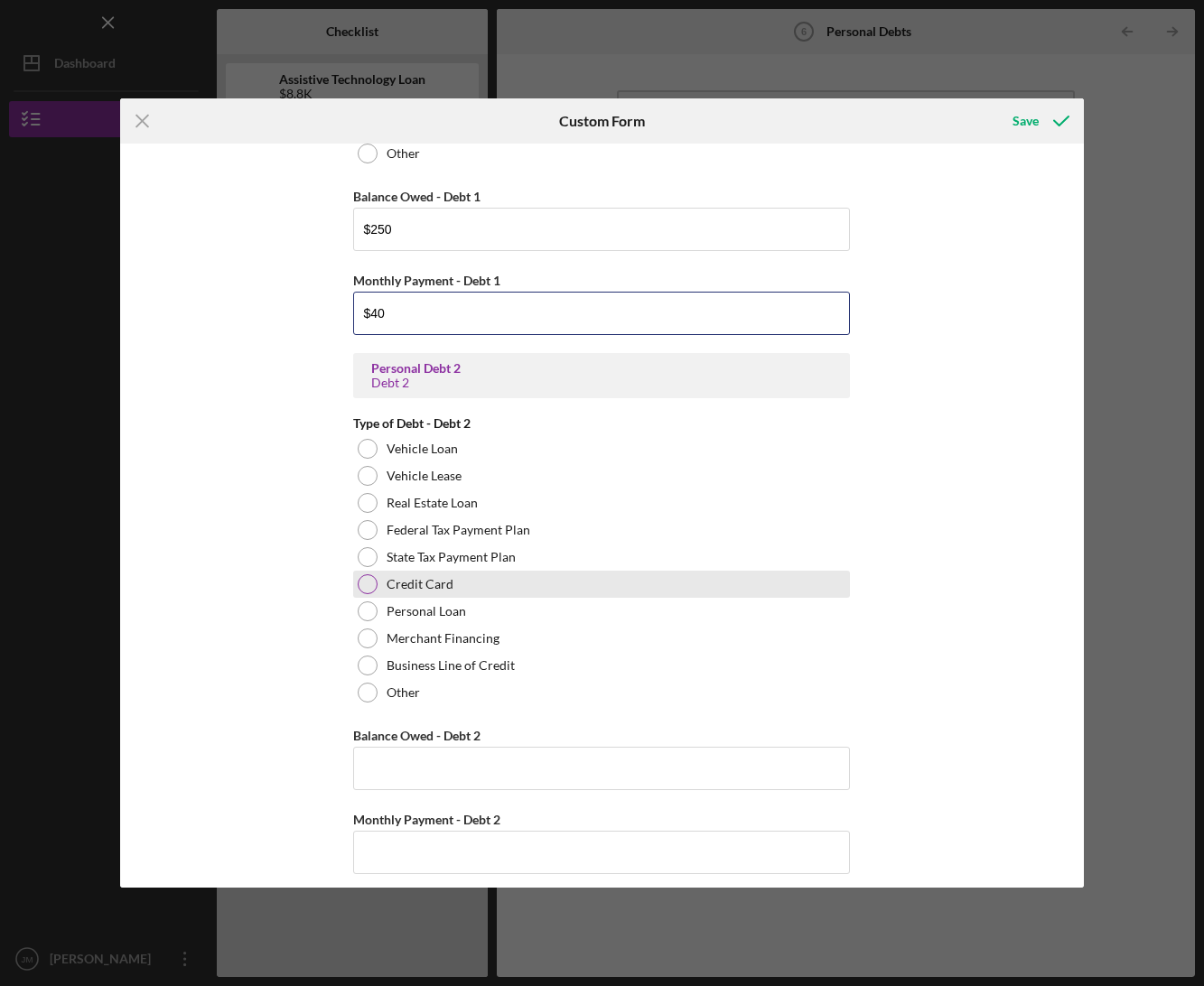
type input "$40"
click at [429, 580] on label "Credit Card" at bounding box center [421, 584] width 67 height 15
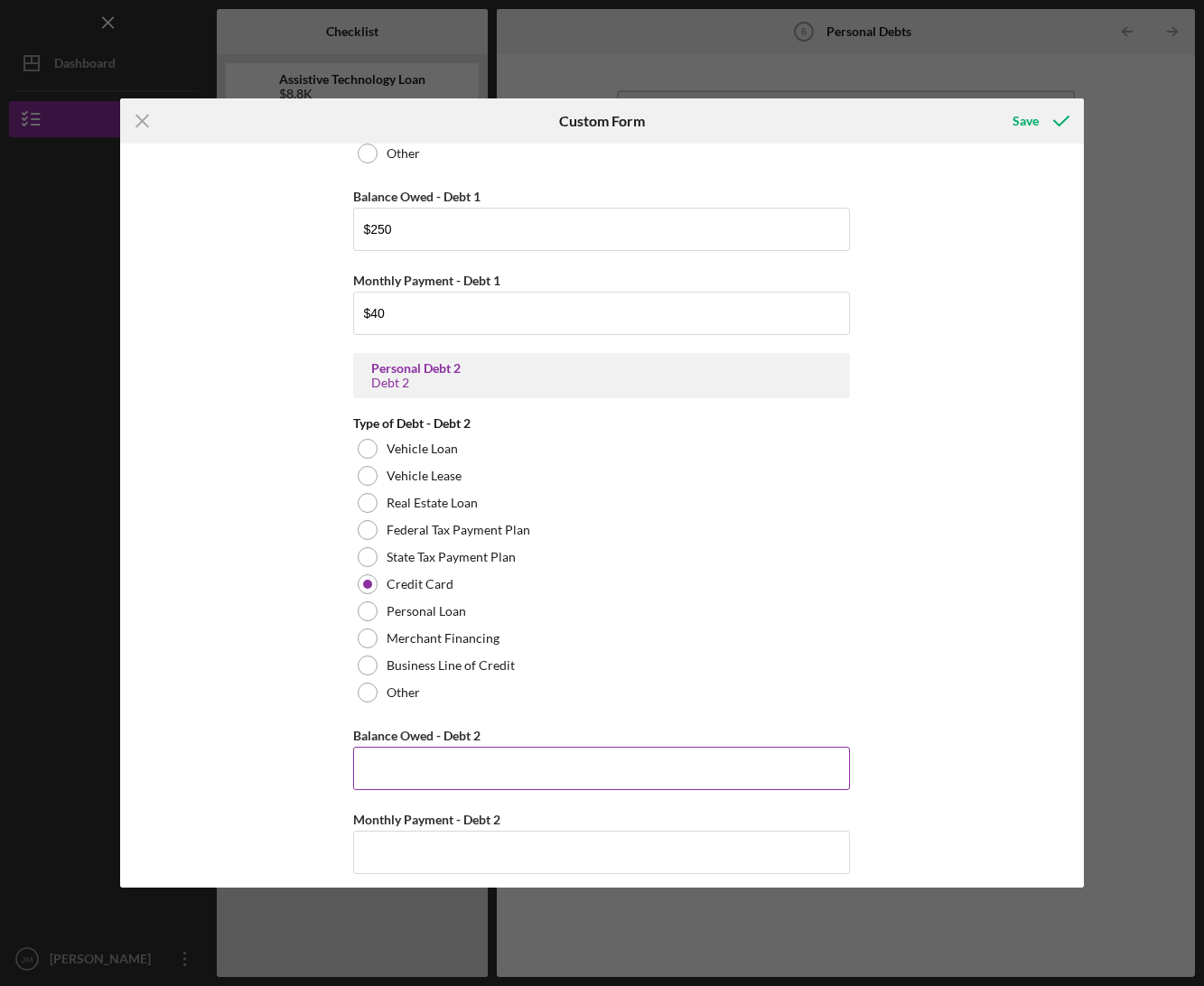
click at [491, 786] on input "Balance Owed - Debt 2" at bounding box center [602, 768] width 497 height 44
type input "$1,000"
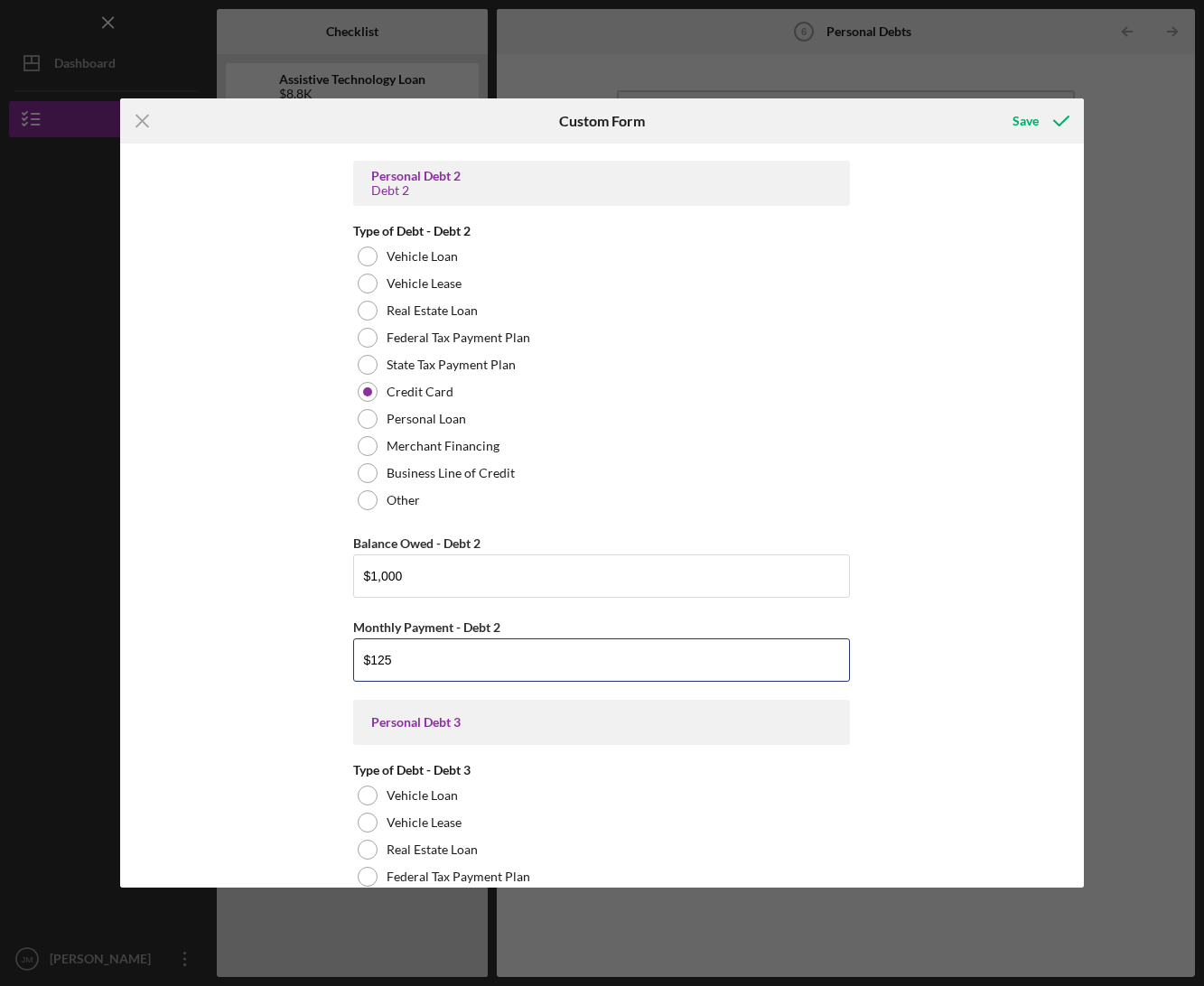
scroll to position [1364, 0]
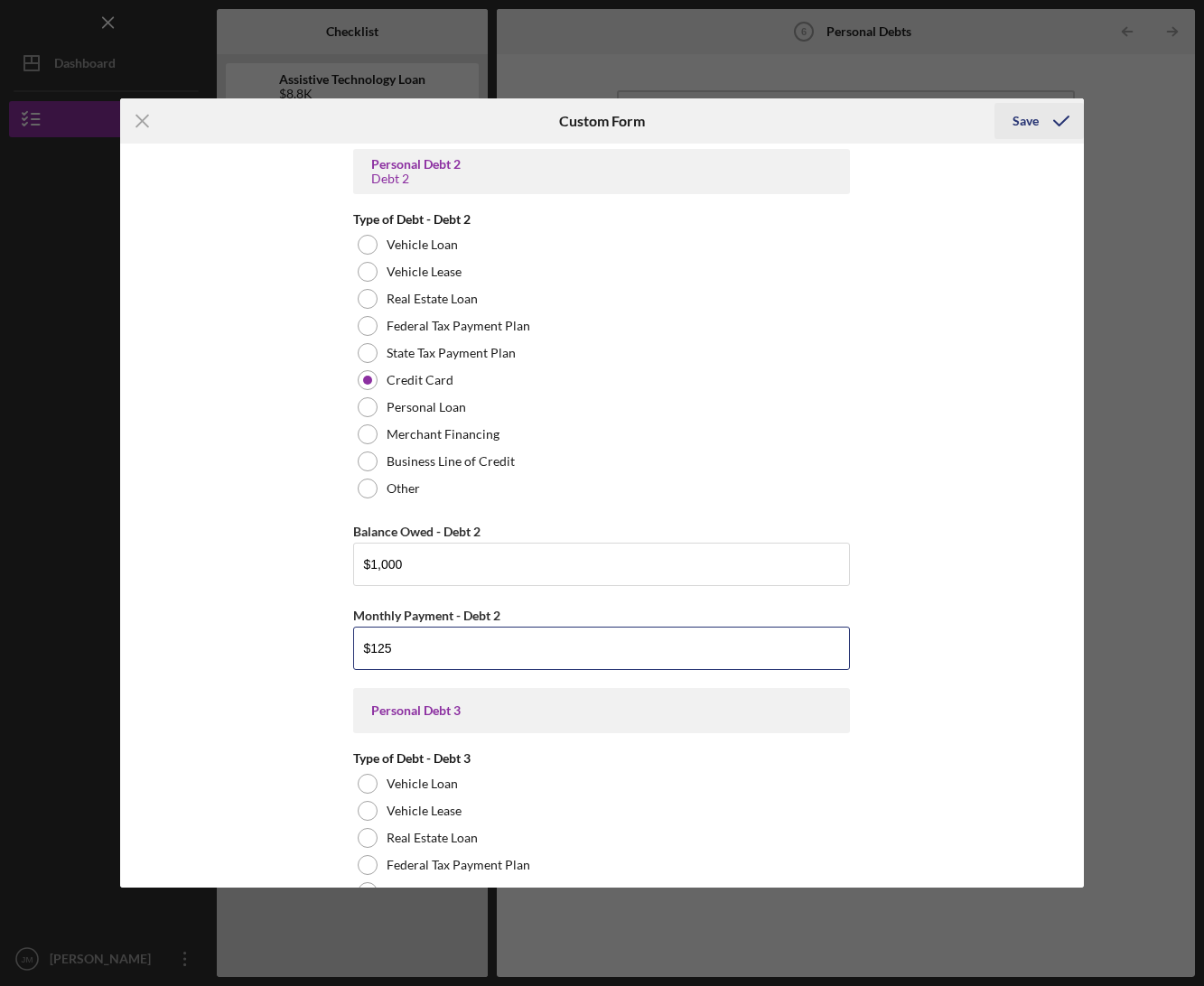
type input "$125"
click at [1041, 110] on icon "submit" at bounding box center [1062, 121] width 46 height 46
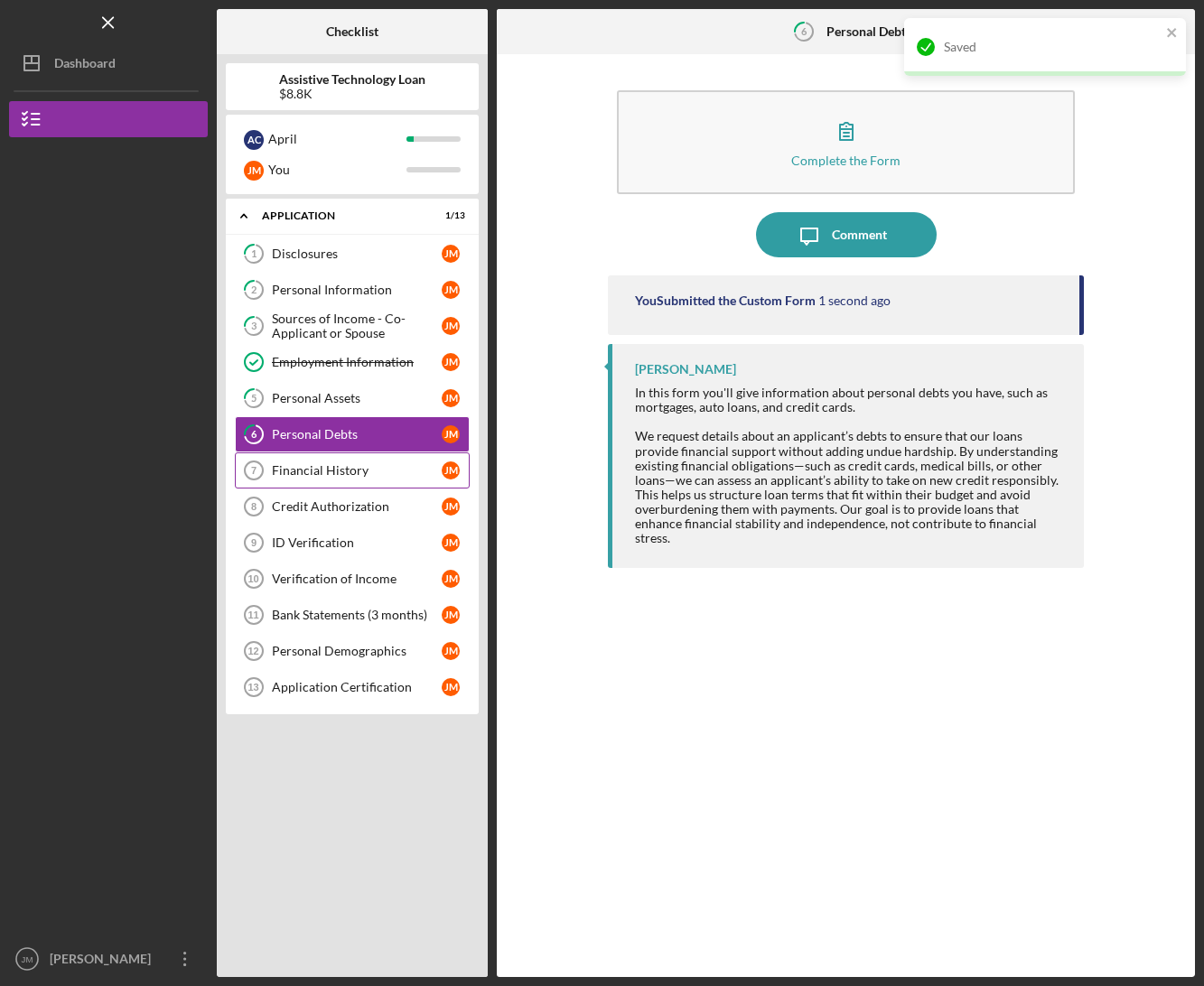
click at [361, 460] on link "Financial History 7 Financial History [PERSON_NAME]" at bounding box center [352, 470] width 234 height 36
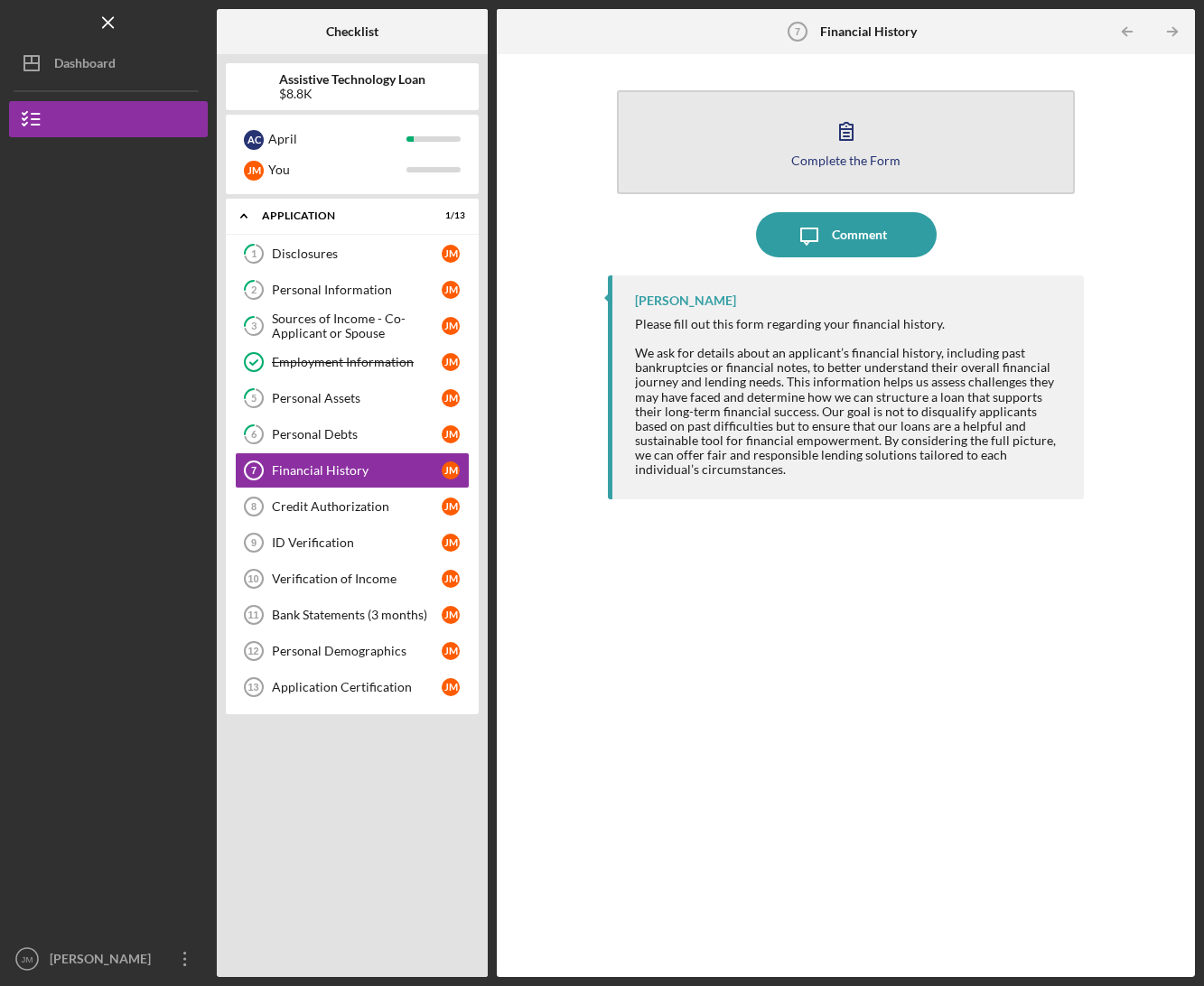
click at [802, 146] on button "Complete the Form Form" at bounding box center [846, 142] width 458 height 104
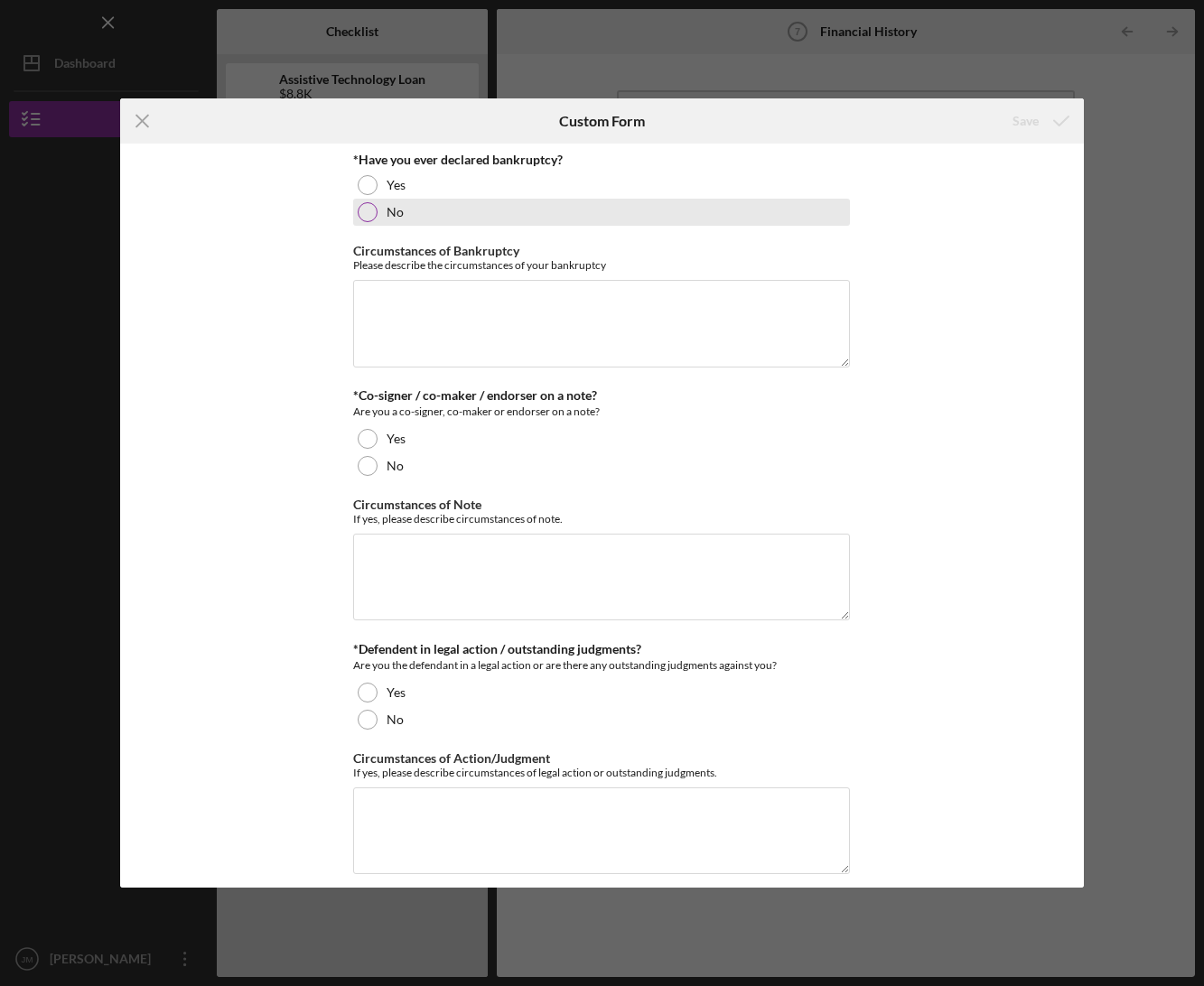
click at [402, 215] on div "No" at bounding box center [602, 212] width 497 height 27
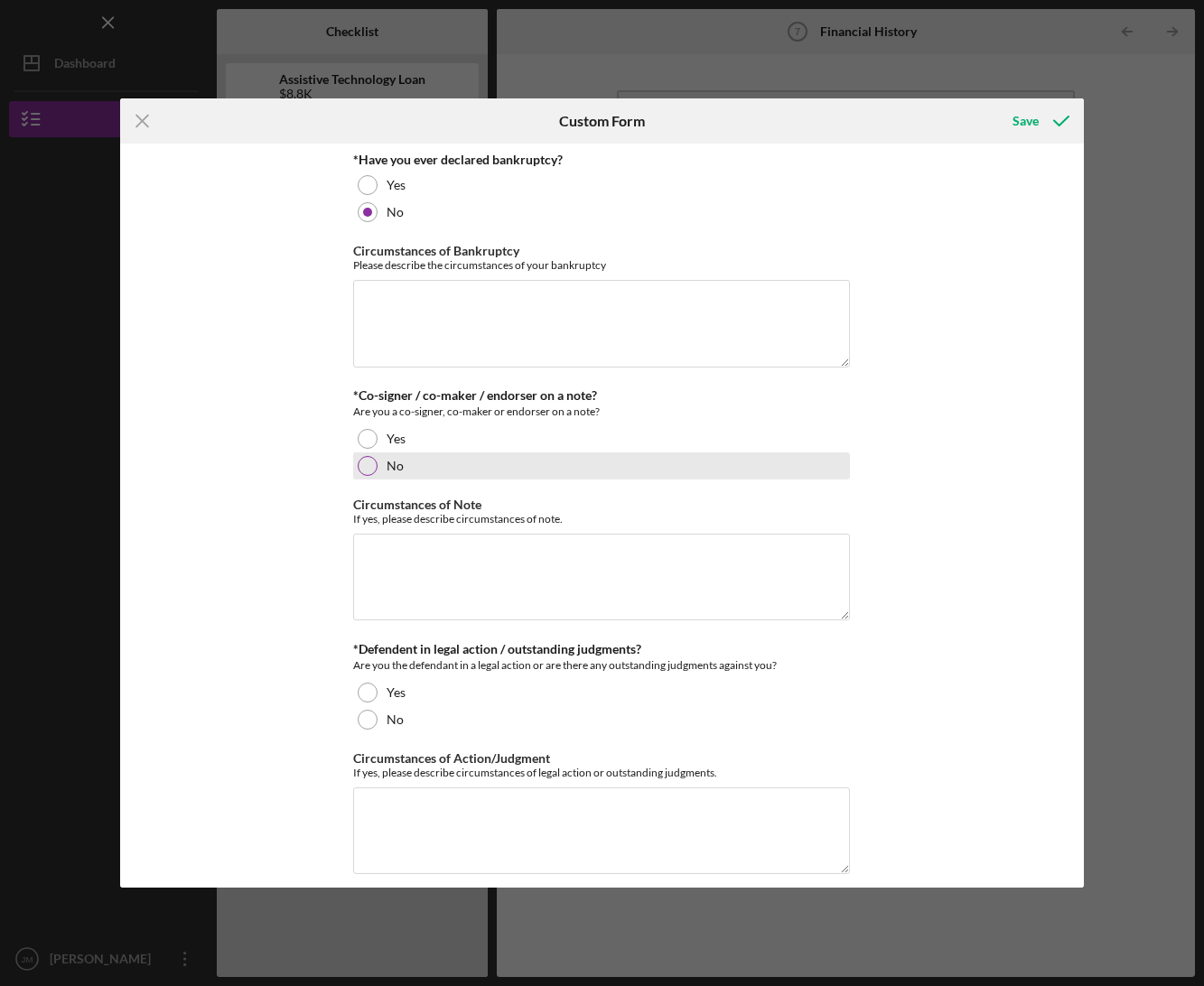
click at [387, 469] on label "No" at bounding box center [395, 466] width 17 height 15
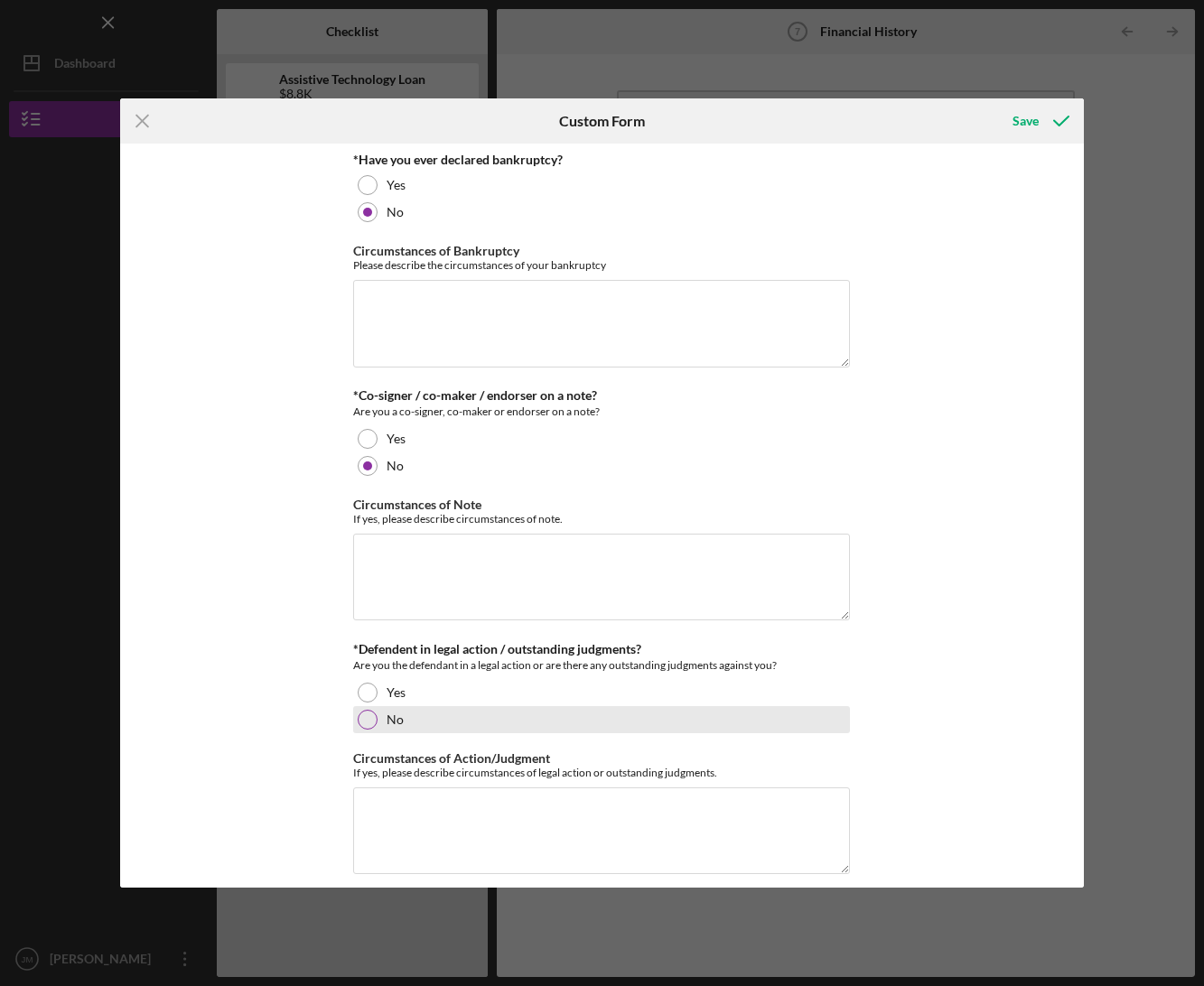
click at [389, 718] on label "No" at bounding box center [395, 720] width 17 height 15
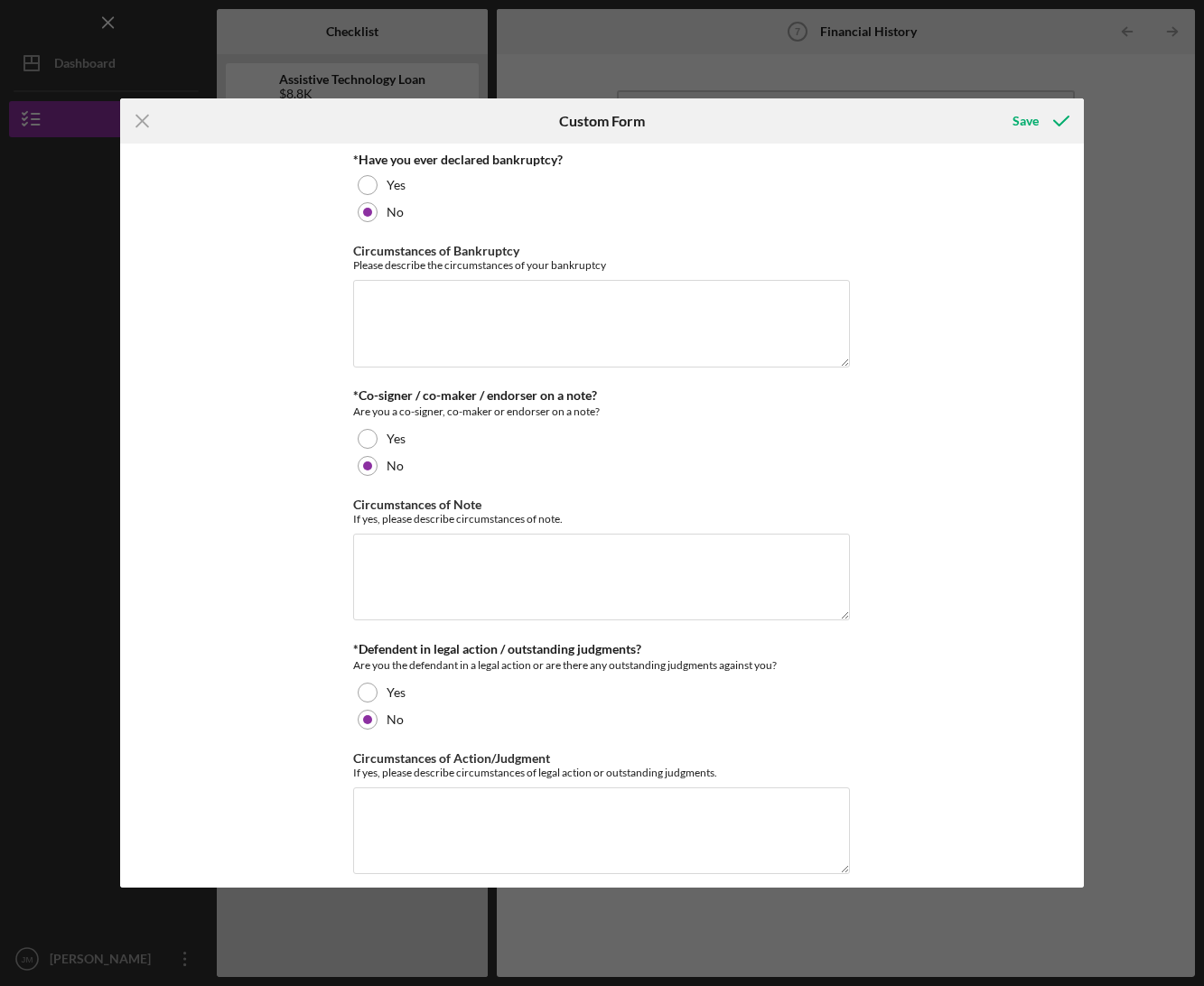
scroll to position [16, 0]
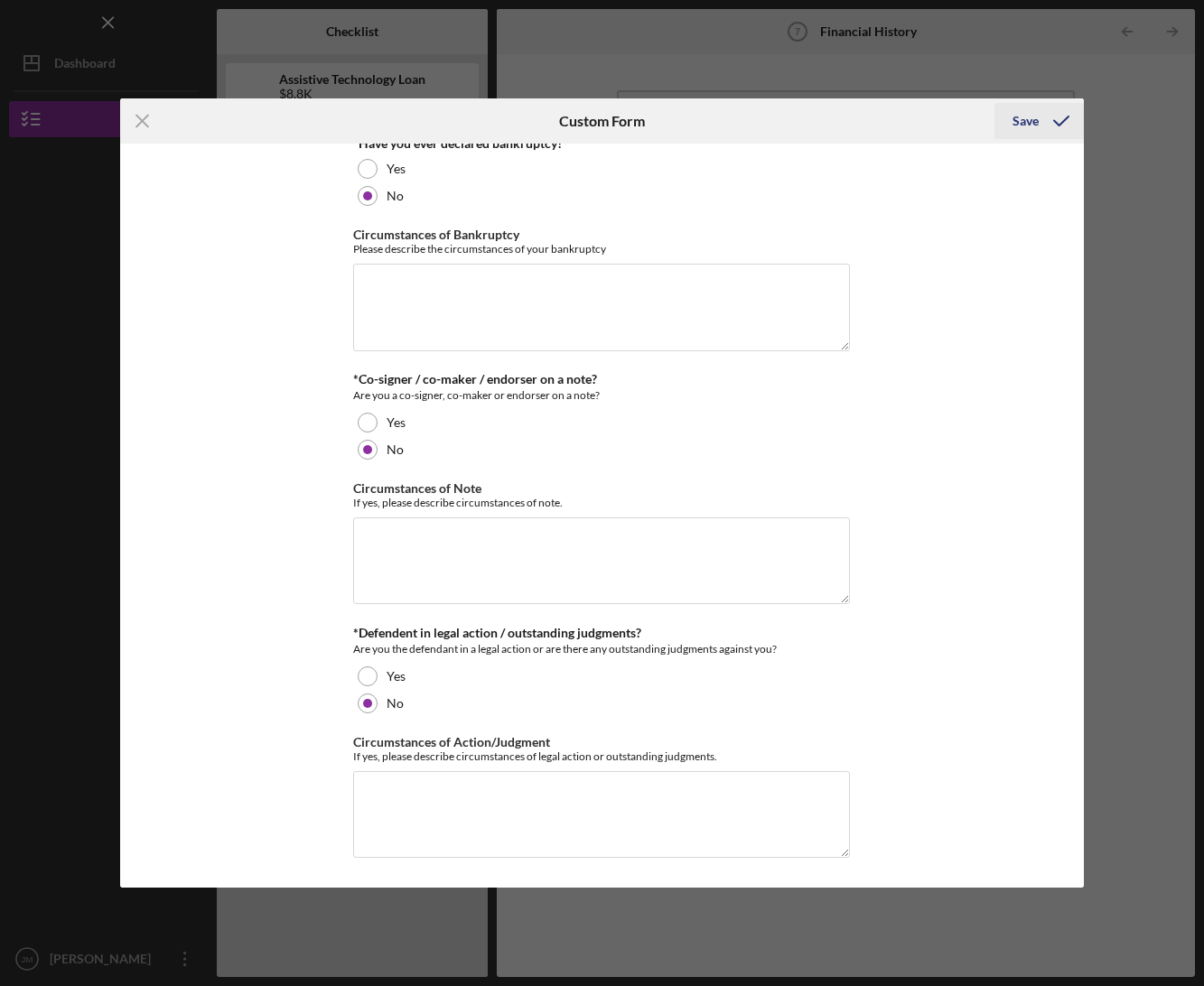
click at [1037, 132] on div "Save" at bounding box center [1025, 121] width 26 height 36
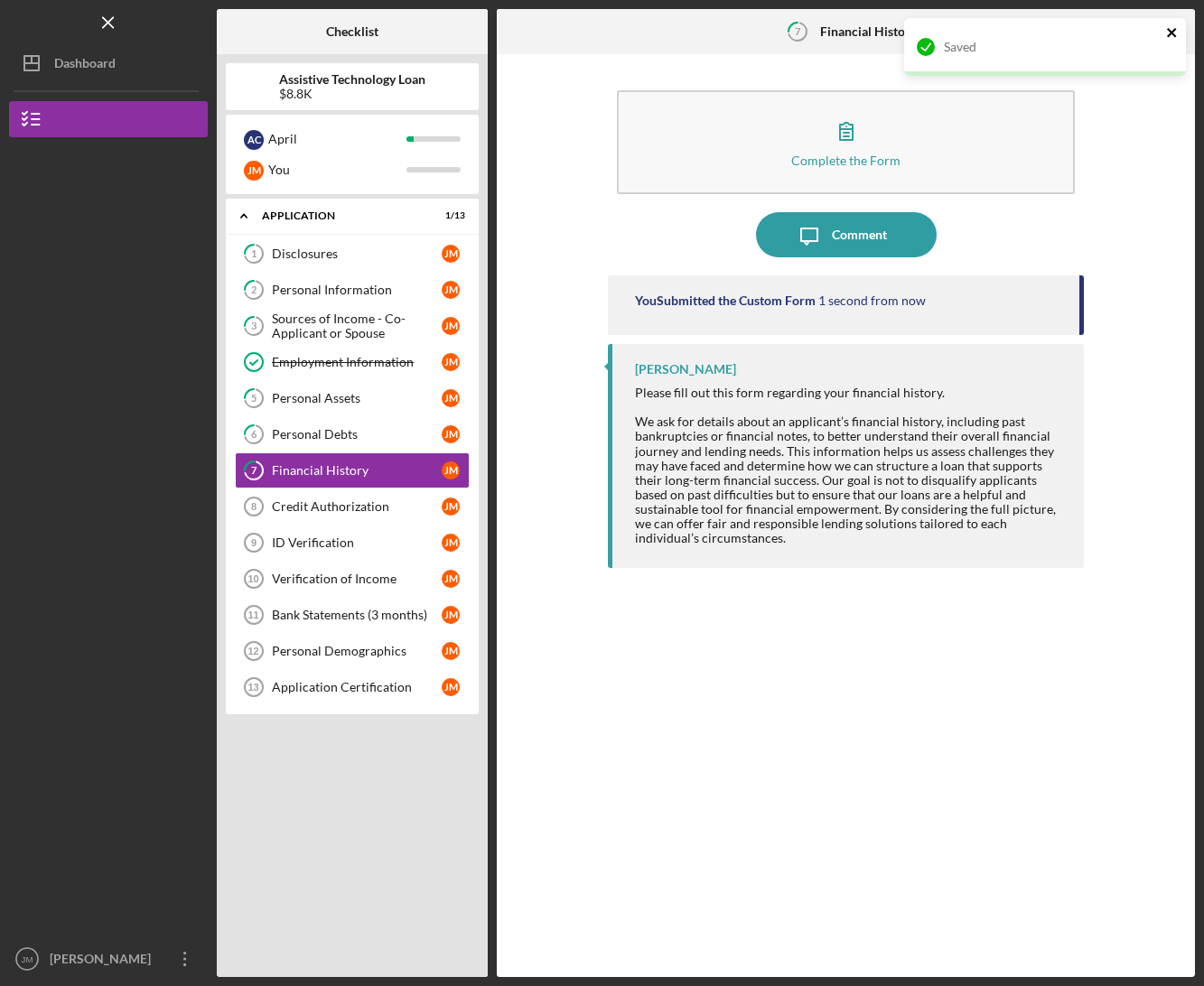
click at [1177, 34] on icon "close" at bounding box center [1173, 33] width 13 height 15
click at [1171, 30] on div "Icon/Menu 7 Financial History Checklist Assistive Technology Loan $8.8K A C Apr…" at bounding box center [602, 493] width 1204 height 986
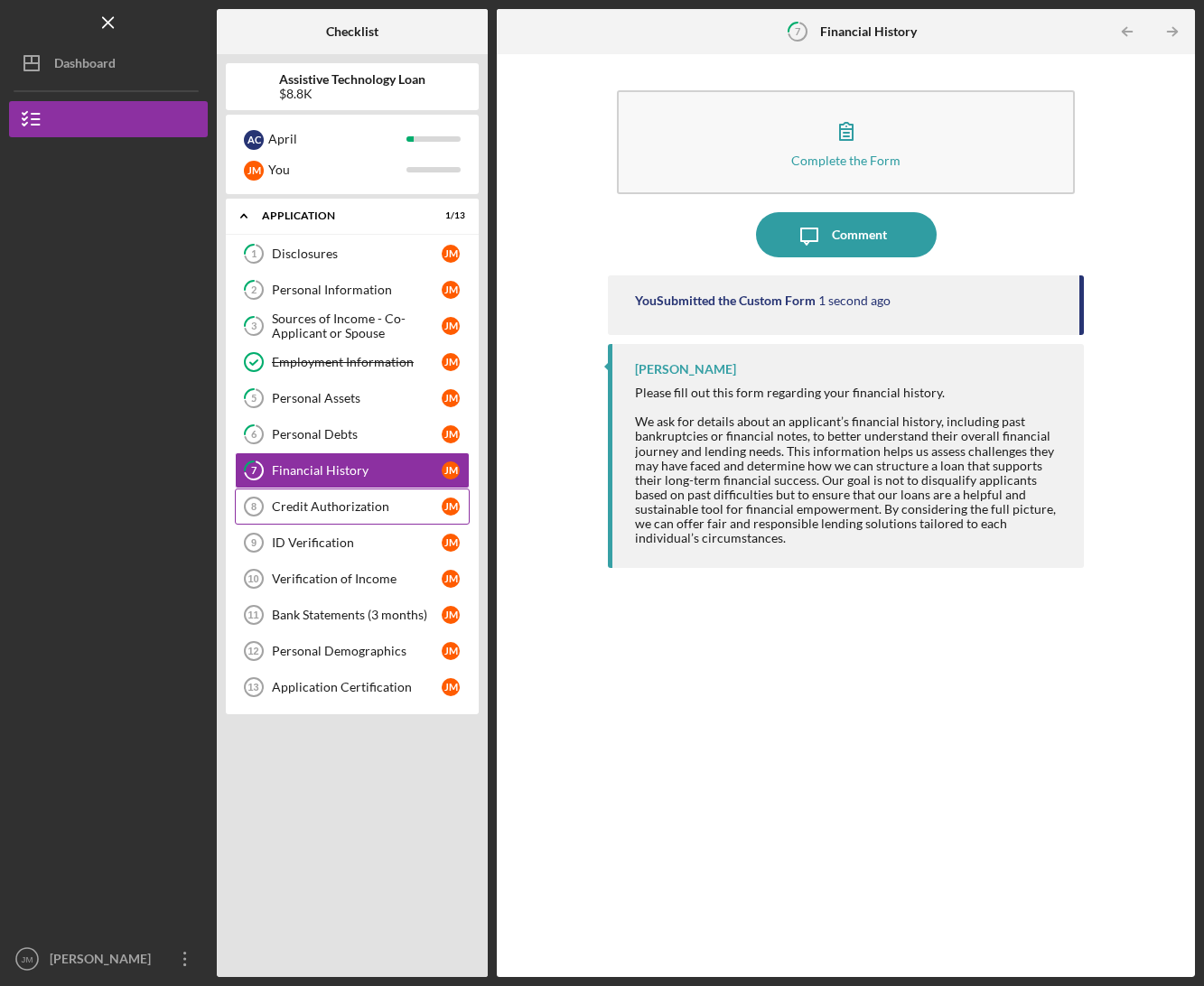
click at [333, 488] on link "Credit Authorization 8 Credit Authorization [PERSON_NAME]" at bounding box center [352, 506] width 234 height 36
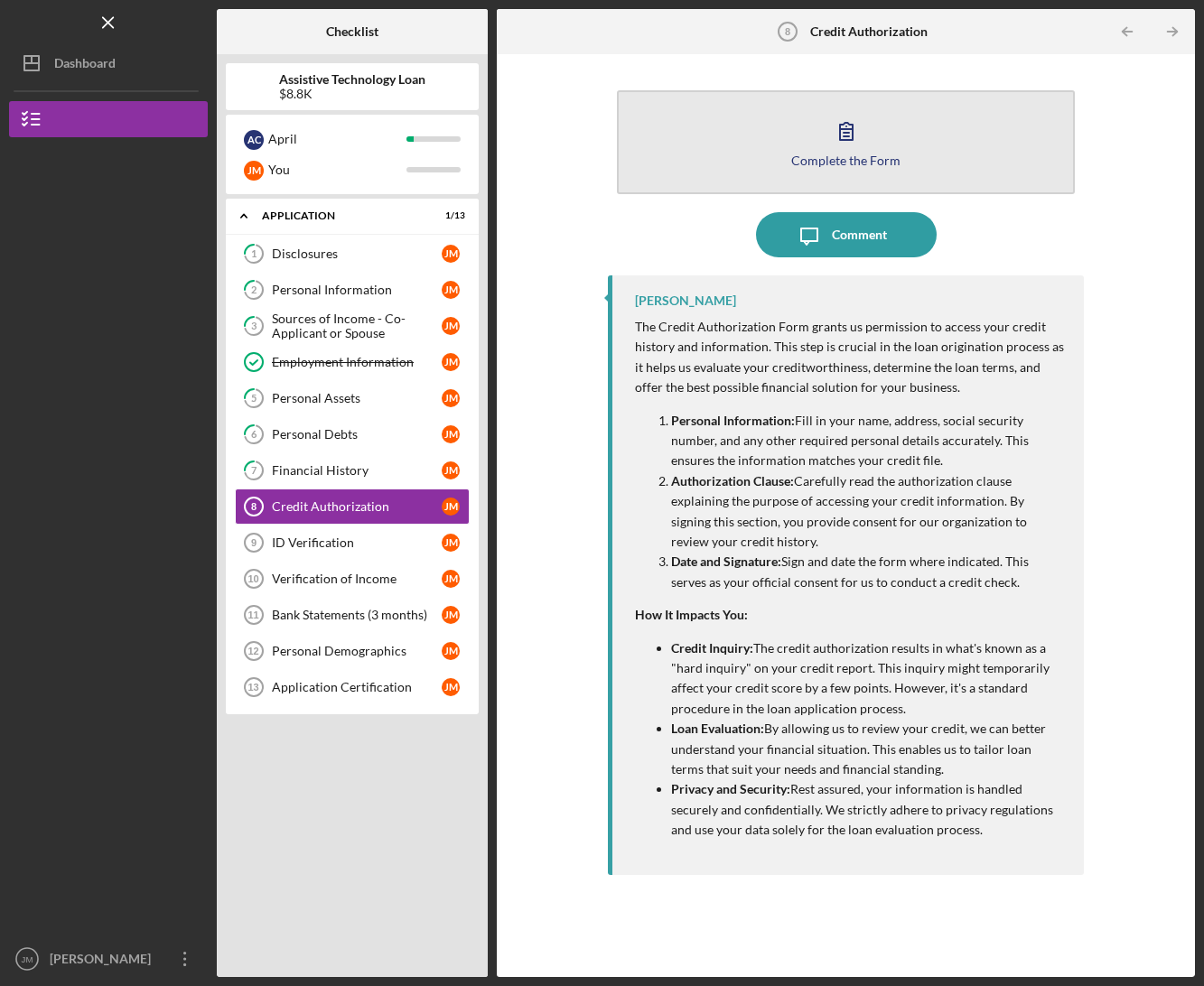
click at [783, 142] on button "Complete the Form Form" at bounding box center [846, 142] width 458 height 104
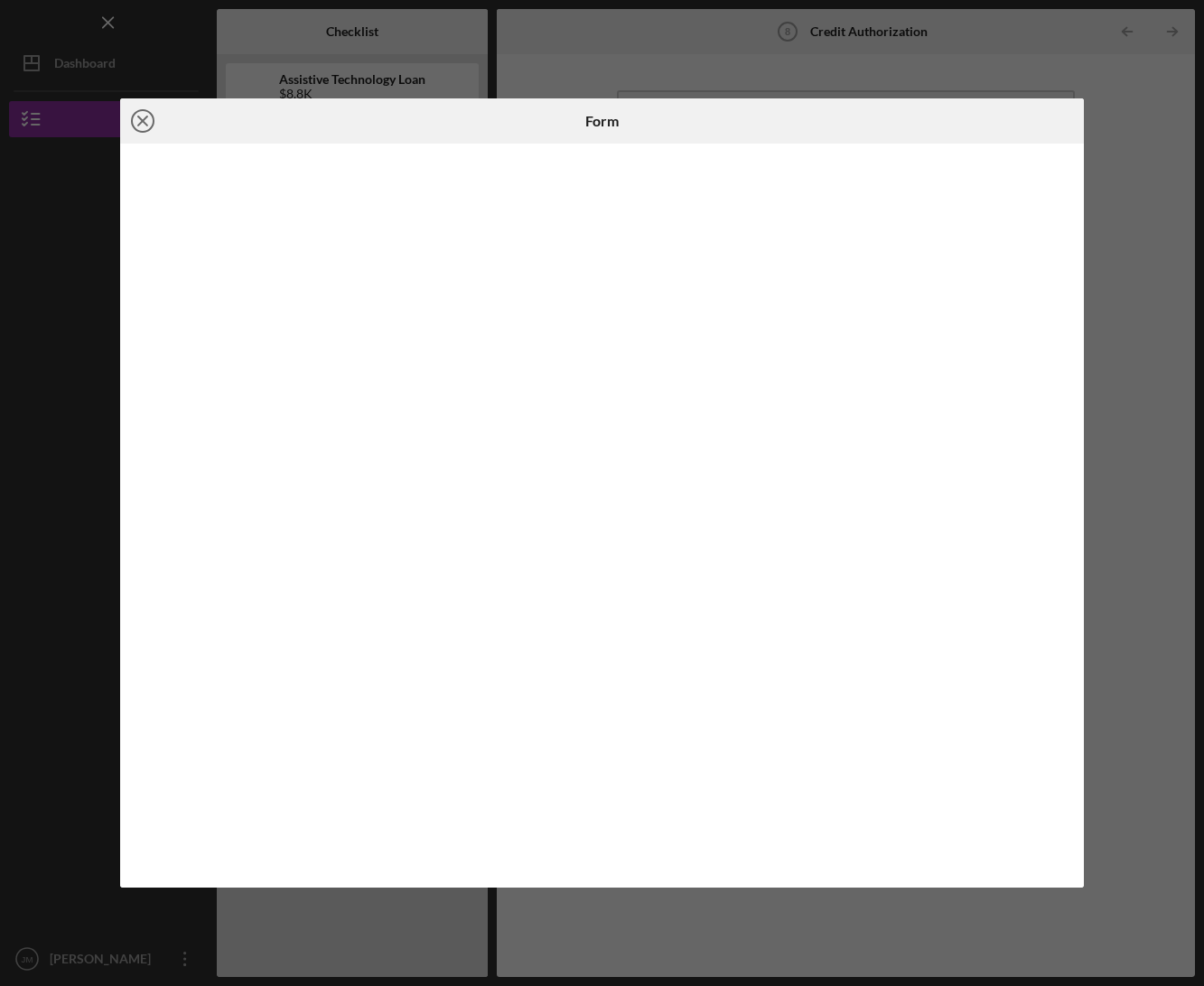
click at [144, 125] on icon "Icon/Close" at bounding box center [142, 121] width 46 height 46
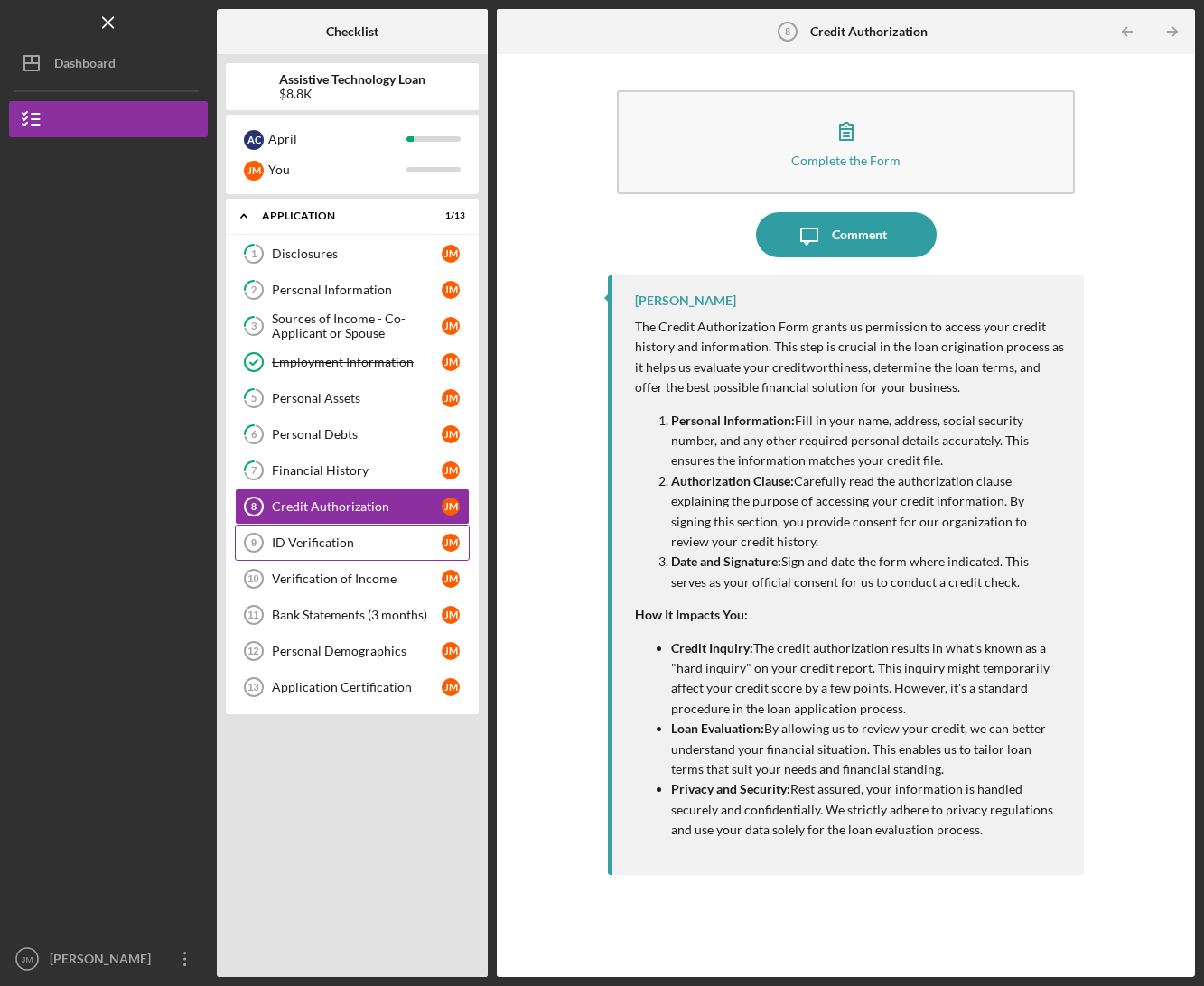
click at [346, 544] on div "ID Verification" at bounding box center [356, 543] width 170 height 15
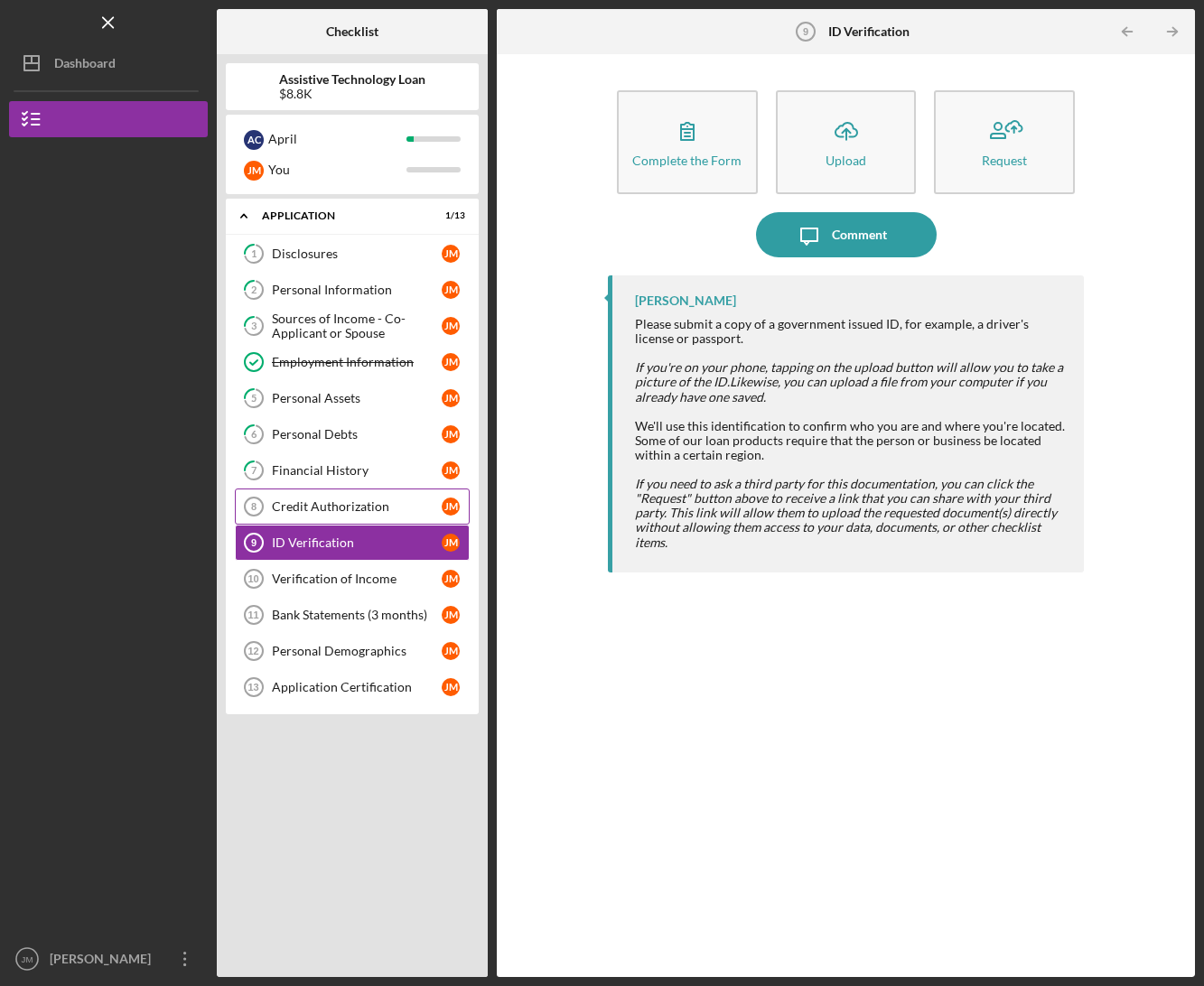
click at [369, 511] on div "Credit Authorization" at bounding box center [356, 507] width 170 height 15
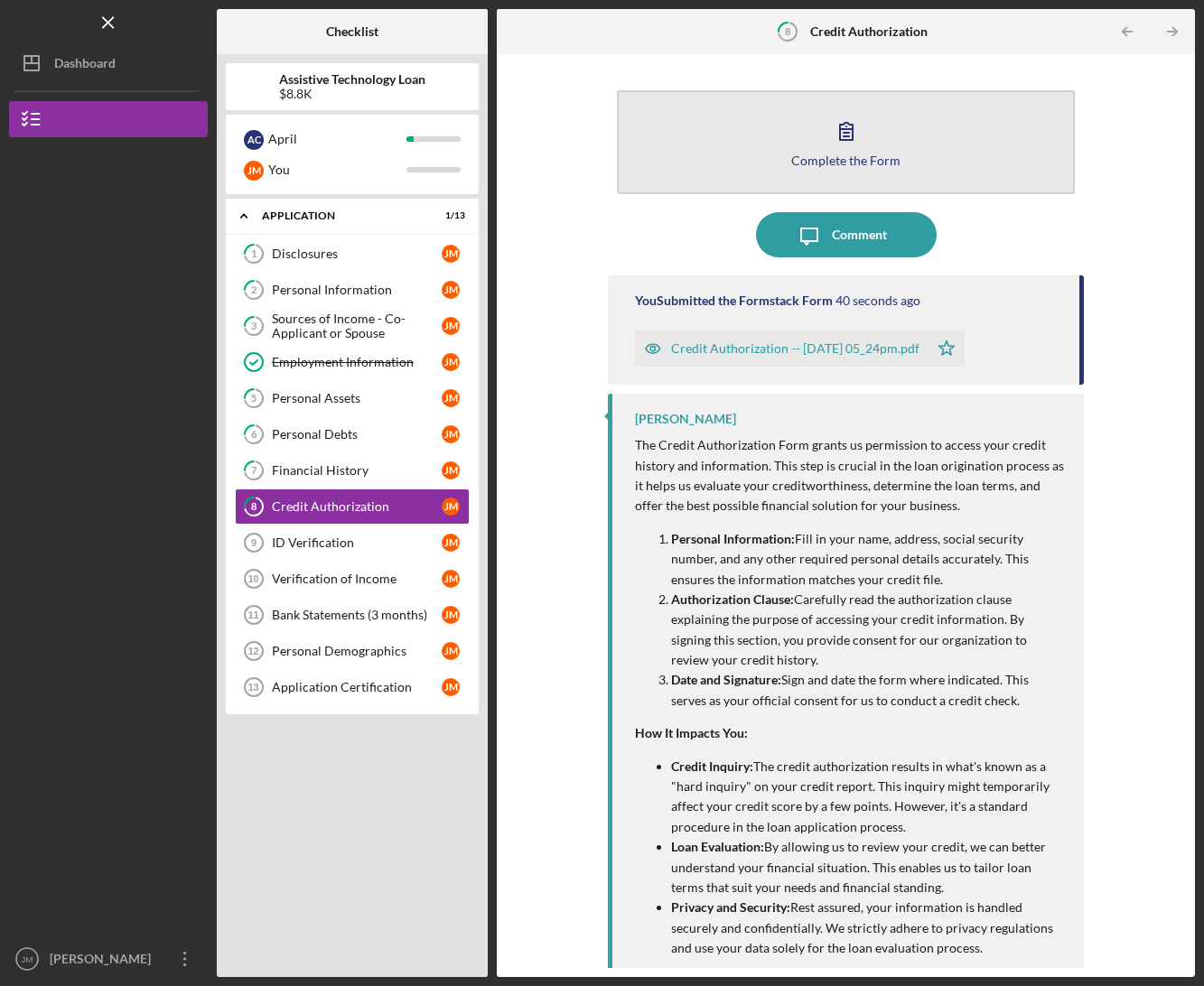
click at [847, 122] on icon "button" at bounding box center [847, 131] width 46 height 46
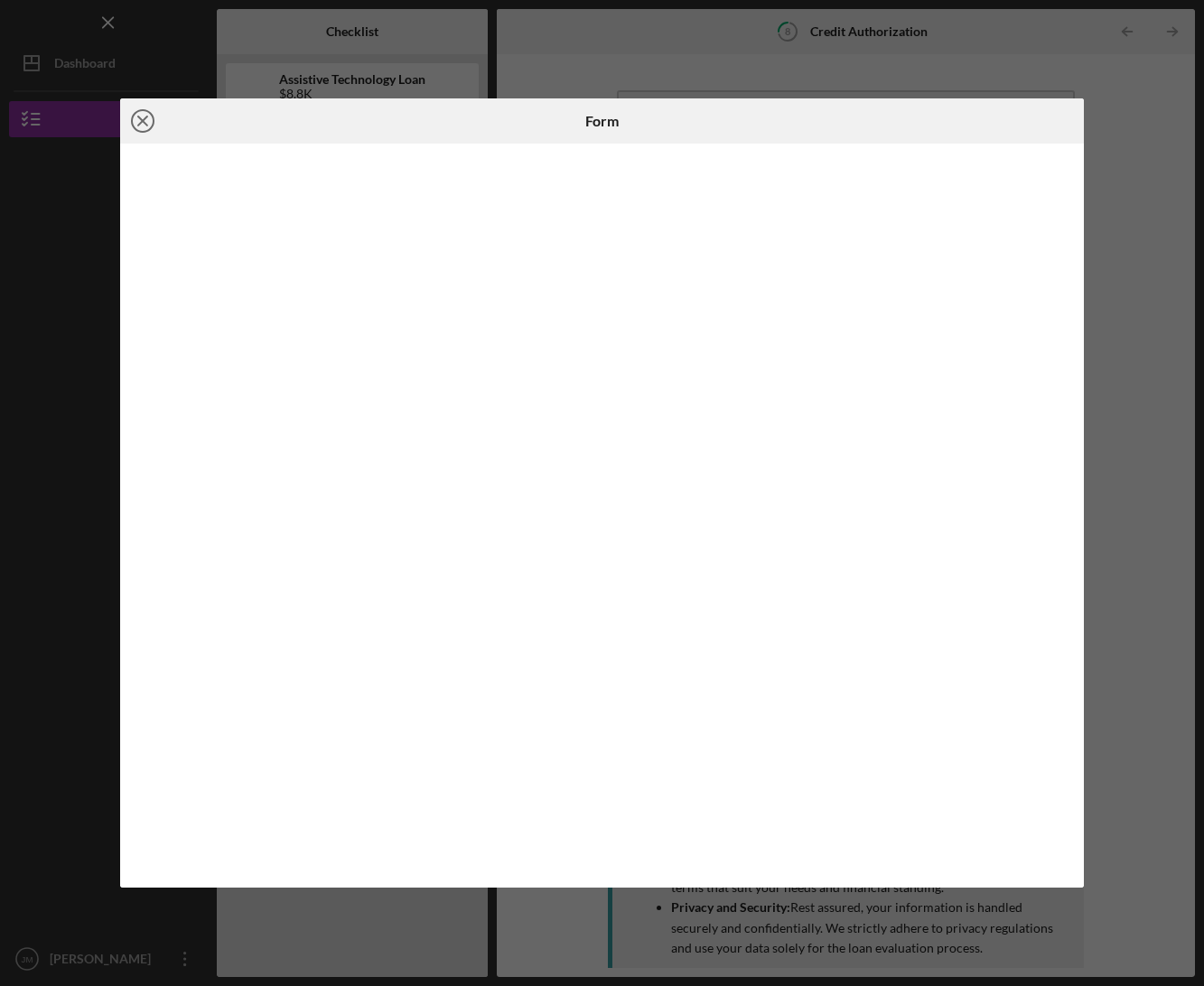
click at [140, 126] on icon "Icon/Close" at bounding box center [142, 121] width 46 height 46
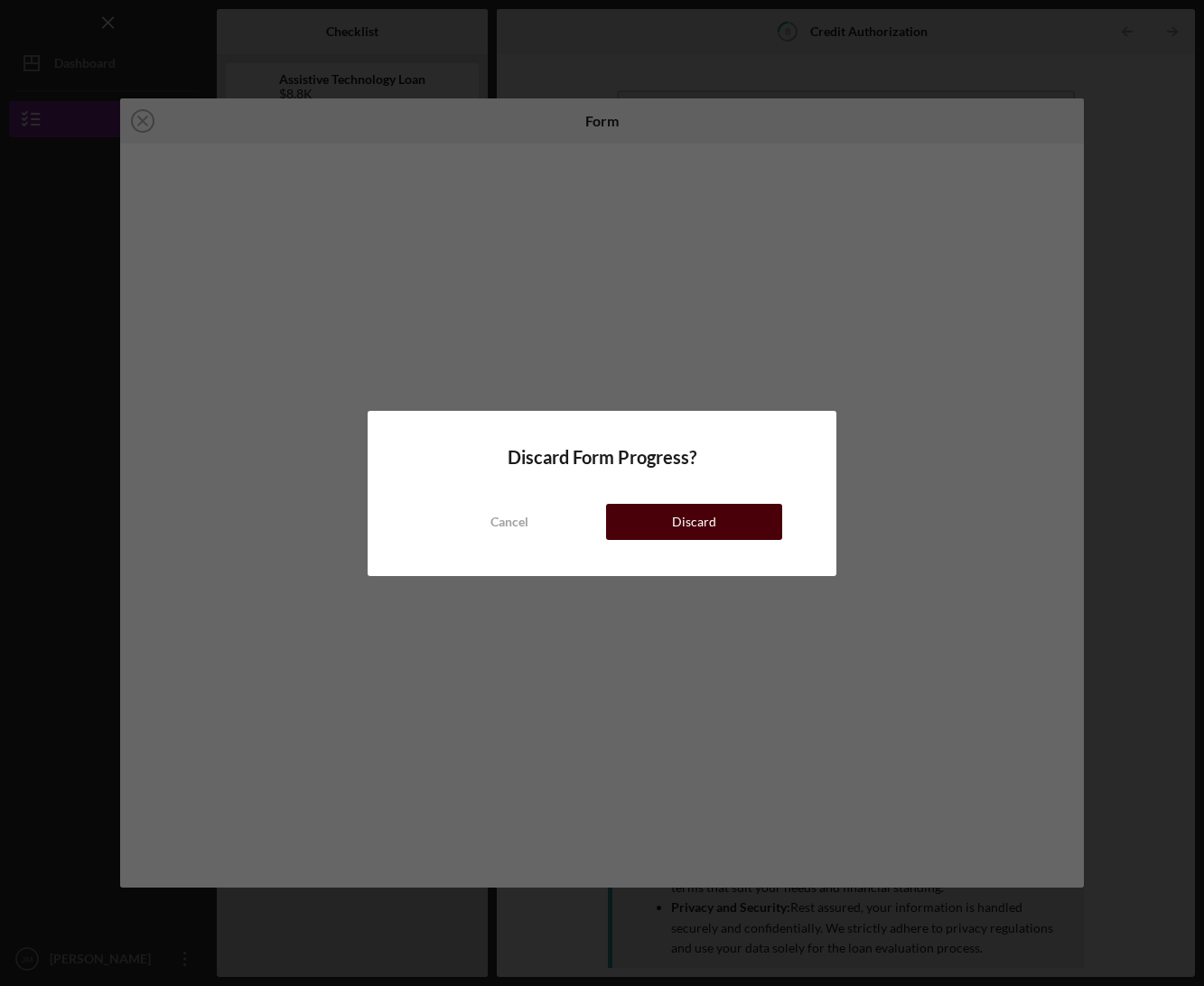
click at [662, 513] on button "Discard" at bounding box center [694, 522] width 176 height 36
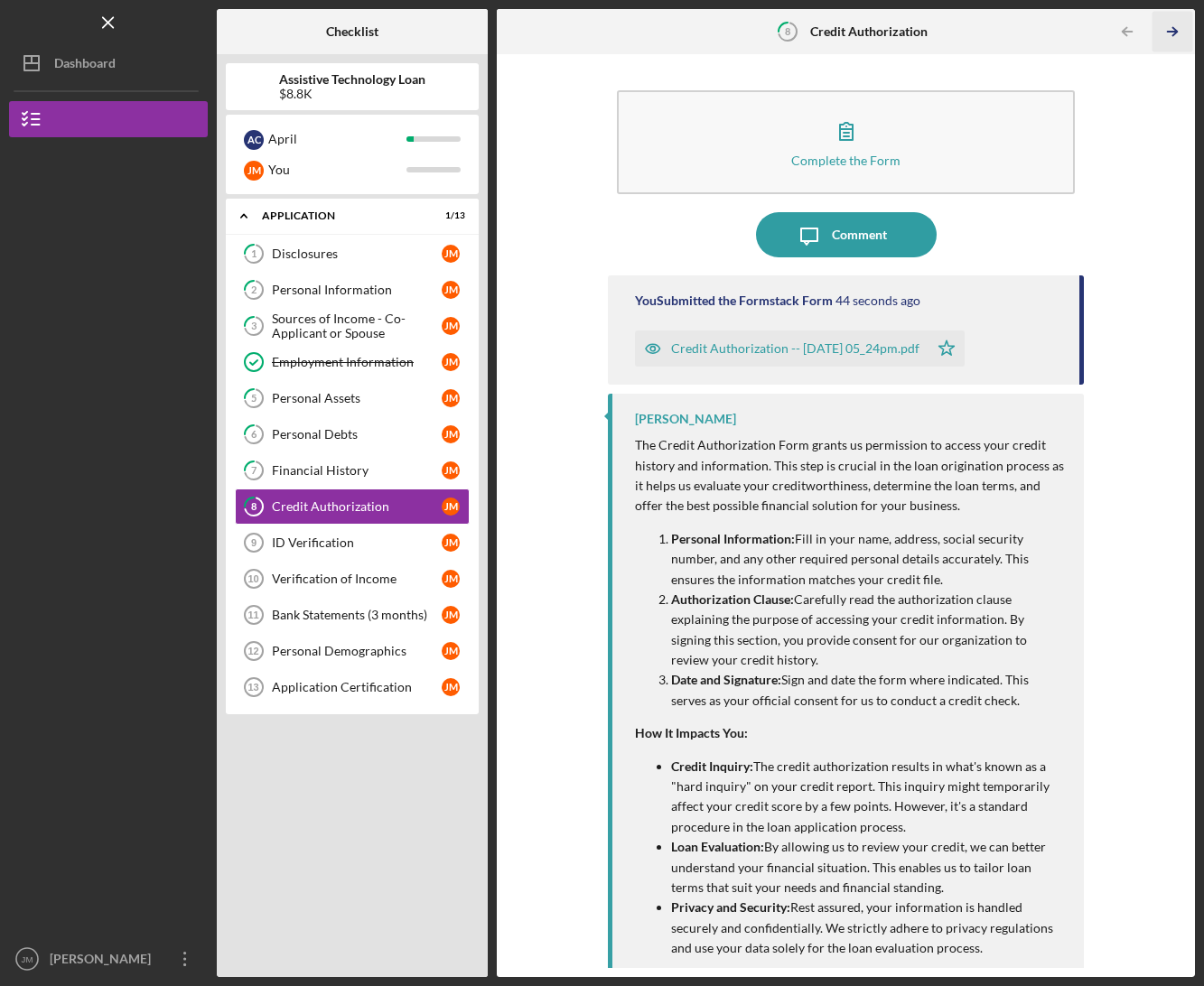
click at [1167, 32] on icon "Icon/Table Pagination Arrow" at bounding box center [1173, 33] width 41 height 41
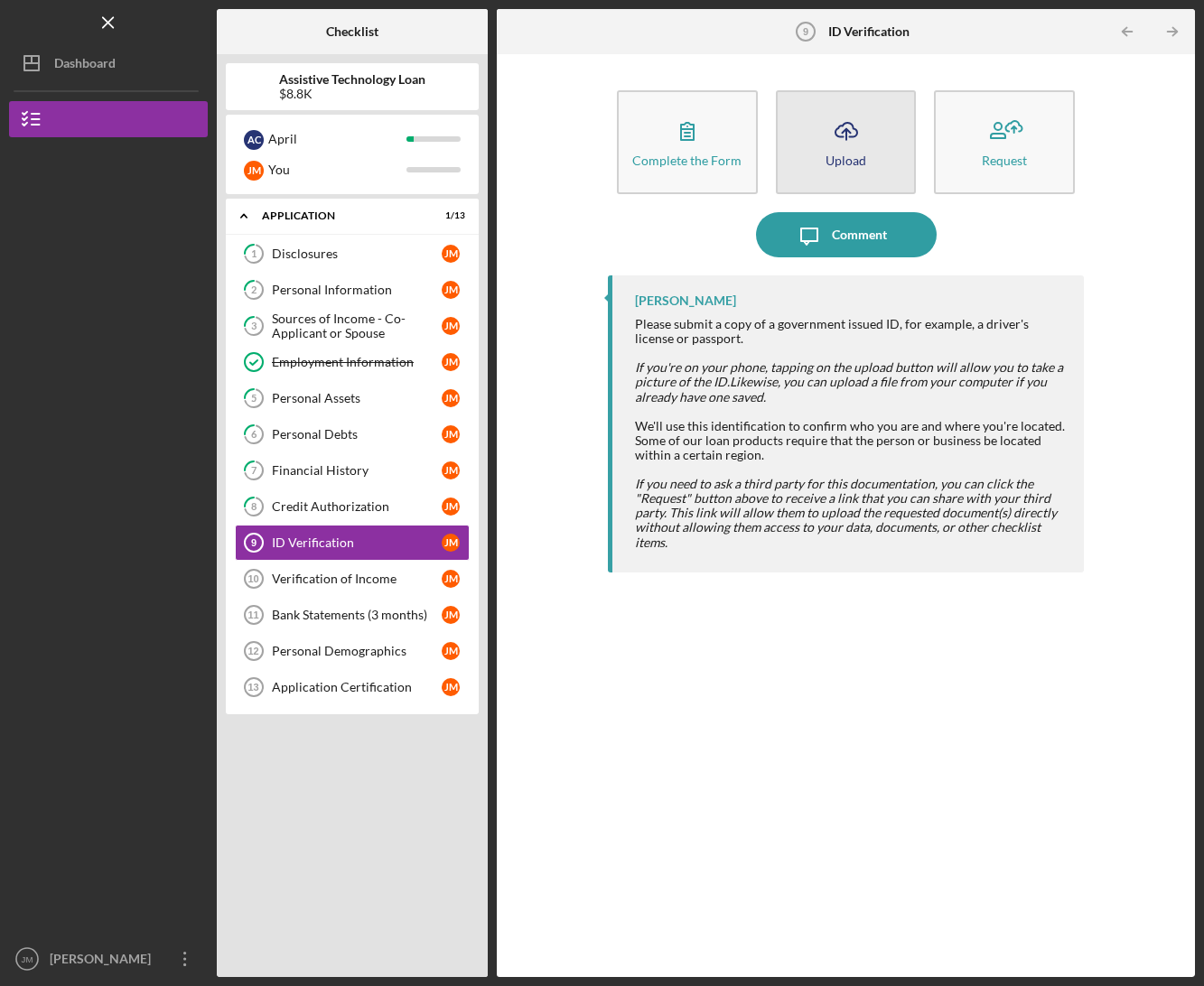
click at [848, 161] on div "Upload" at bounding box center [846, 160] width 41 height 14
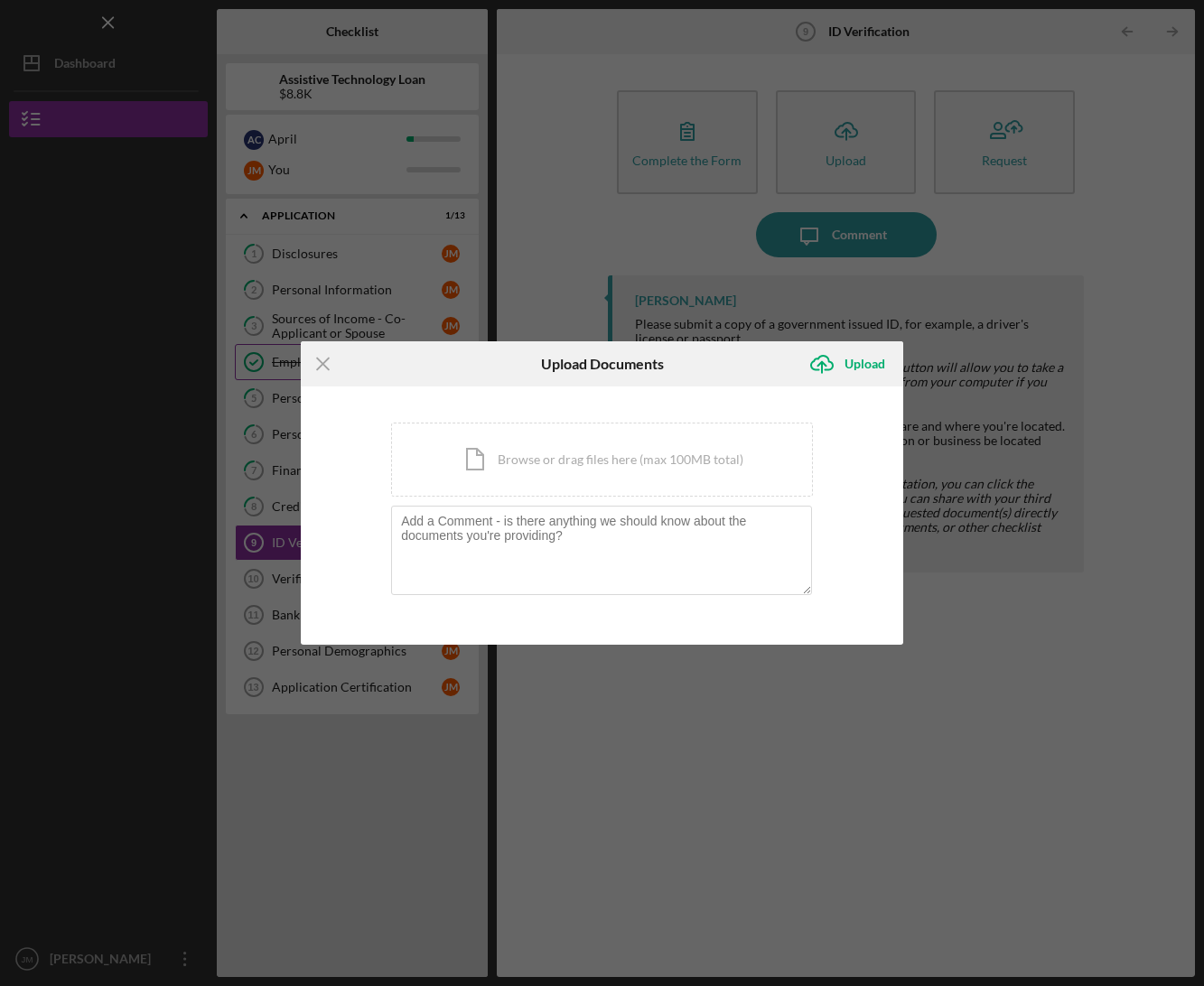
click at [314, 360] on icon "Icon/Menu Close" at bounding box center [323, 364] width 46 height 46
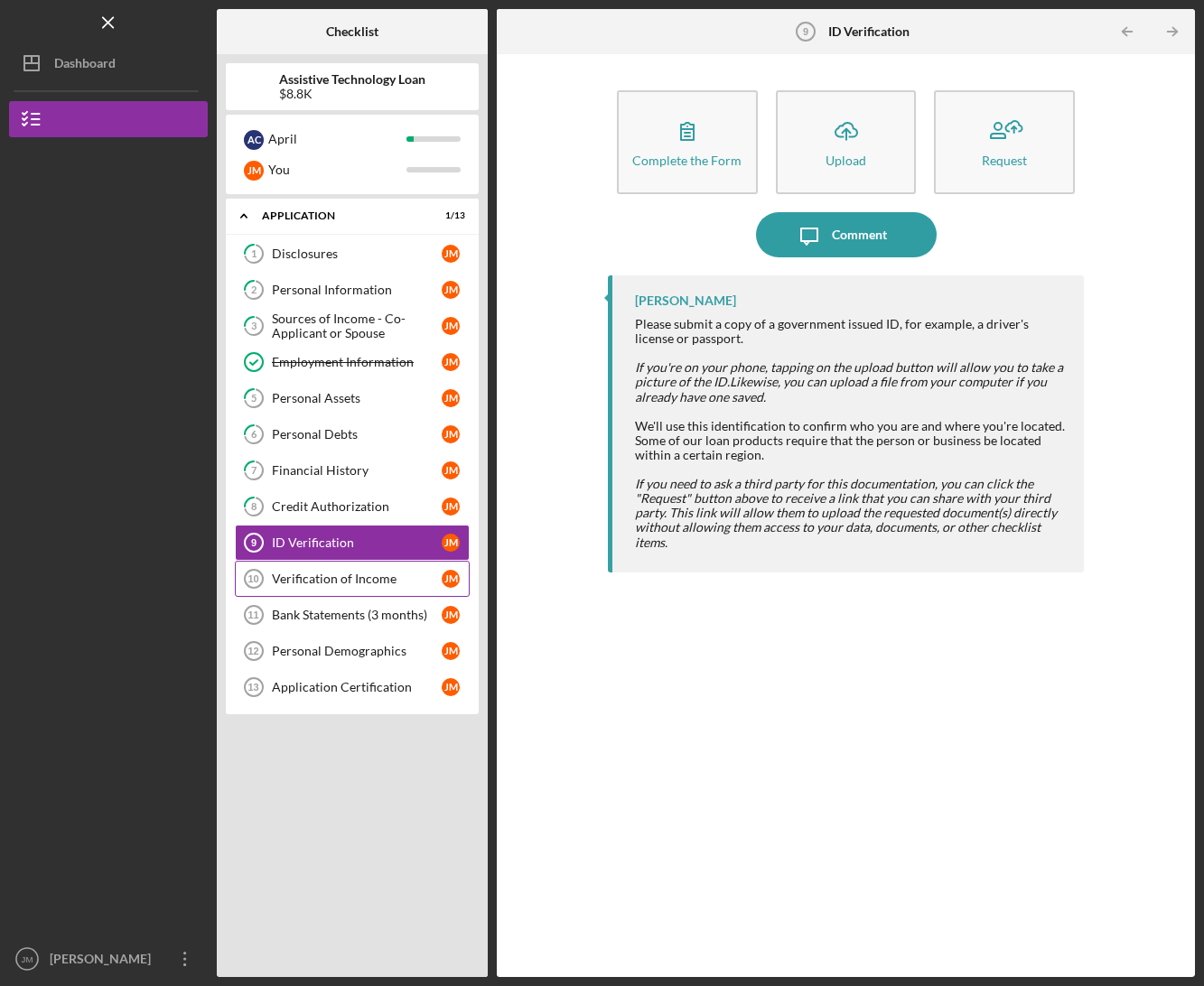
click at [343, 576] on div "Verification of Income" at bounding box center [356, 580] width 170 height 15
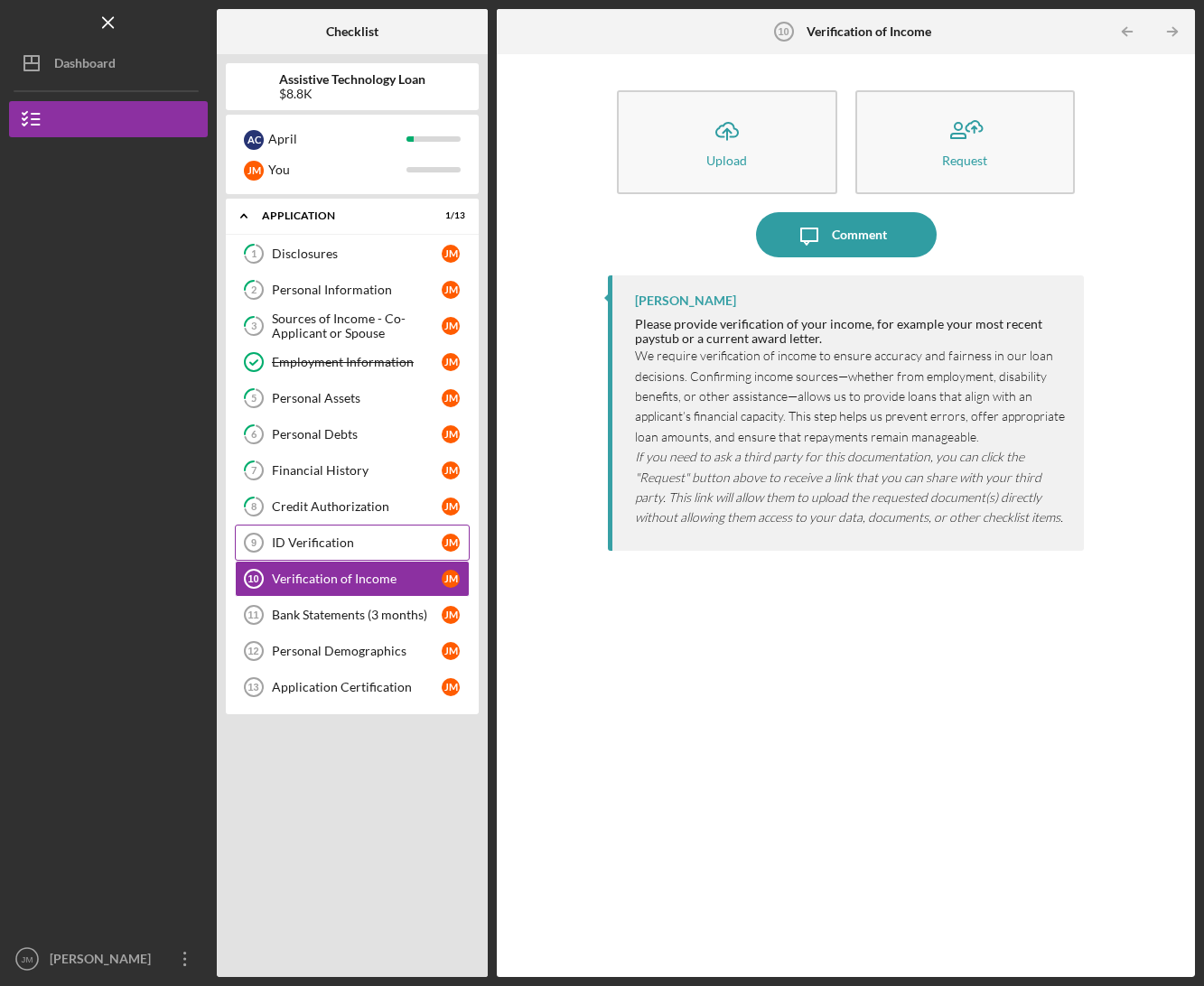
click at [328, 546] on div "ID Verification" at bounding box center [356, 543] width 170 height 15
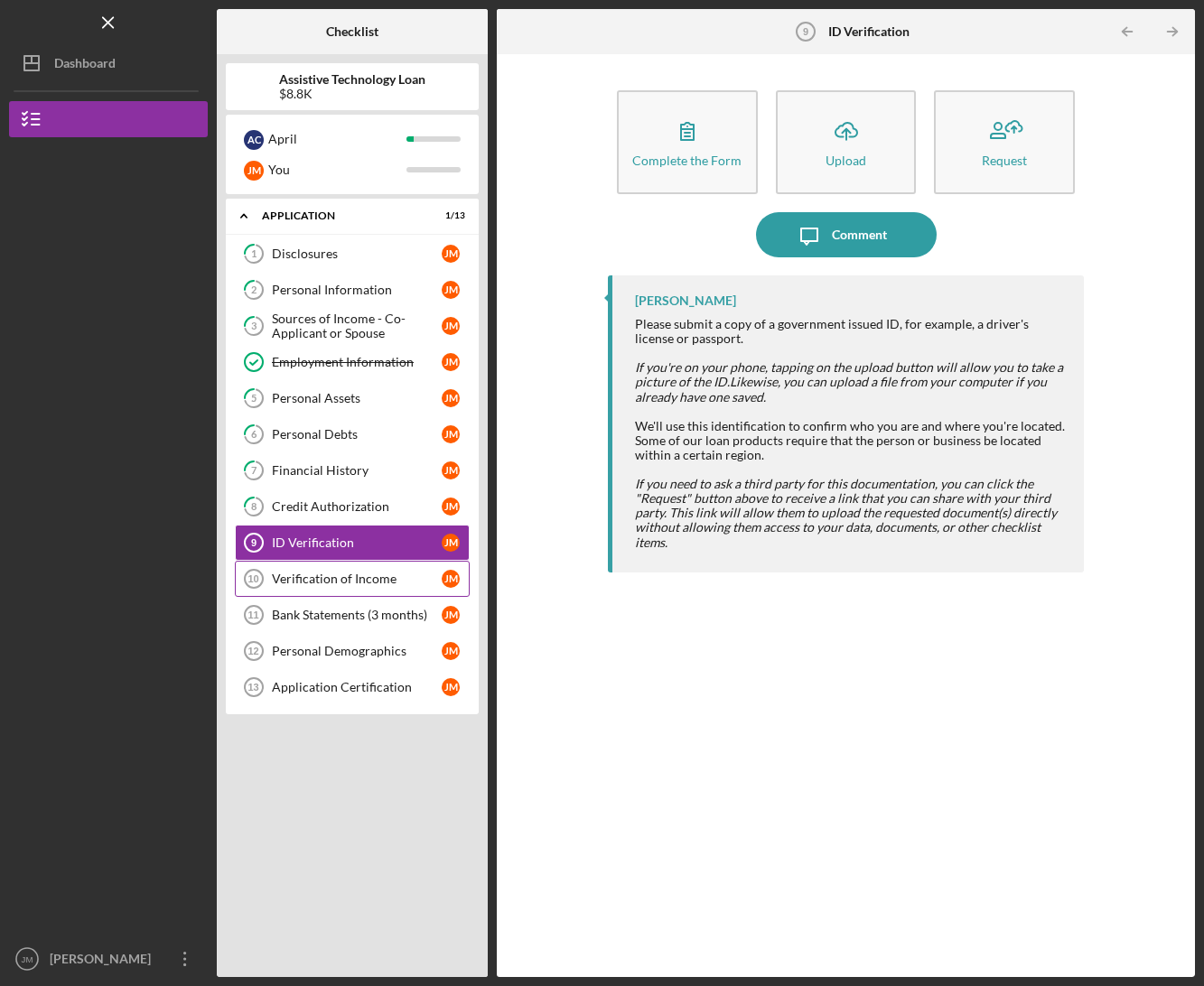
click at [366, 580] on div "Verification of Income" at bounding box center [356, 580] width 170 height 15
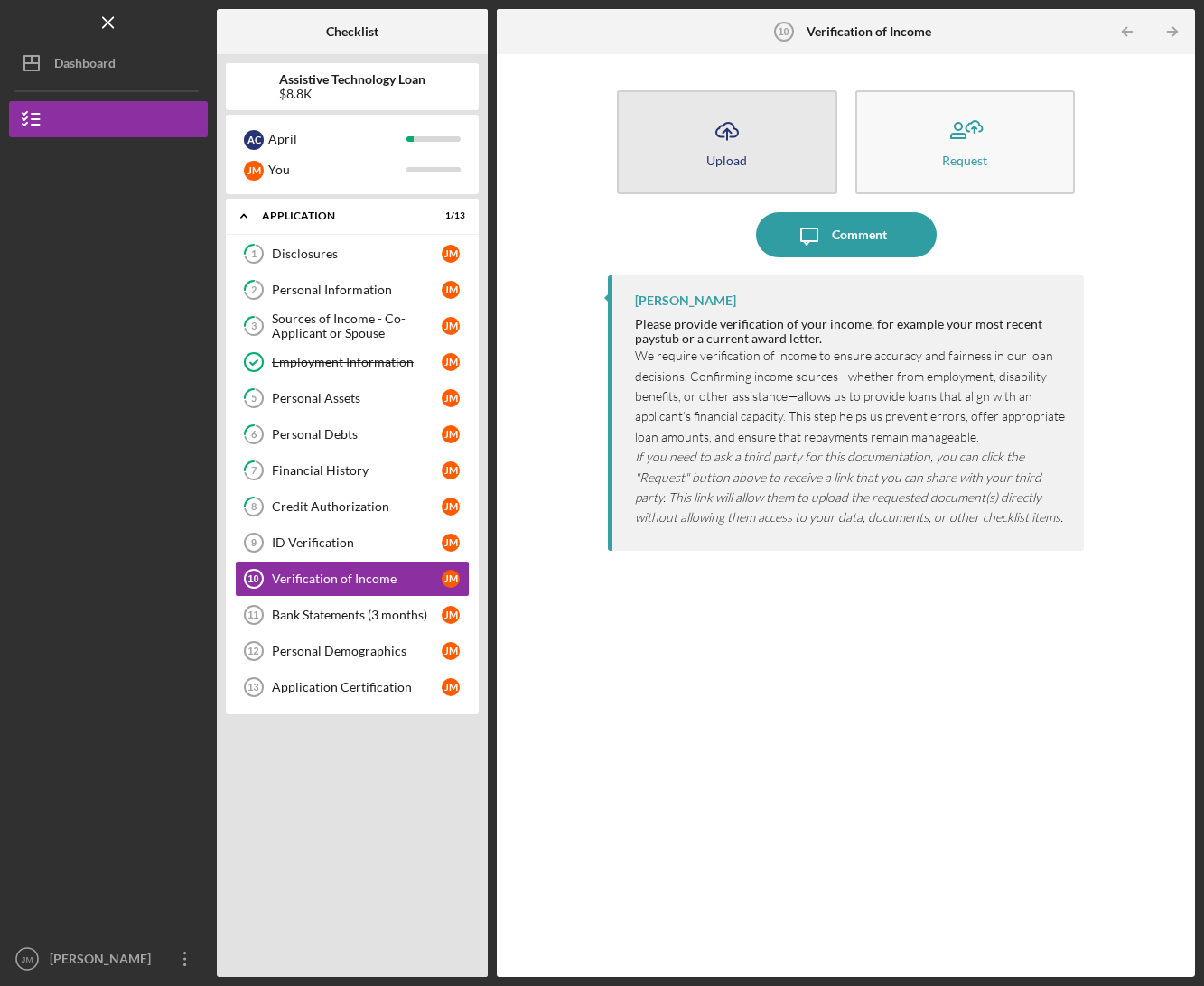
click at [742, 163] on div "Upload" at bounding box center [727, 160] width 41 height 14
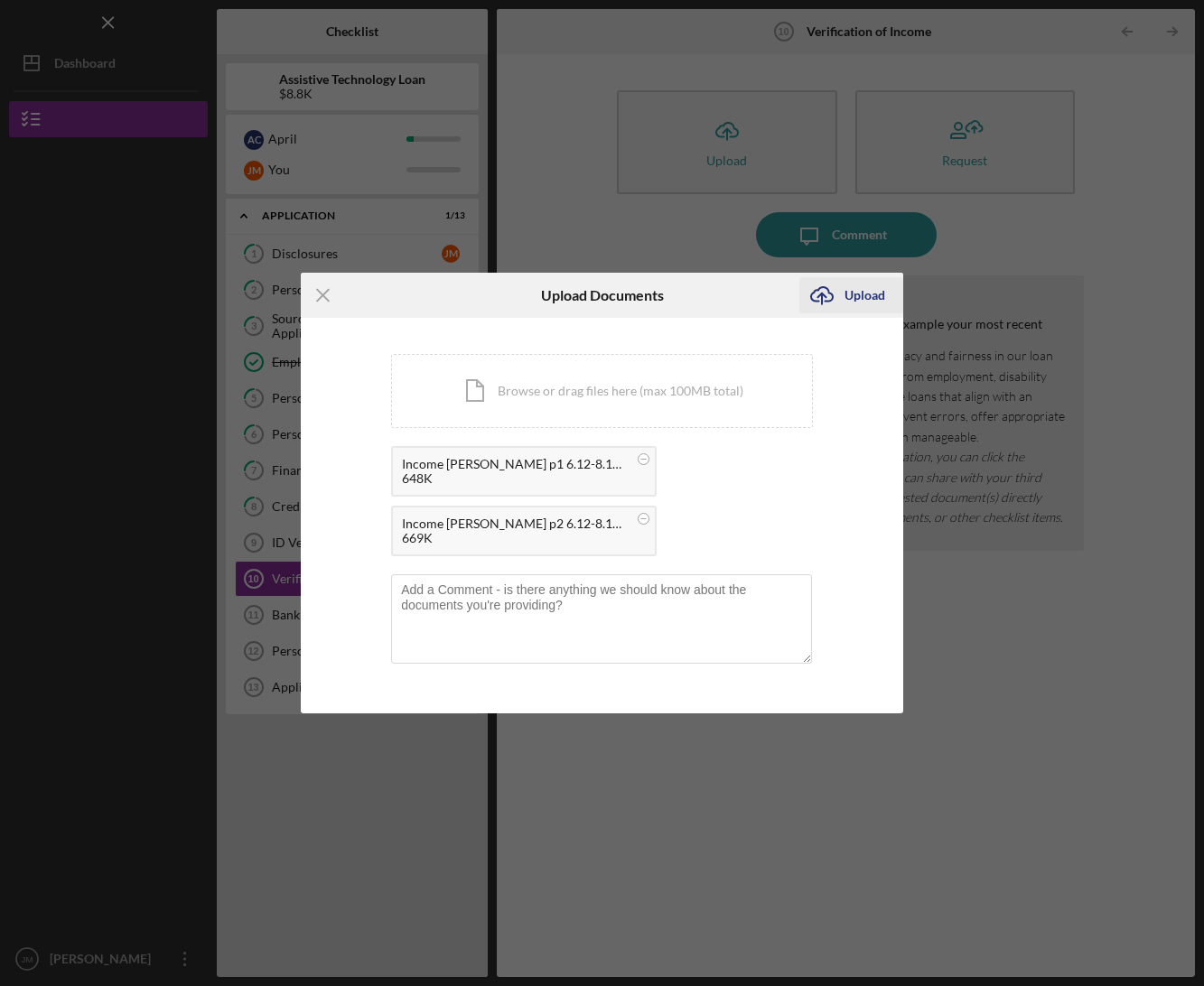
click at [863, 294] on div "Upload" at bounding box center [865, 295] width 41 height 36
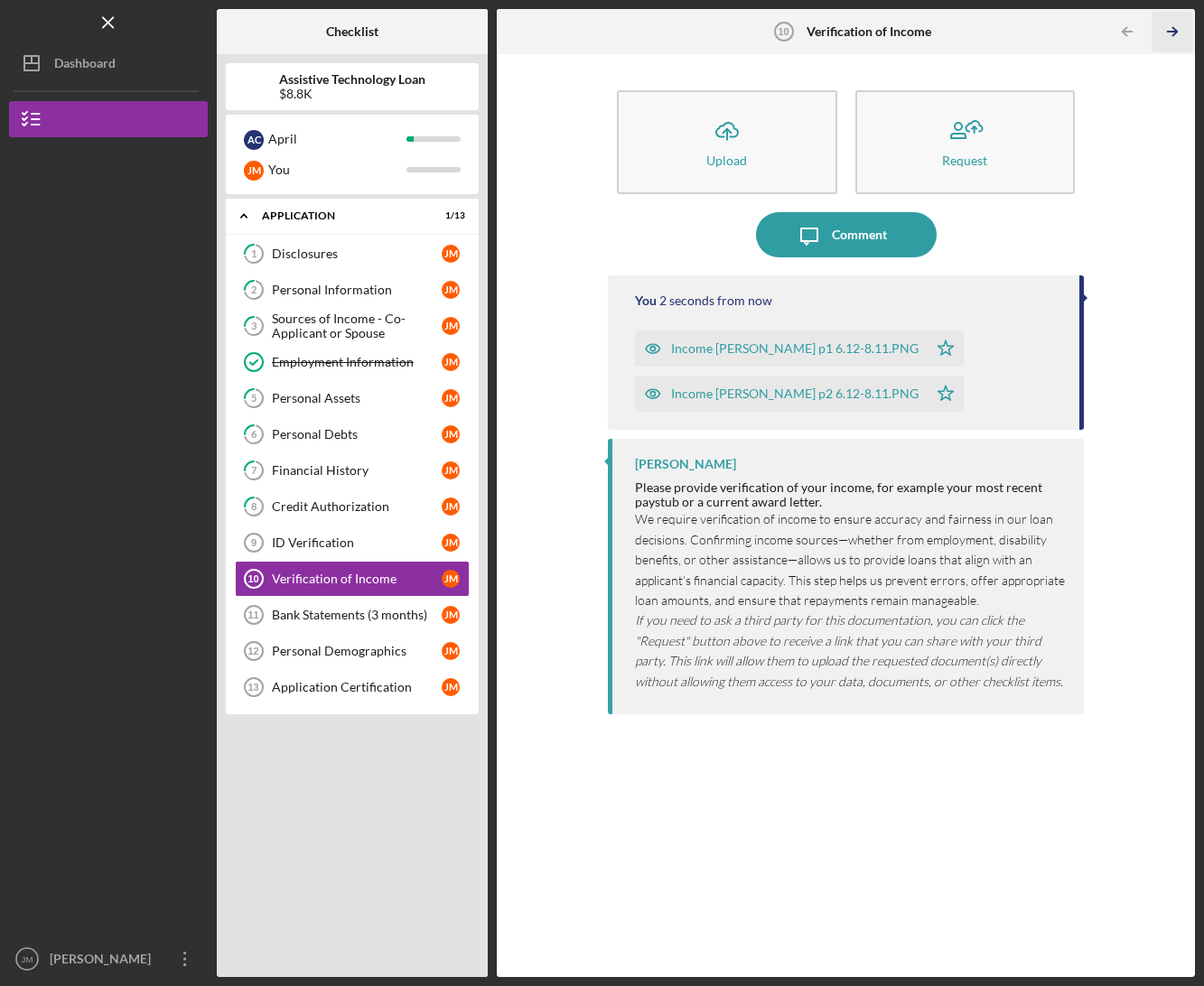
click at [1172, 32] on icon "Icon/Table Pagination Arrow" at bounding box center [1173, 33] width 41 height 41
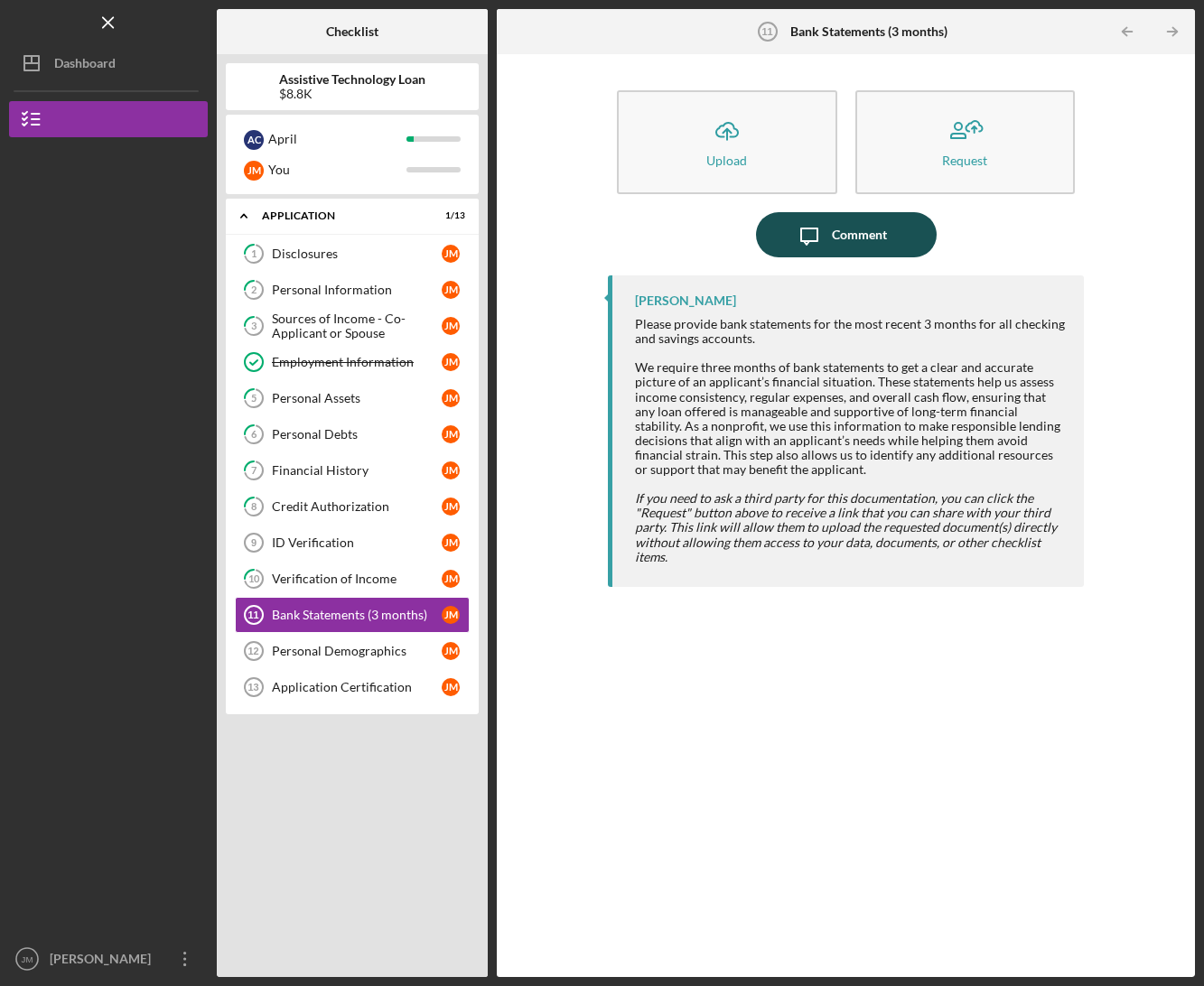
click at [831, 226] on icon "Icon/Message" at bounding box center [809, 234] width 46 height 46
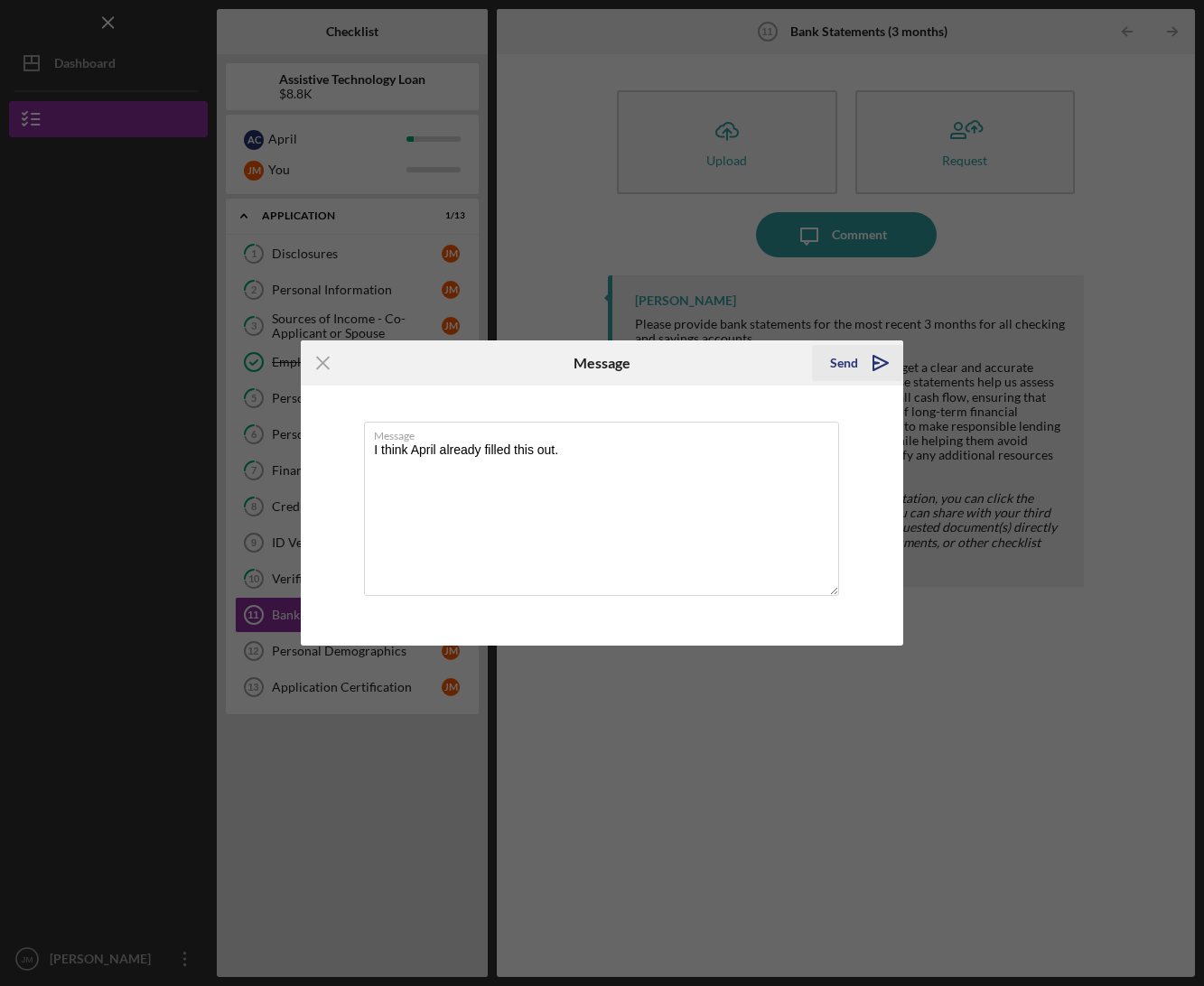
type textarea "I think April already filled this out."
click at [850, 358] on div "Send" at bounding box center [844, 363] width 28 height 36
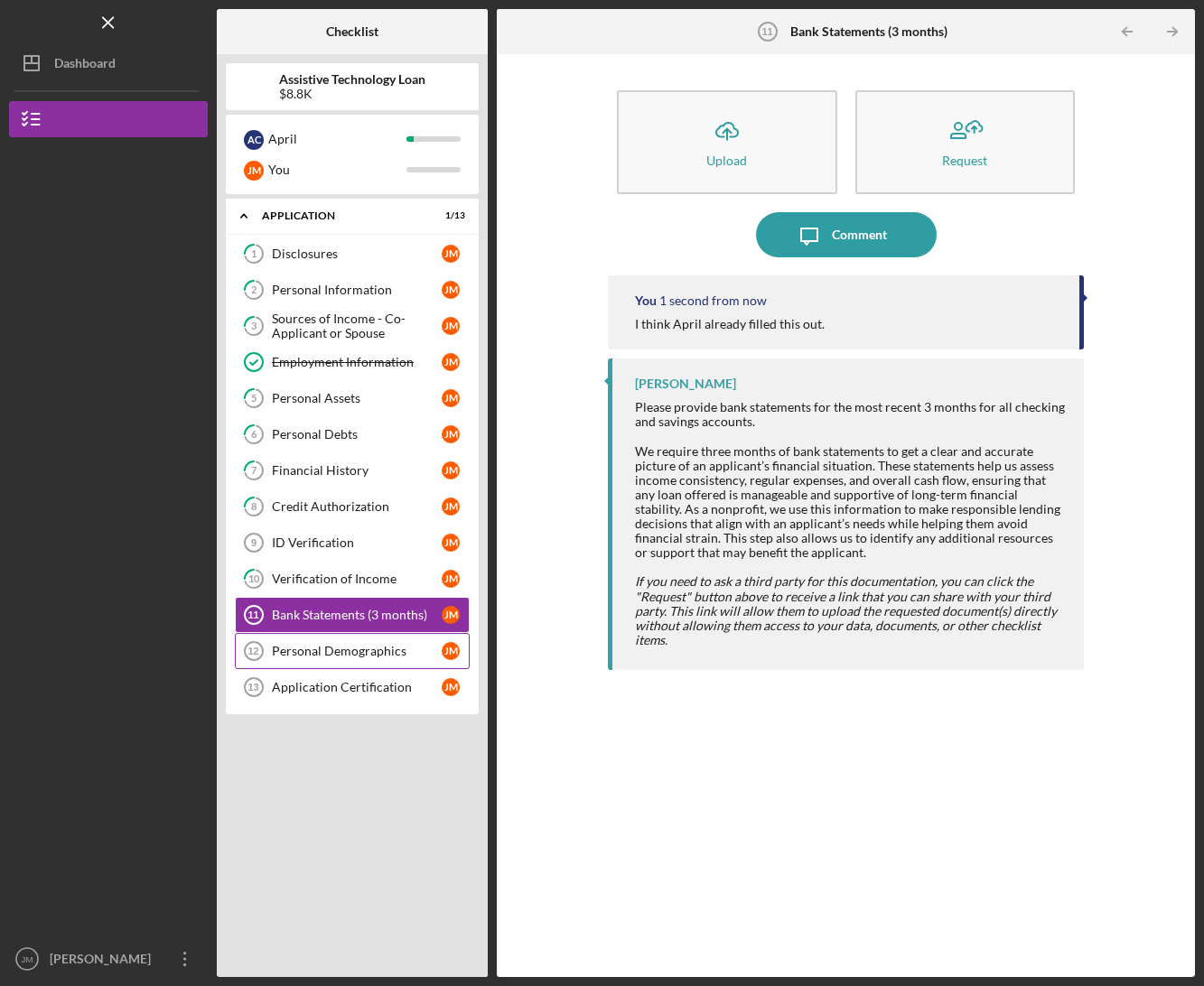
click at [342, 649] on div "Personal Demographics" at bounding box center [356, 651] width 170 height 15
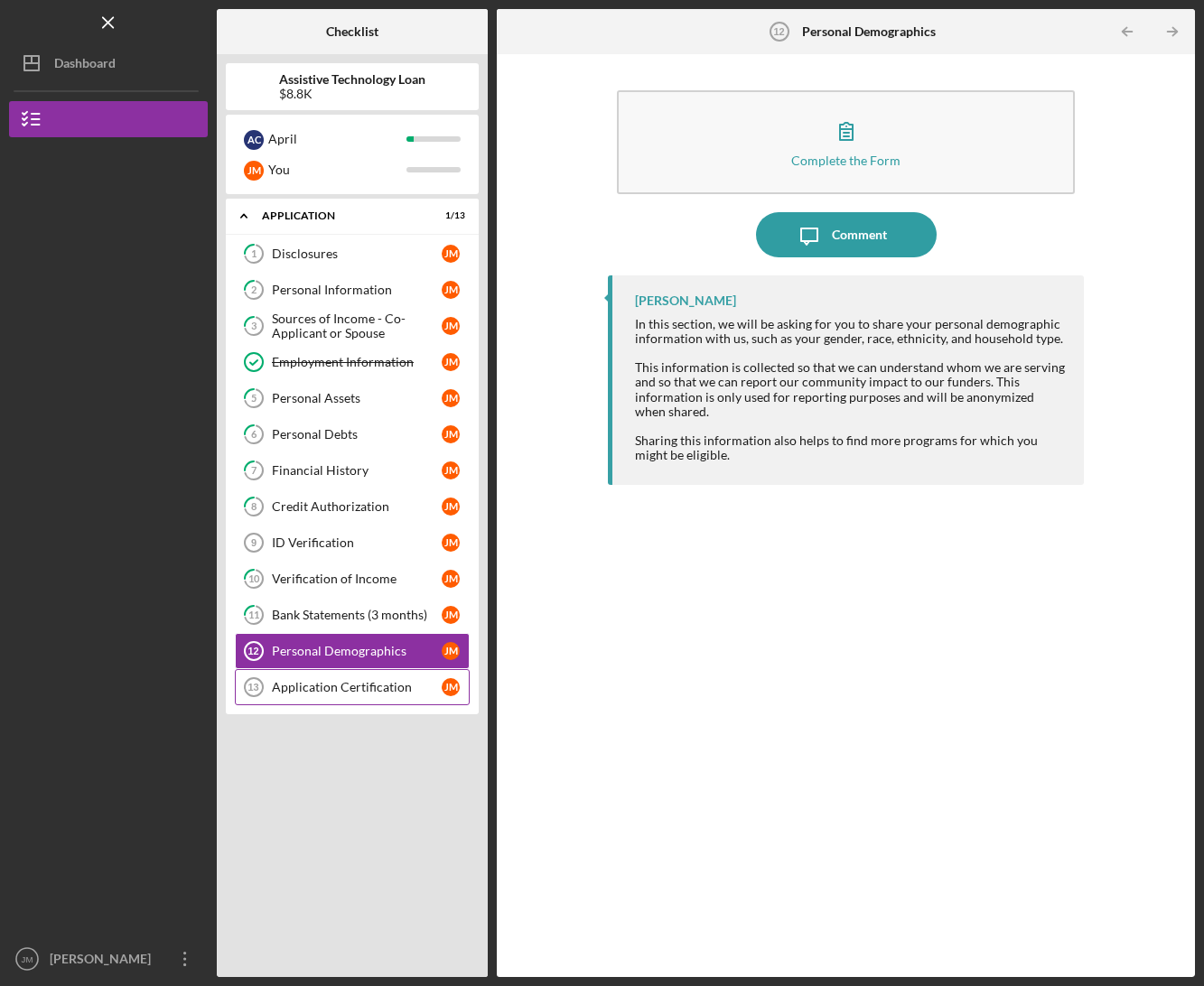
click at [345, 683] on div "Application Certification" at bounding box center [356, 687] width 170 height 15
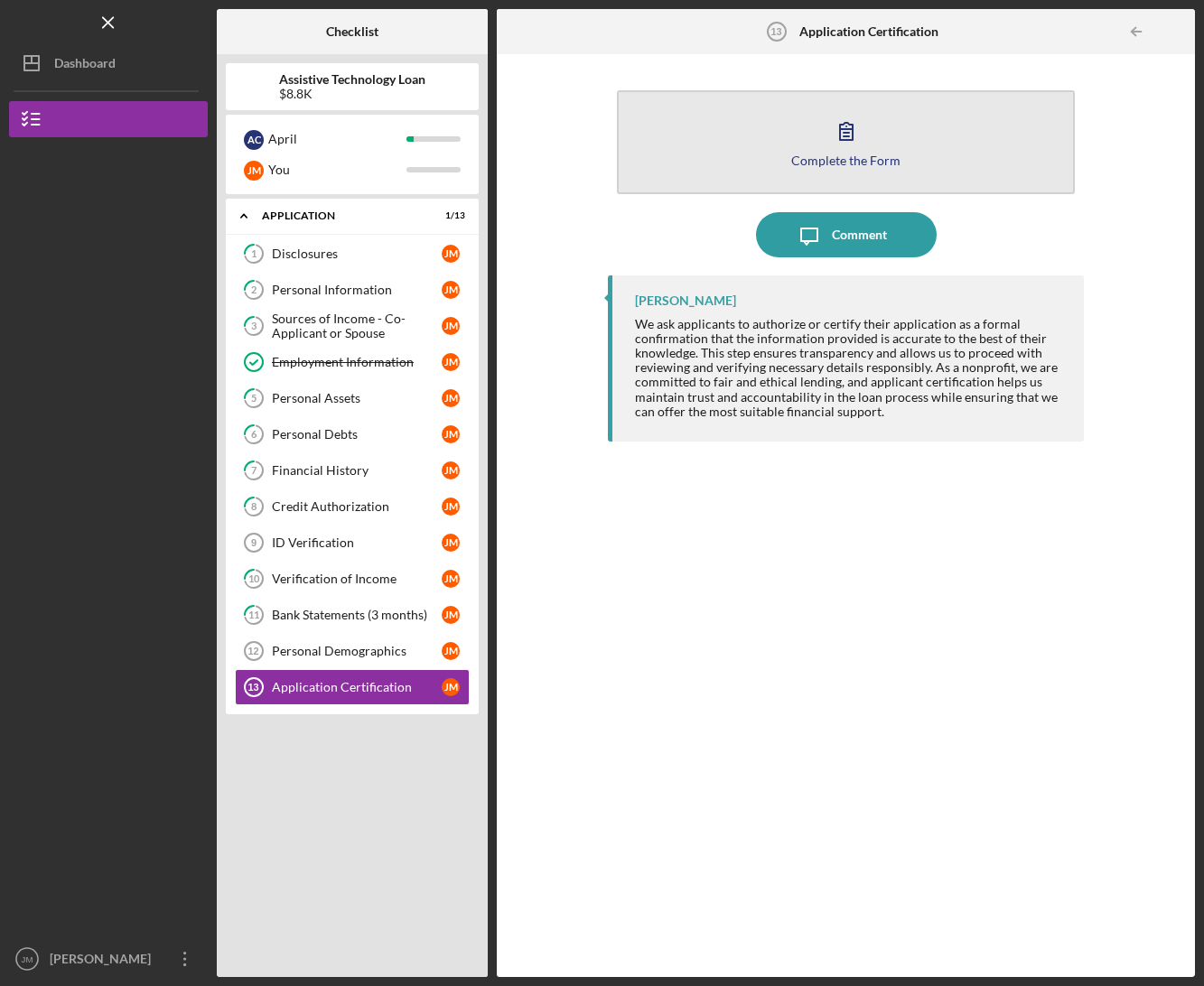
click at [809, 142] on button "Complete the Form Form" at bounding box center [846, 142] width 458 height 104
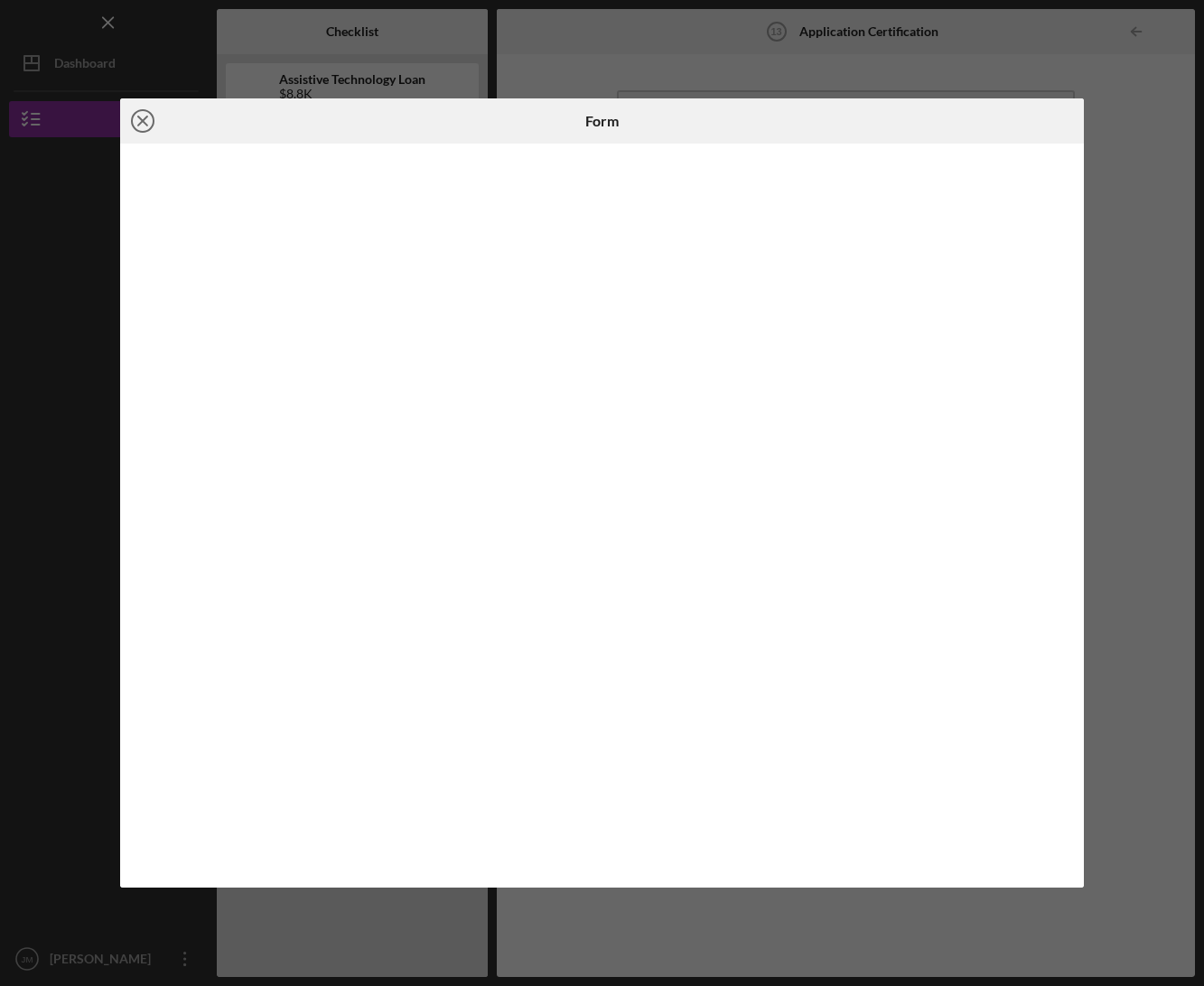
click at [136, 113] on icon "Icon/Close" at bounding box center [142, 121] width 46 height 46
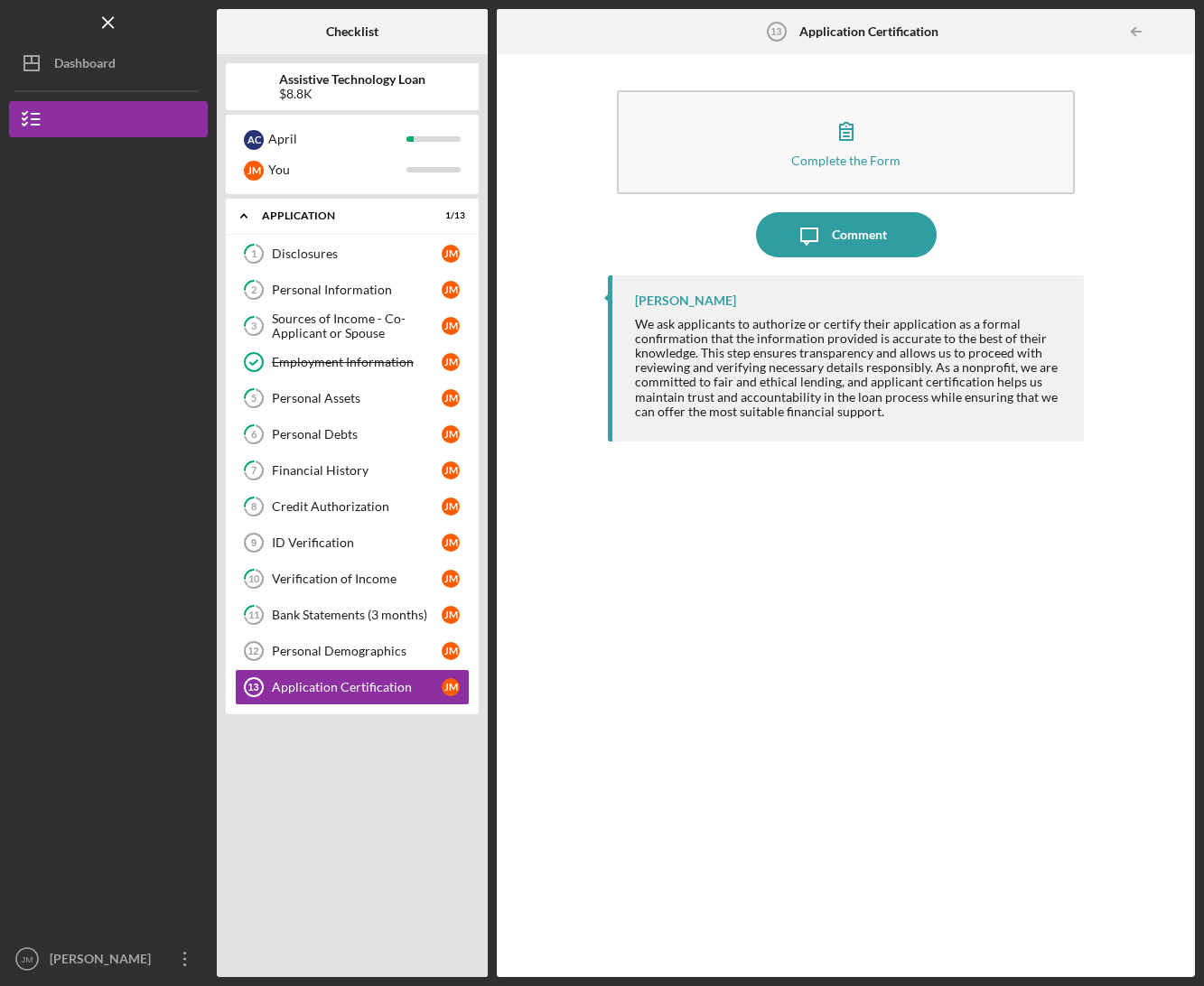
click at [698, 665] on div "[PERSON_NAME] We ask applicants to authorize or certify their application as a …" at bounding box center [846, 612] width 476 height 674
click at [107, 54] on div "Dashboard" at bounding box center [85, 66] width 61 height 41
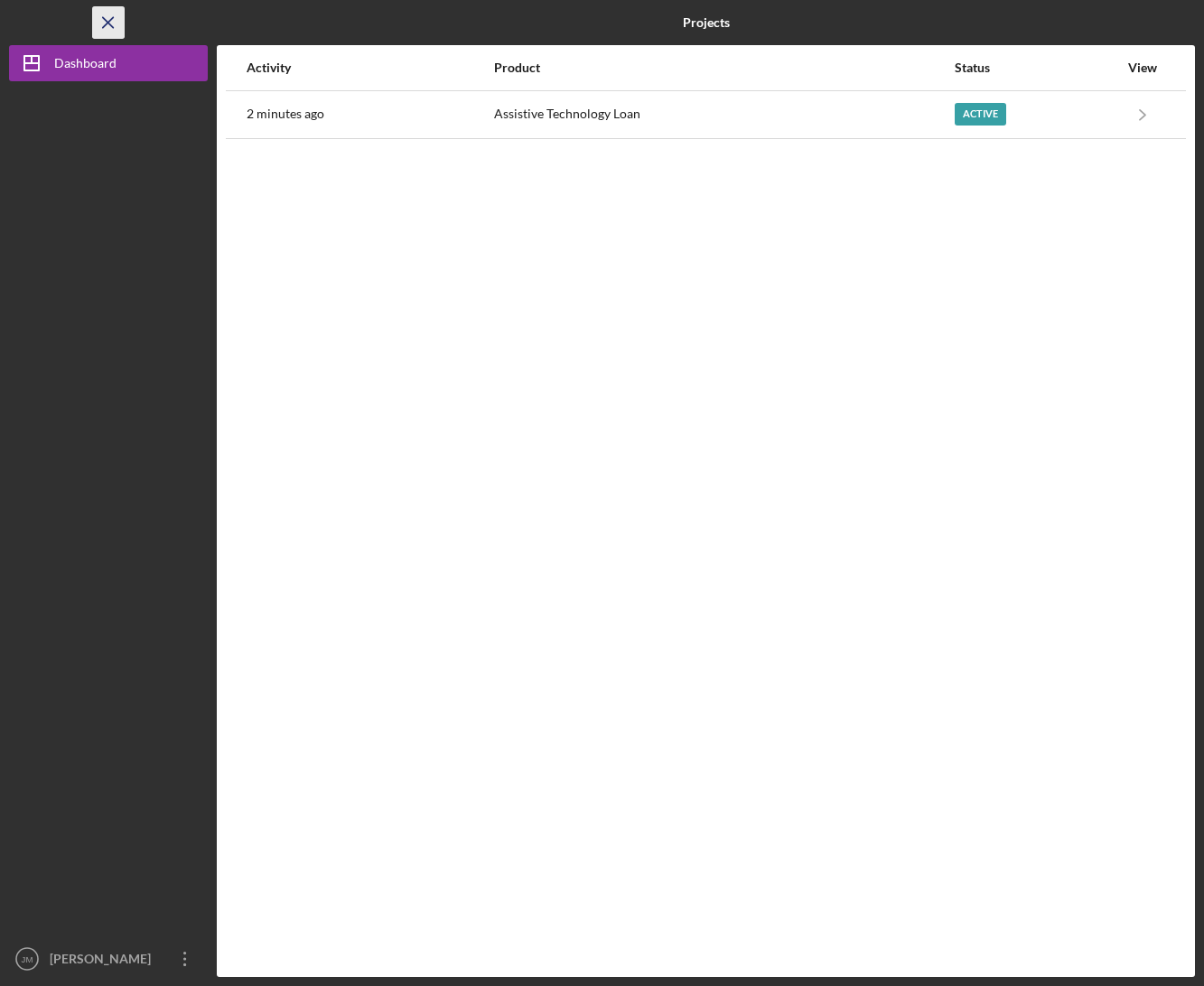
click at [109, 20] on line "button" at bounding box center [108, 21] width 10 height 10
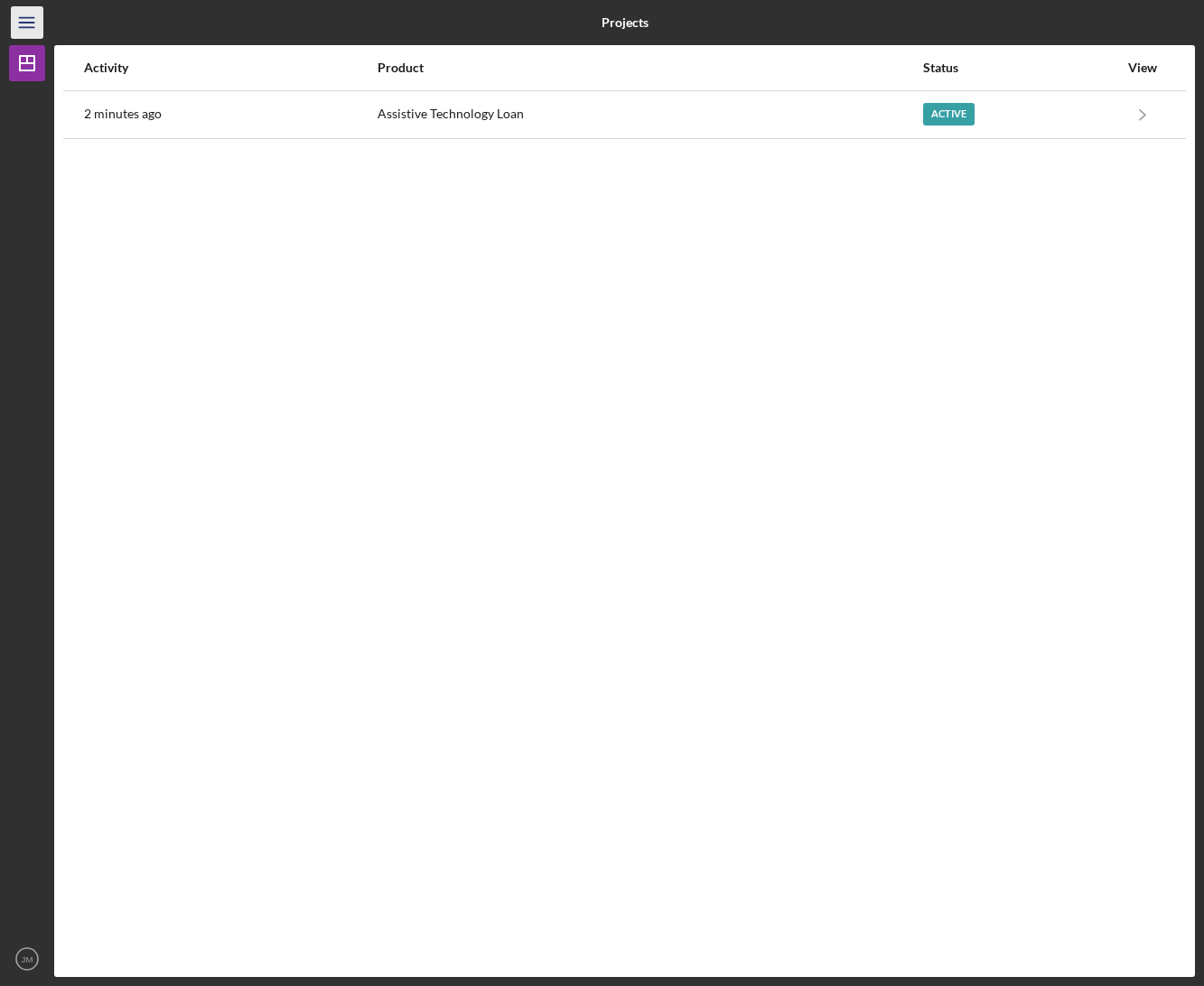
click at [17, 29] on icon "Icon/Menu" at bounding box center [28, 23] width 41 height 41
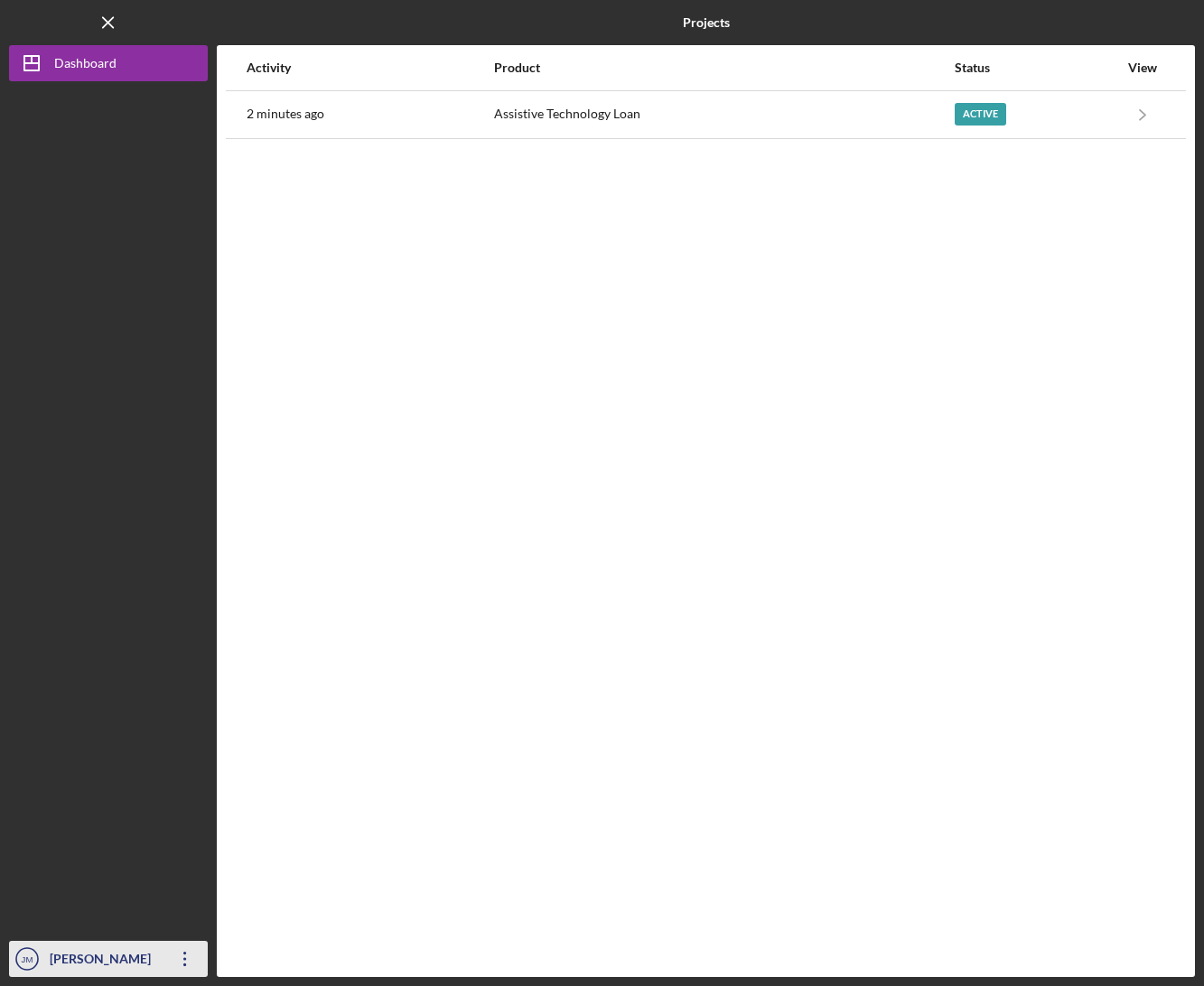
click at [52, 958] on div "[PERSON_NAME]" at bounding box center [104, 962] width 117 height 41
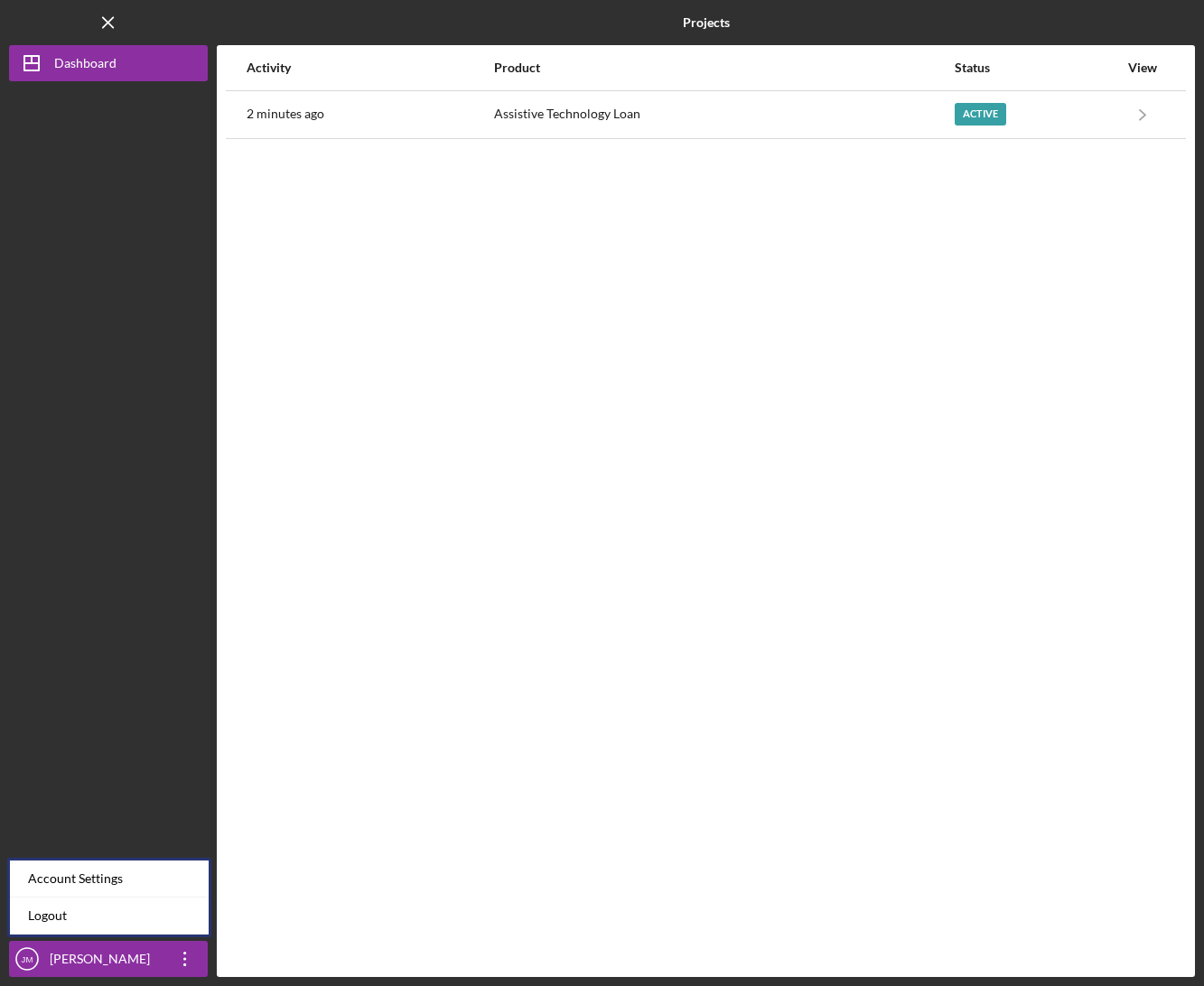
click at [116, 700] on div at bounding box center [109, 511] width 199 height 859
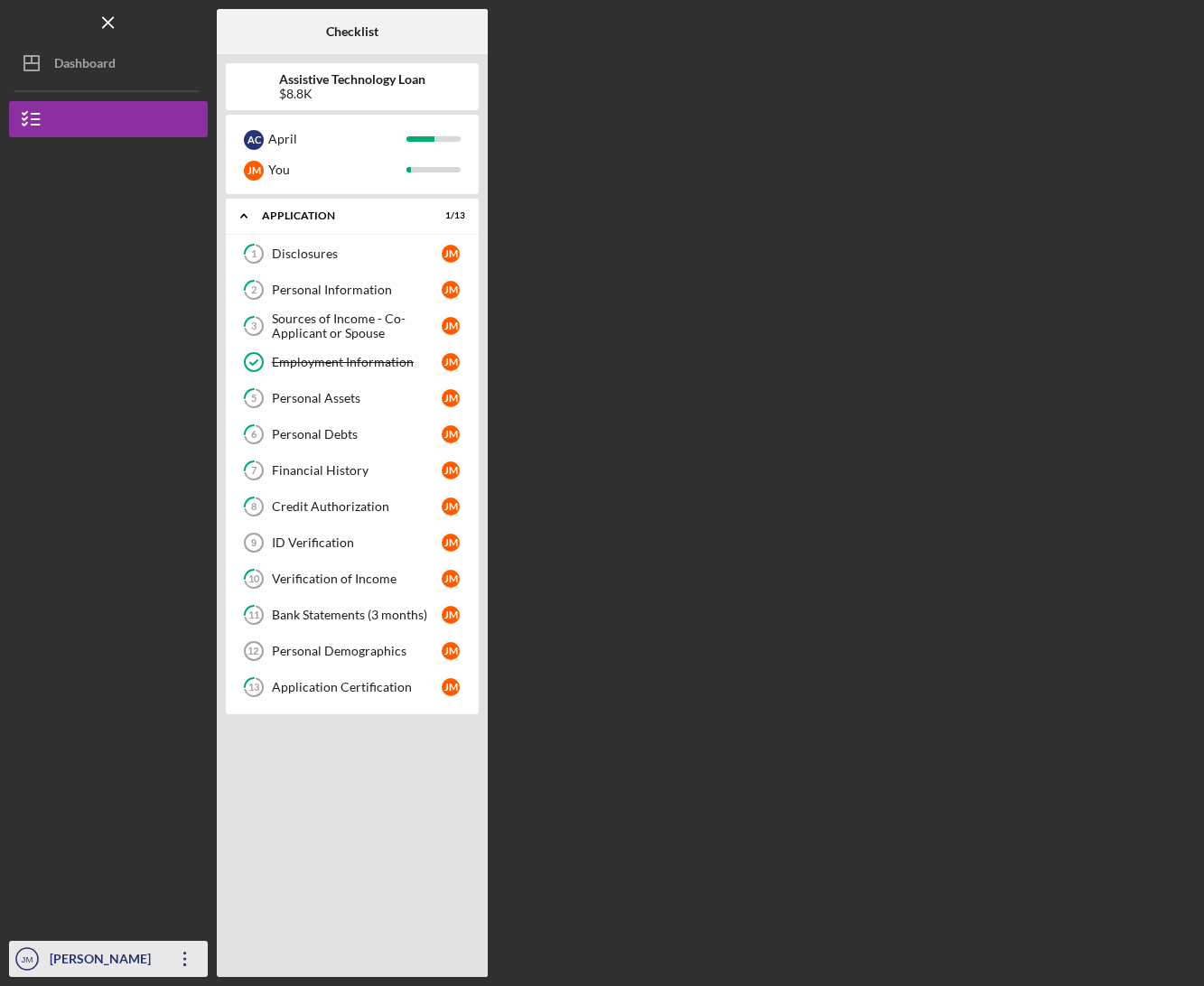
click at [44, 956] on icon "JM" at bounding box center [27, 959] width 36 height 46
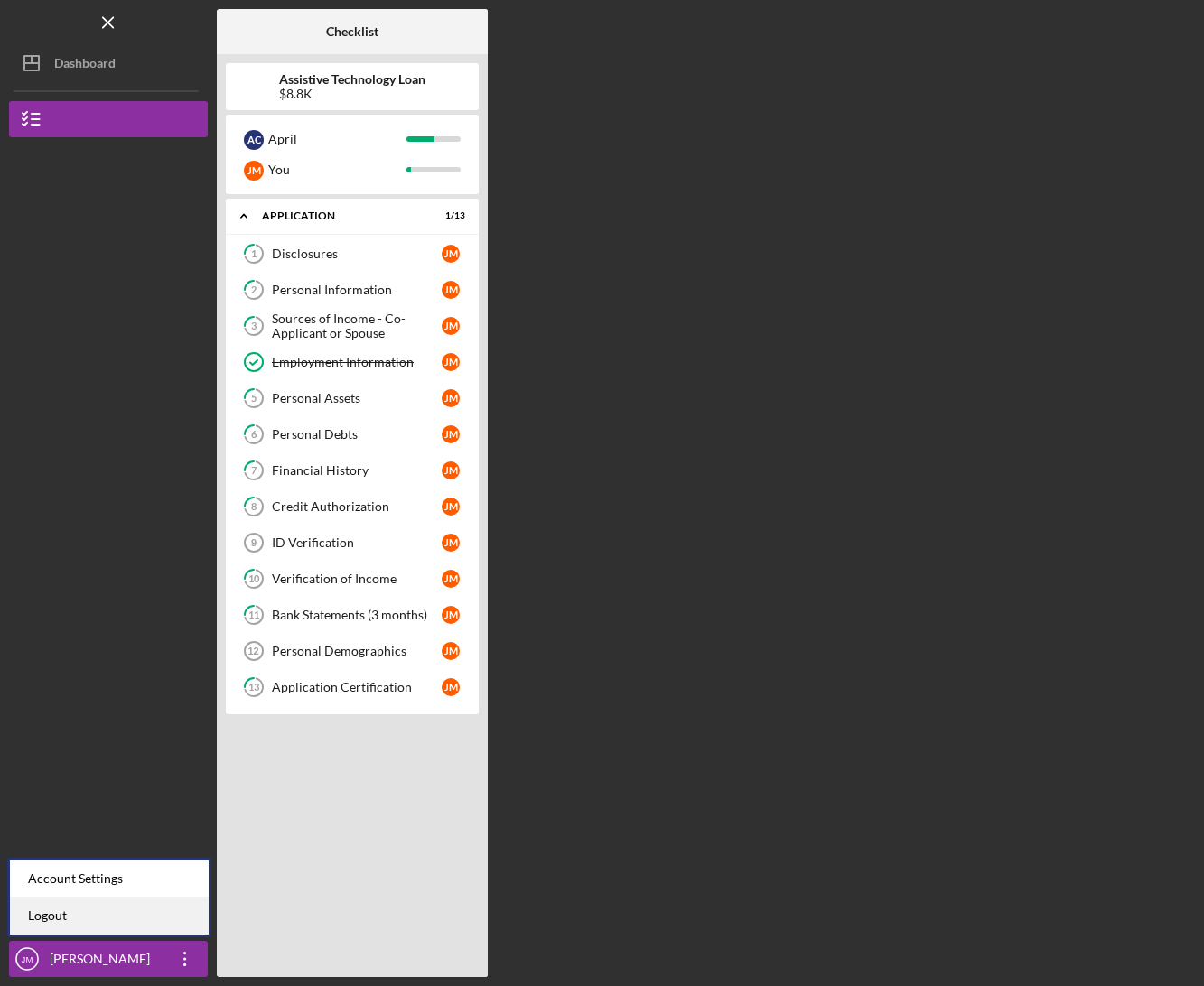
click at [83, 911] on link "Logout" at bounding box center [110, 916] width 199 height 37
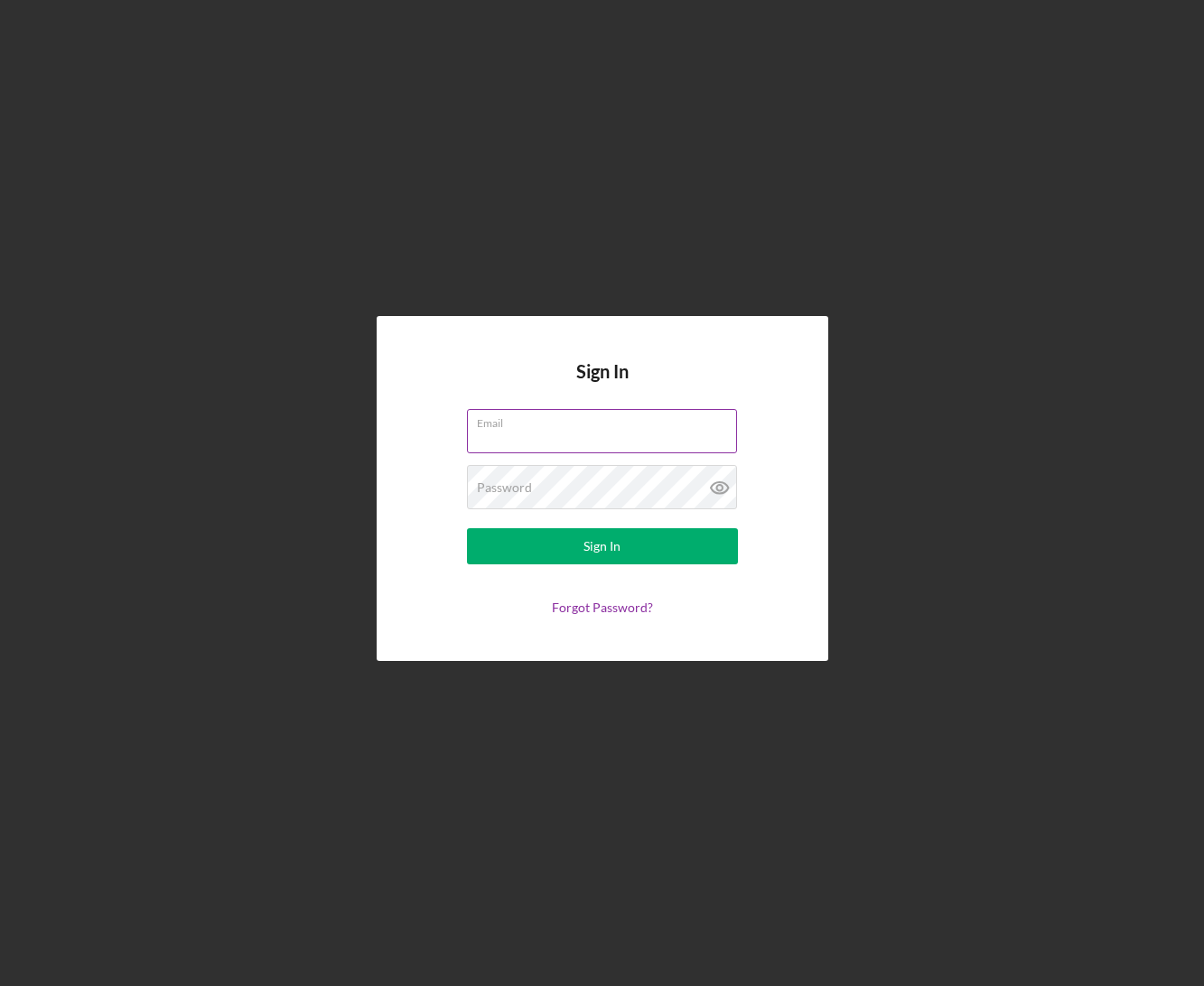
click at [534, 436] on input "Email" at bounding box center [602, 431] width 270 height 44
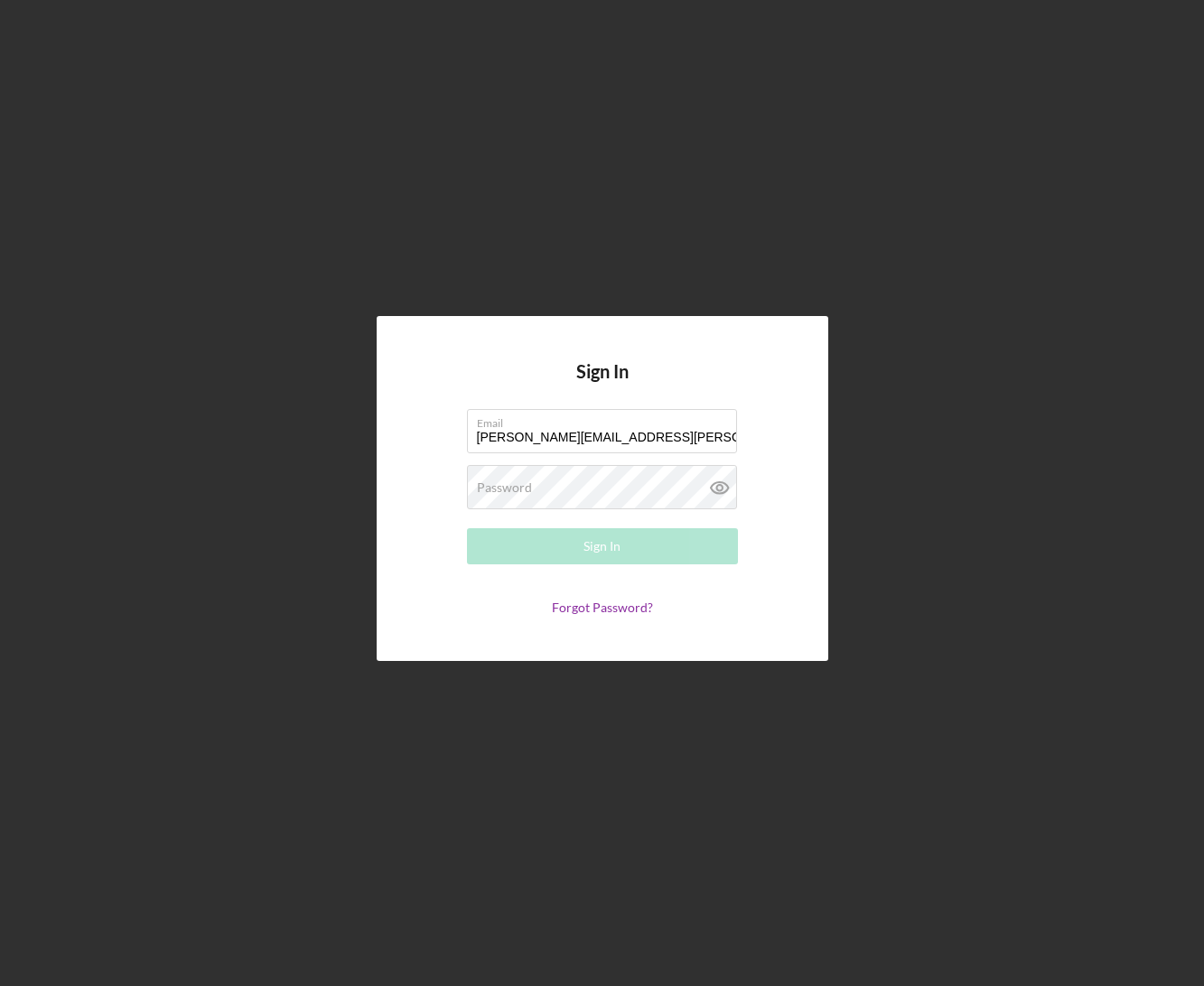
type input "ellie+campbell@nwaccessfund.org"
click at [803, 483] on div "Sign In Email ellie+campbell@nwaccessfund.org Password Required Sign In Forgot …" at bounding box center [602, 488] width 451 height 344
